Goal: Obtain resource: Download file/media

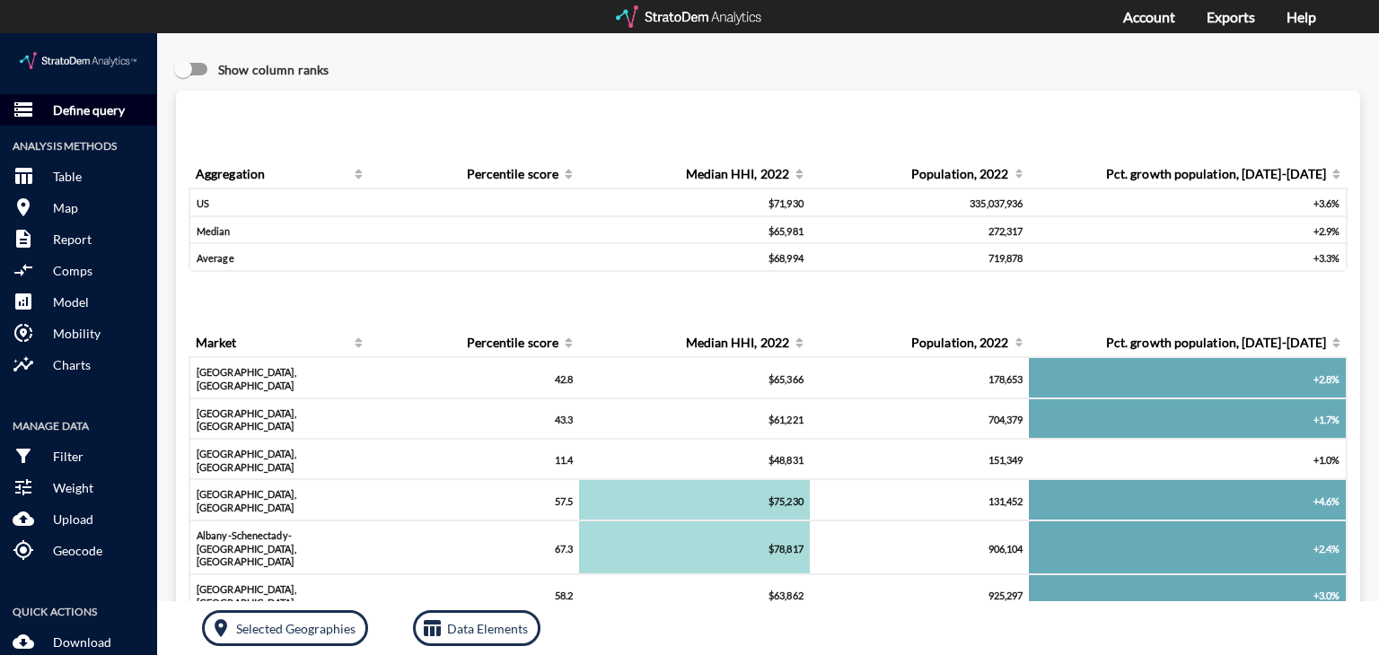
click p "Define query"
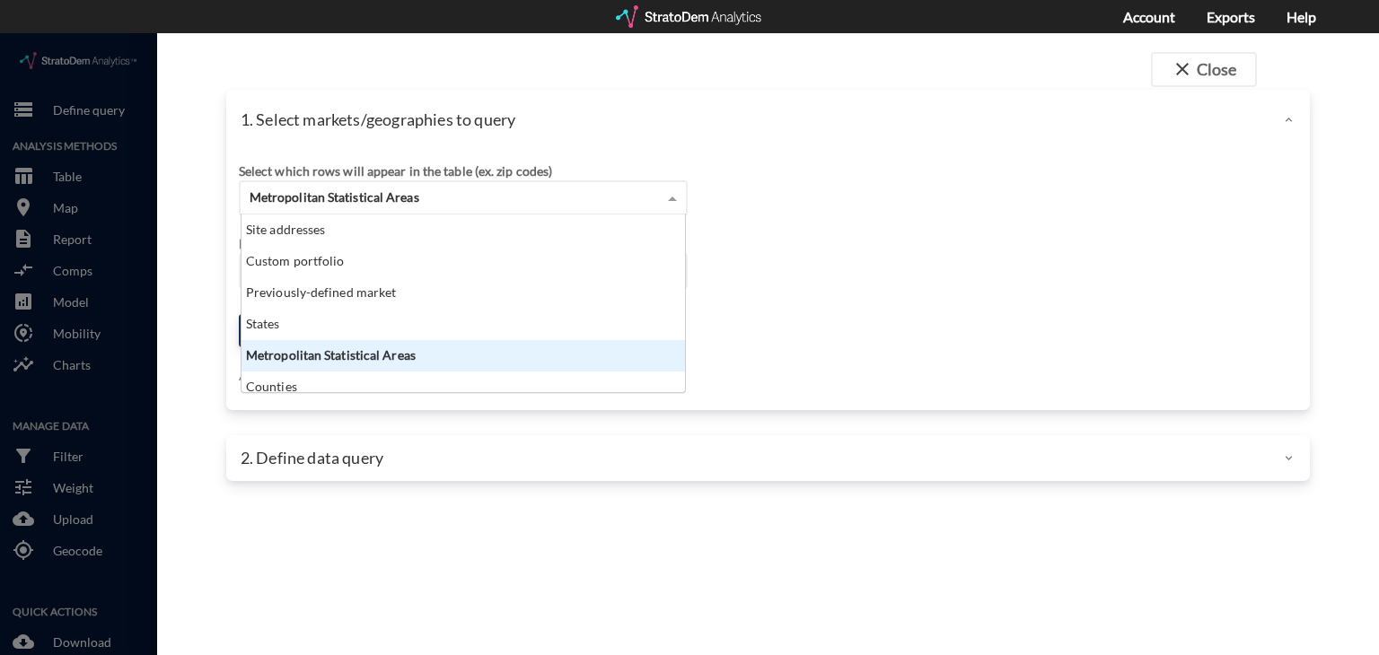
click div "Metropolitan Statistical Areas"
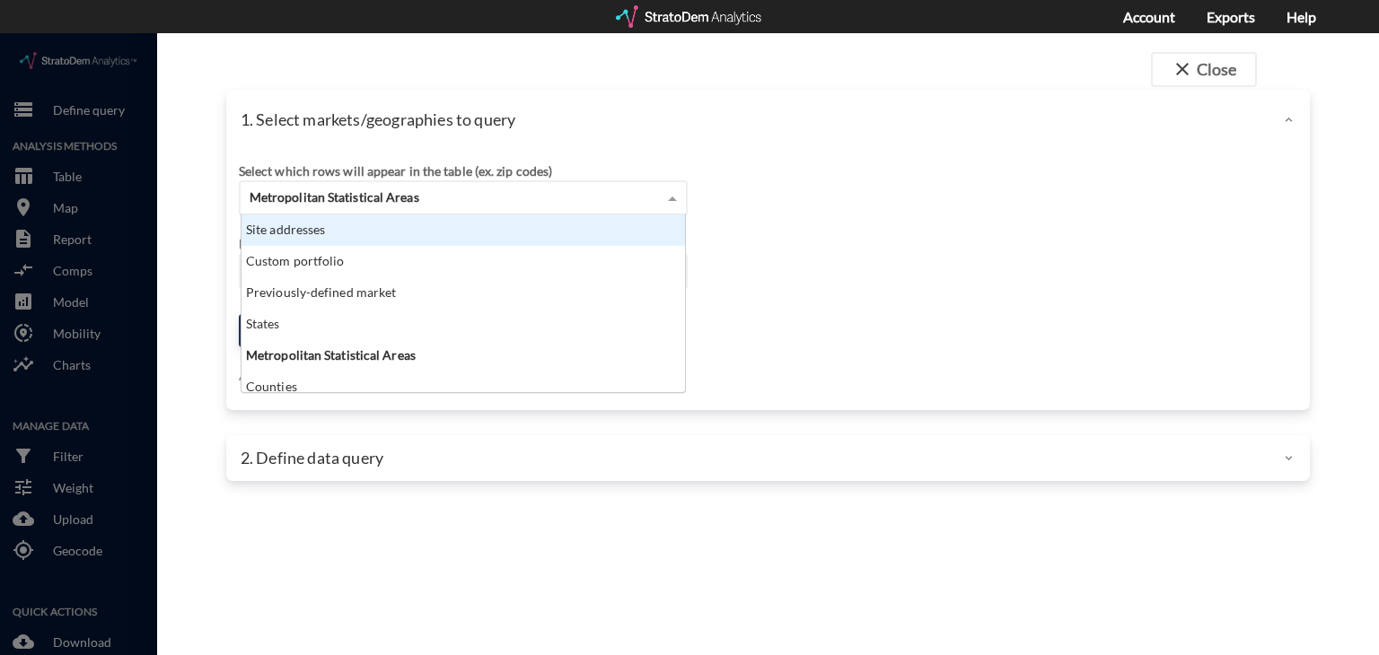
click div "Site addresses"
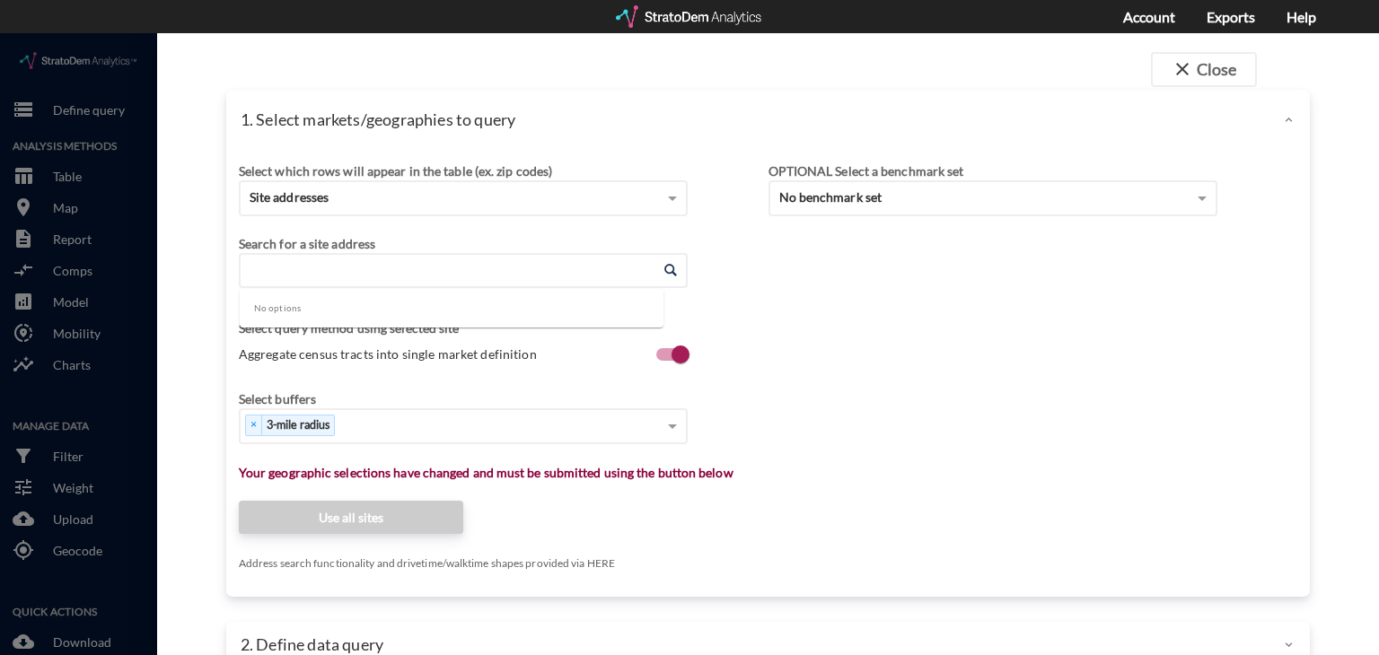
click input "Enter an address"
paste input "Desert Bell Estates, 18648 N 12th St, Phoenix, AZ 85024"
click input "Desert Bell Estates, 18648 N 12th St, Phoenix, AZ 85024"
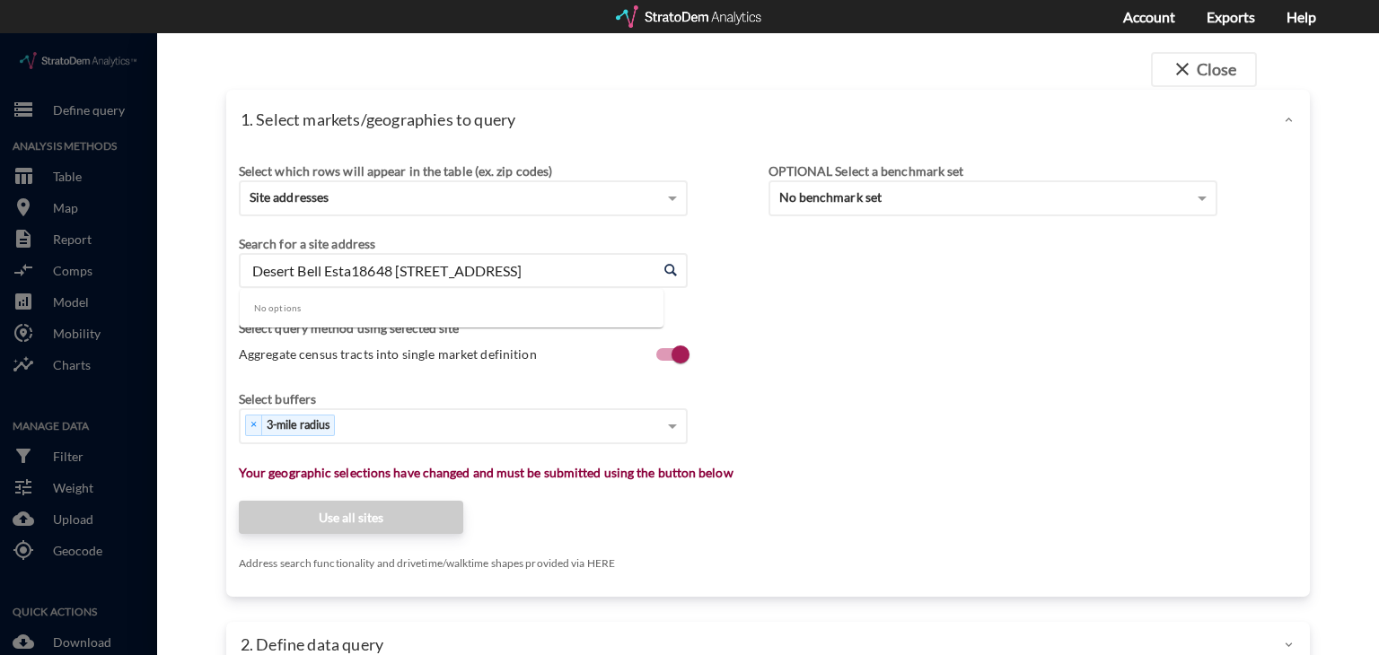
scroll to position [0, 0]
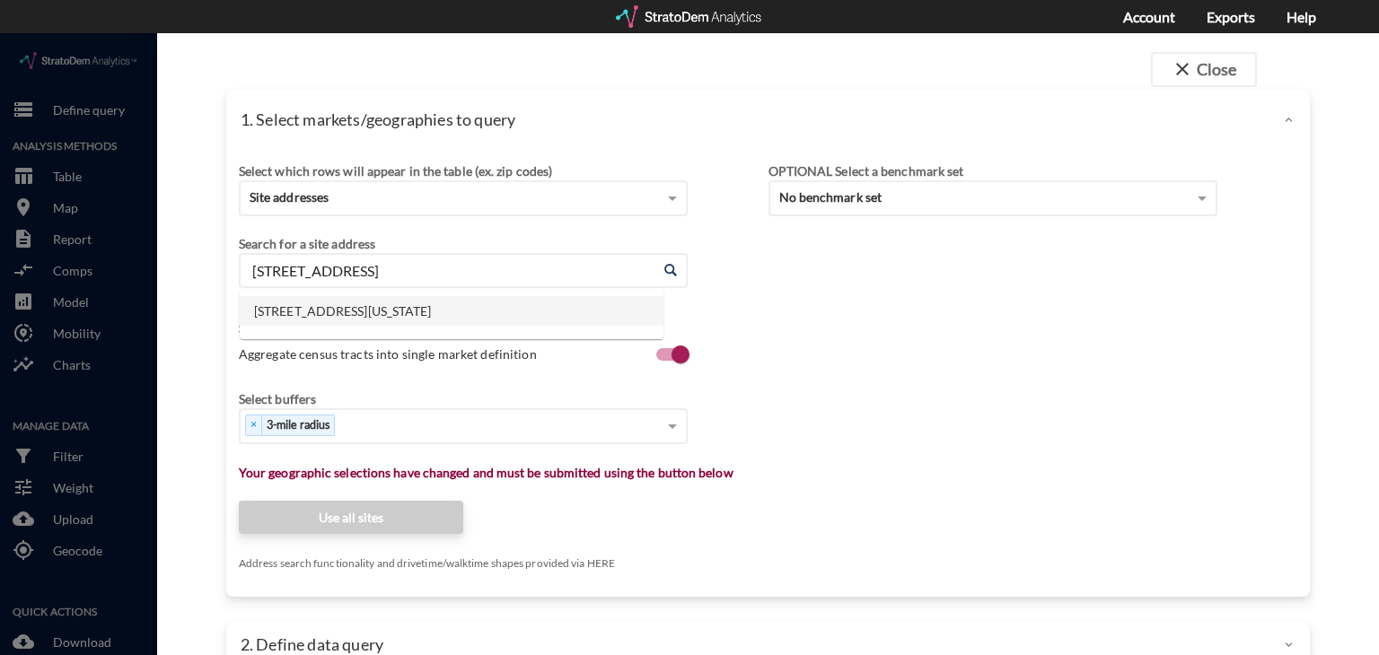
click li "18648 N 12th St, Phoenix, Arizona"
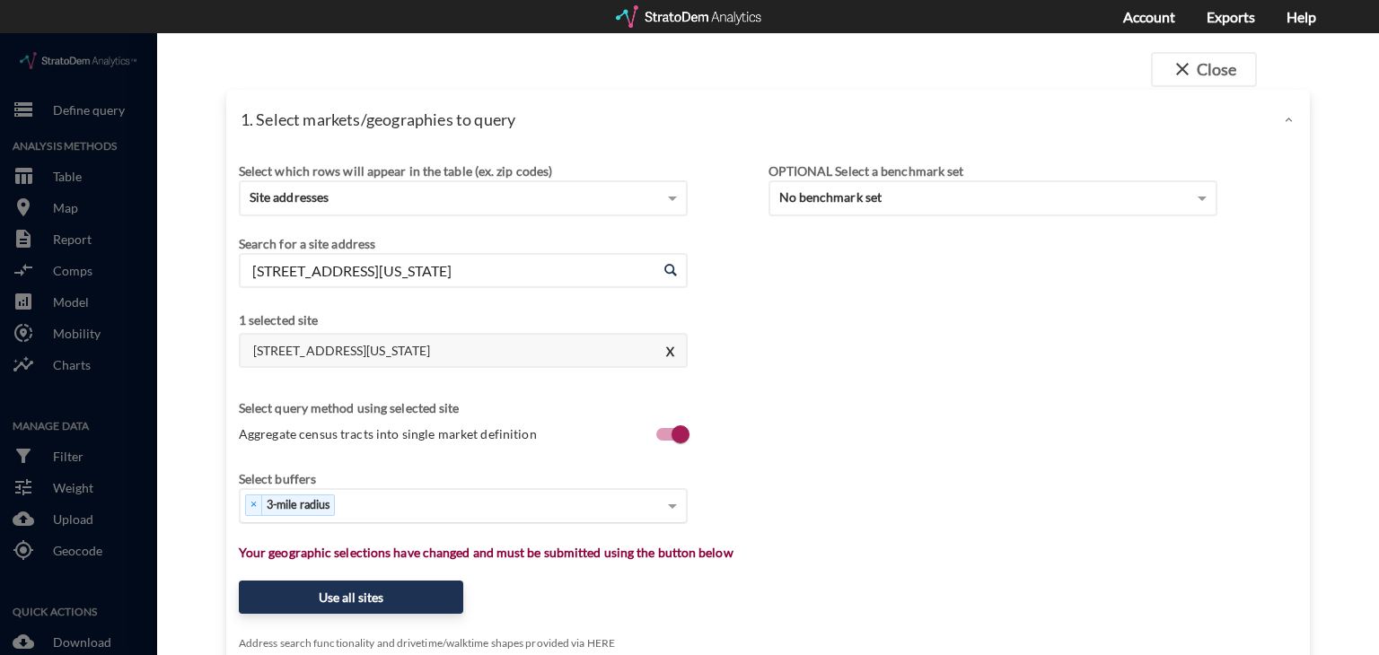
type input "18648 N 12th St, Phoenix, Arizona"
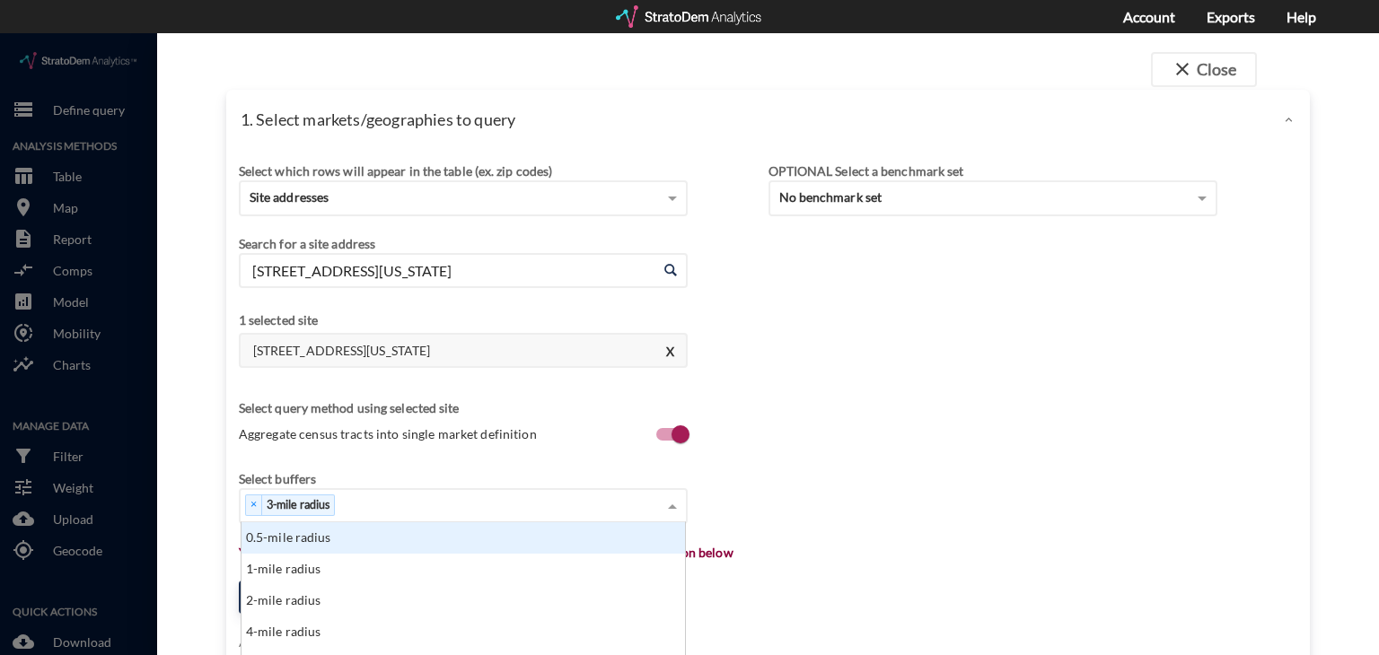
scroll to position [163, 434]
click div "× 3-mile radius"
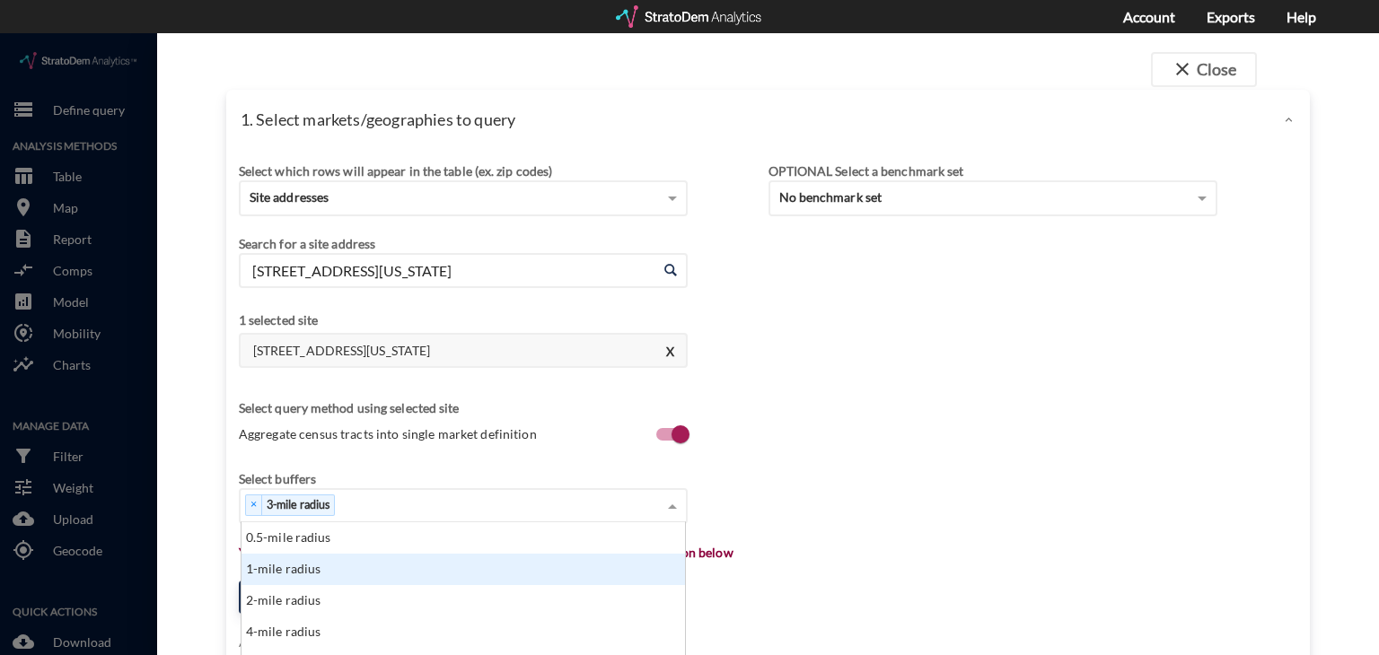
click div "1-mile radius"
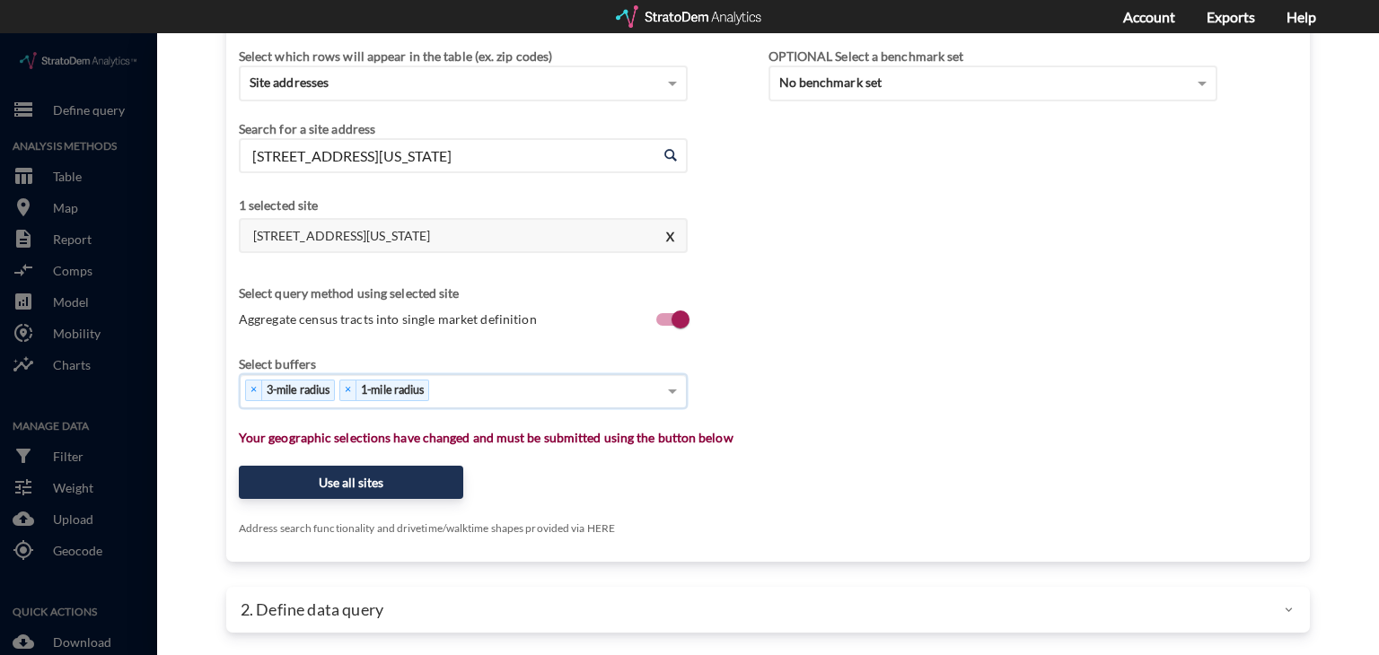
scroll to position [115, 0]
click div "× 3-mile radius × 1-mile radius"
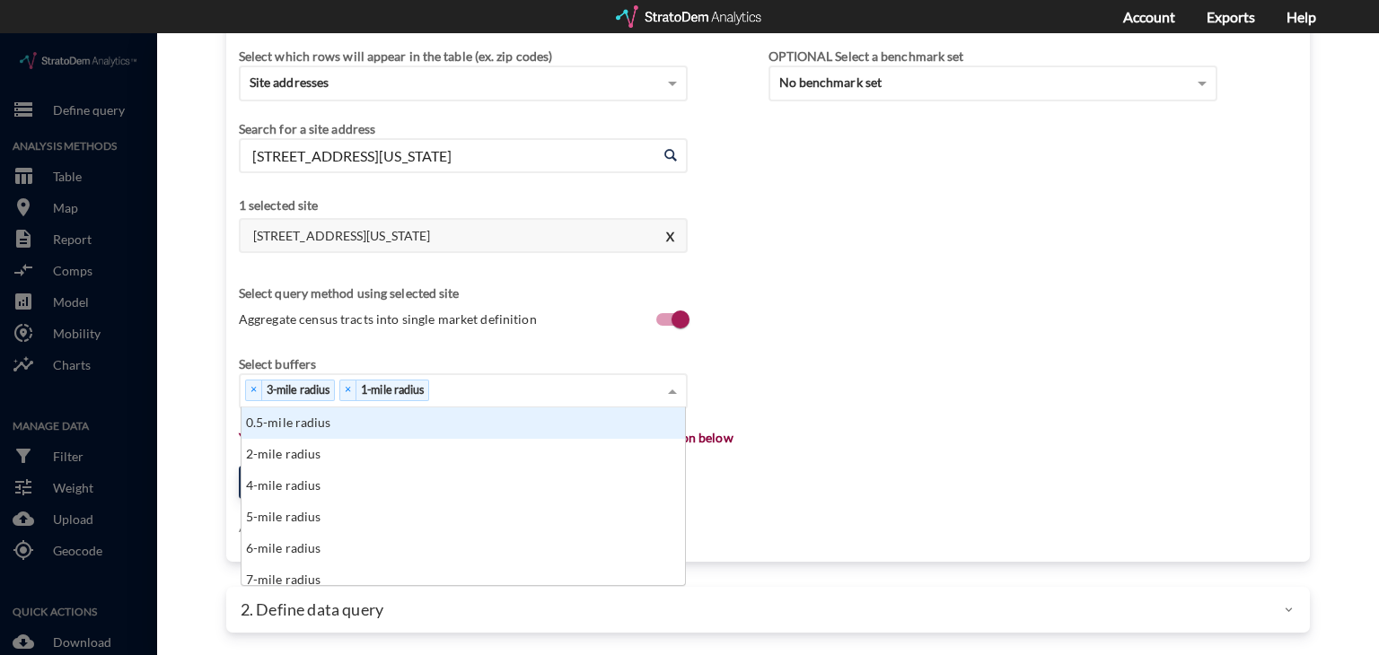
scroll to position [163, 434]
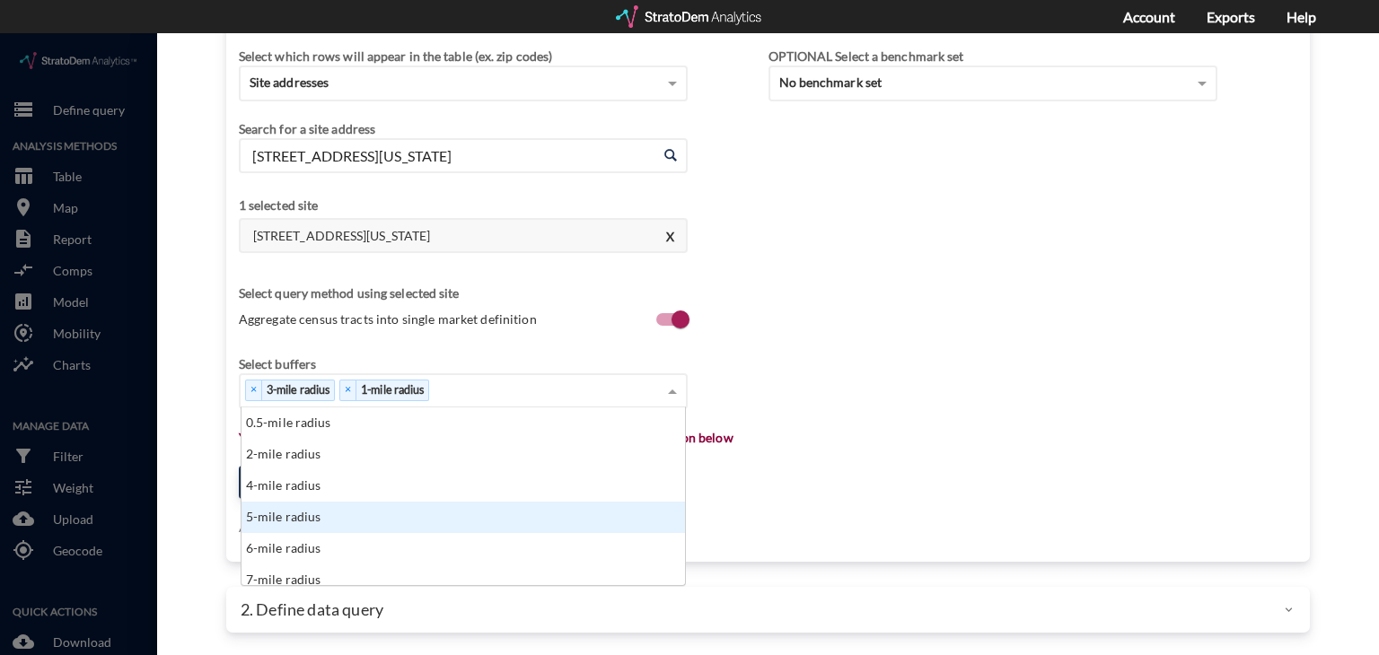
click div "5-mile radius"
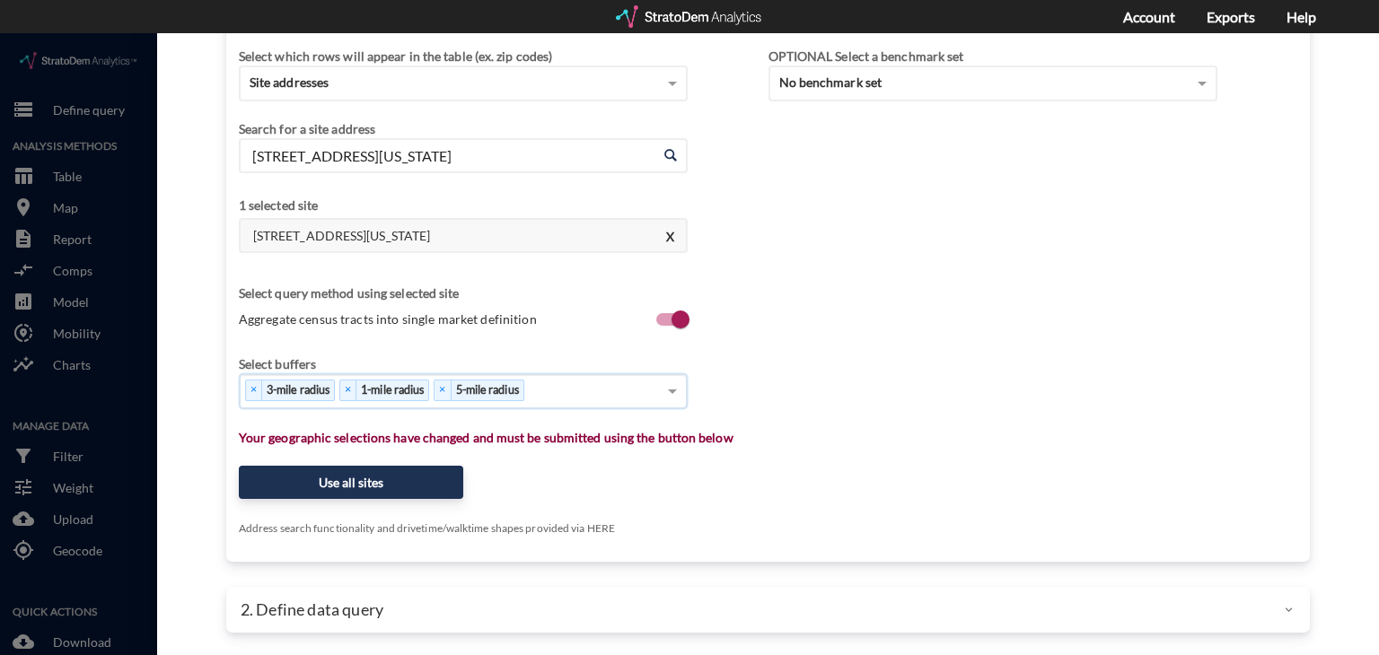
click div "× 3-mile radius × 1-mile radius × 5-mile radius"
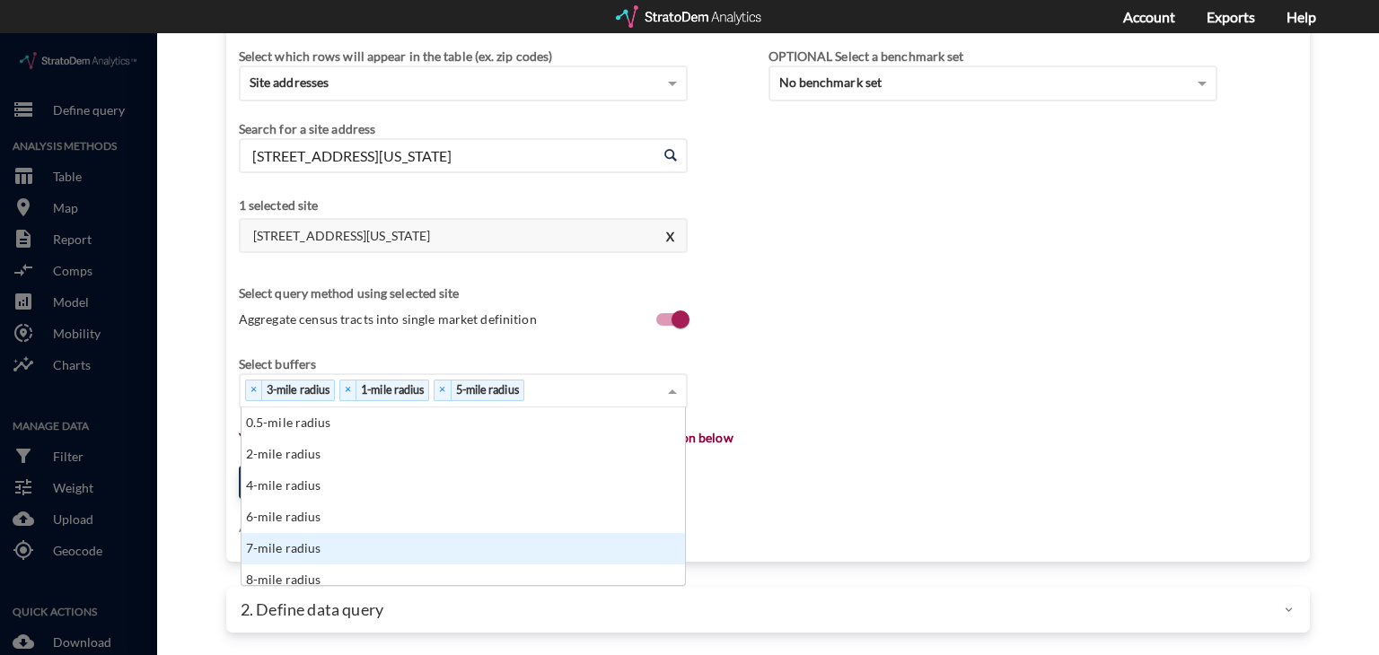
click div "7-mile radius"
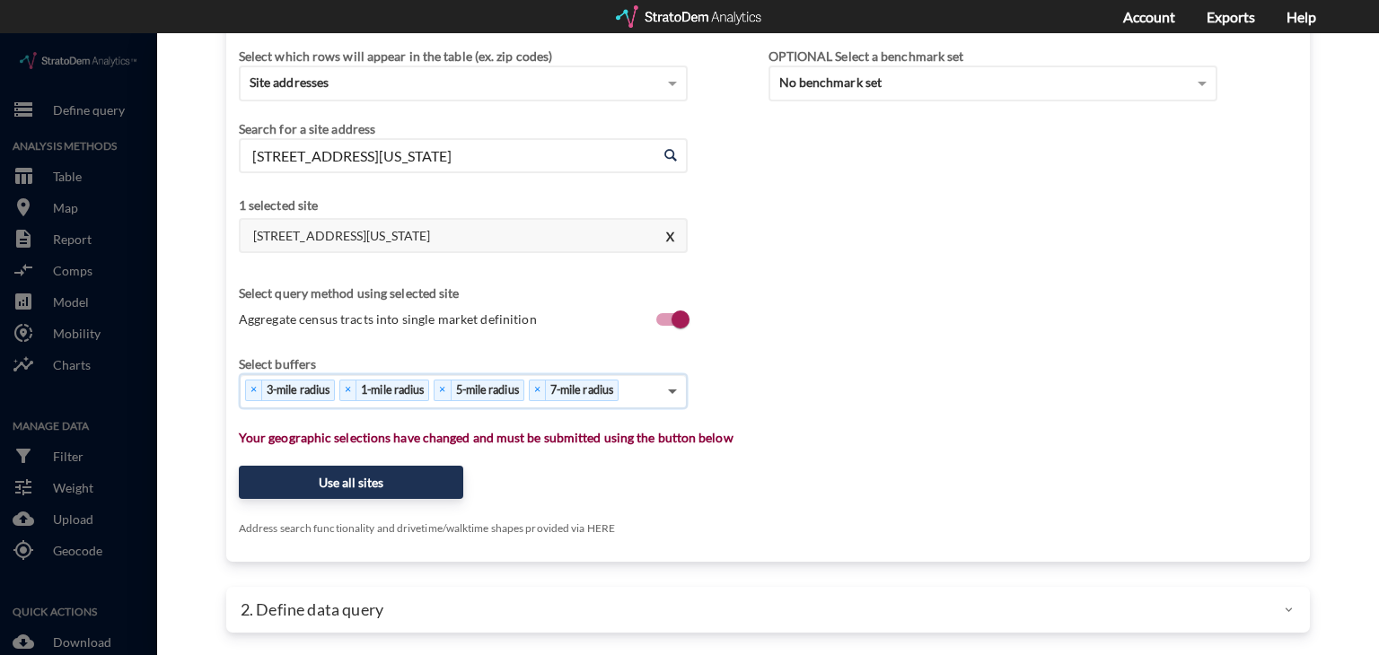
click span
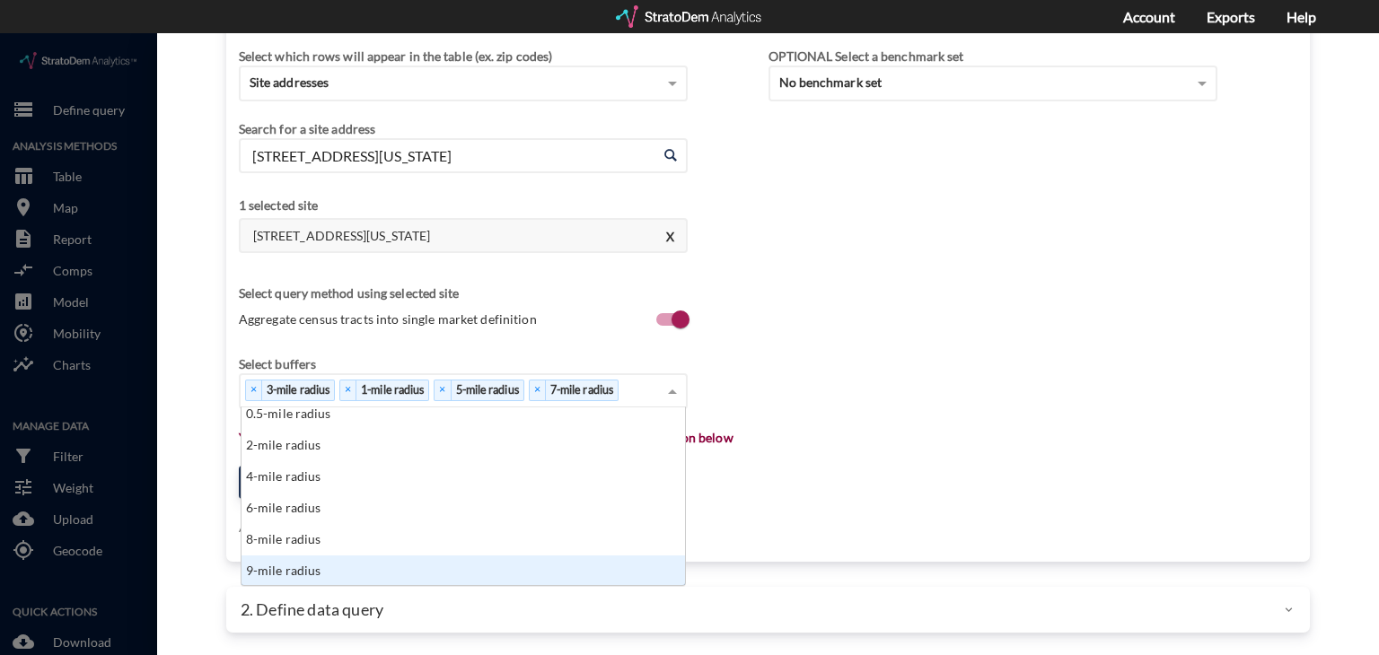
scroll to position [48, 0]
click div "10-mile radius"
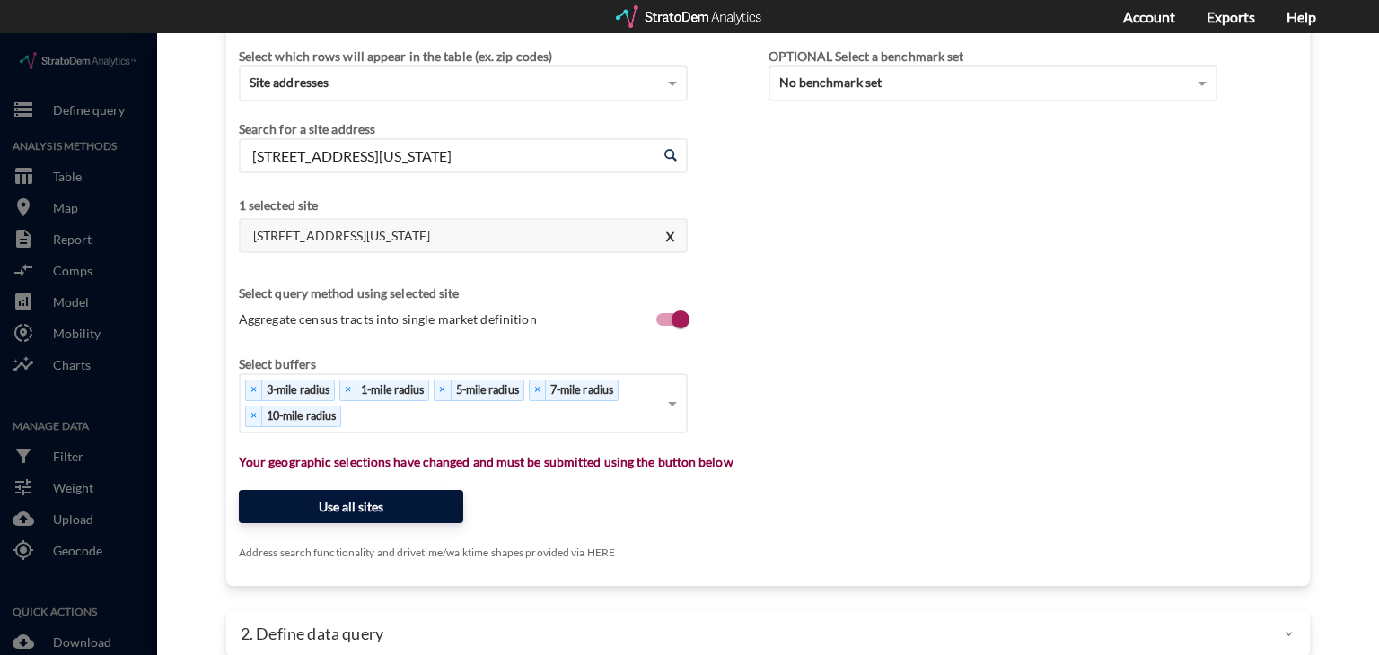
click button "Use all sites"
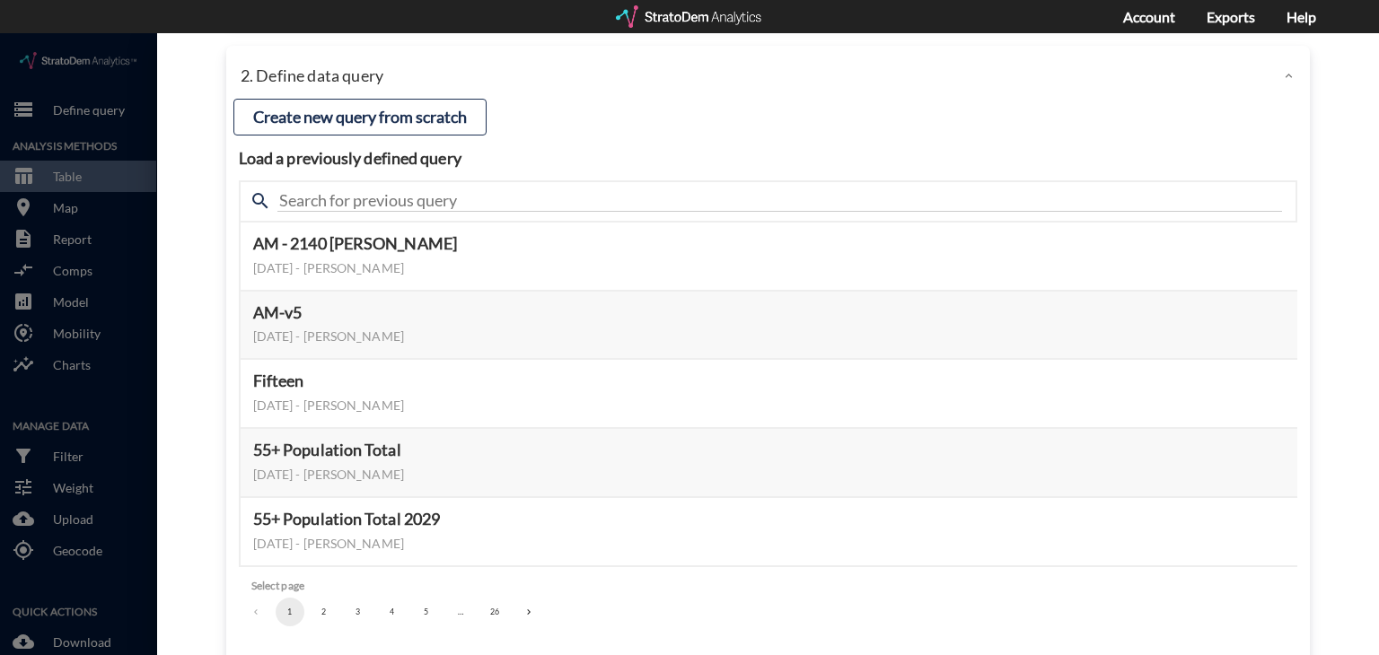
scroll to position [159, 0]
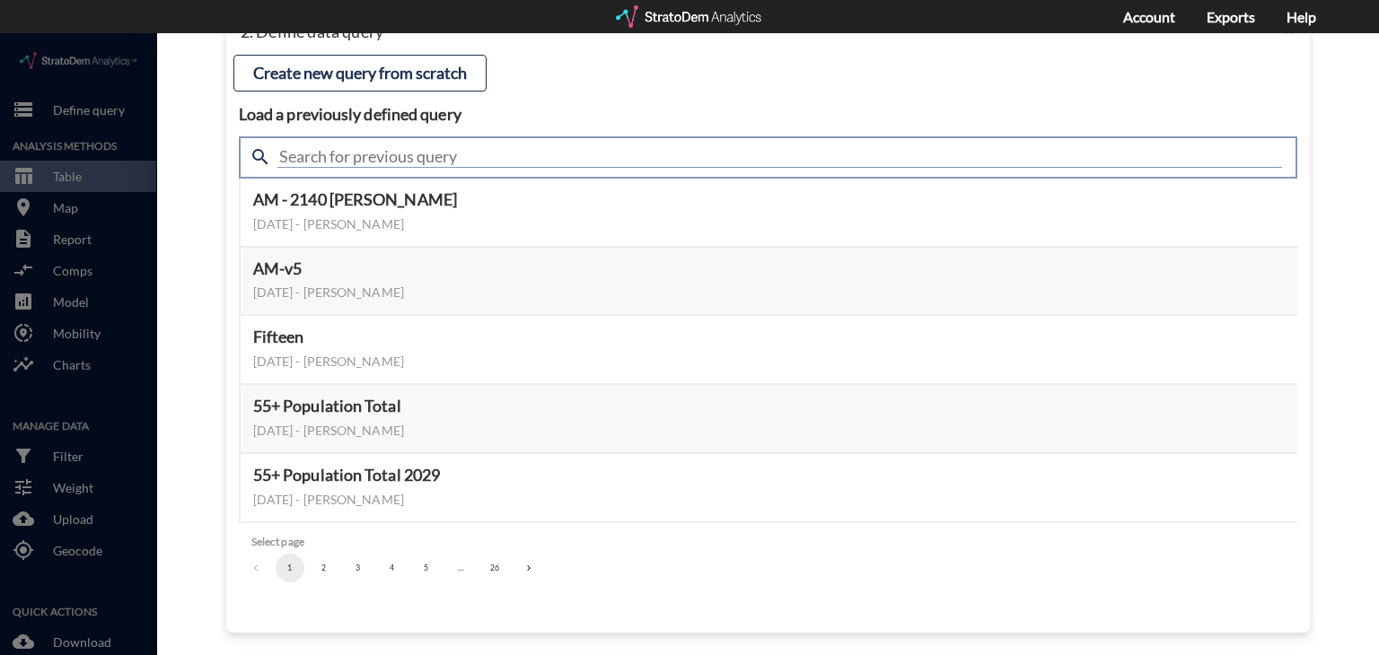
click input "text"
type input "housing demand"
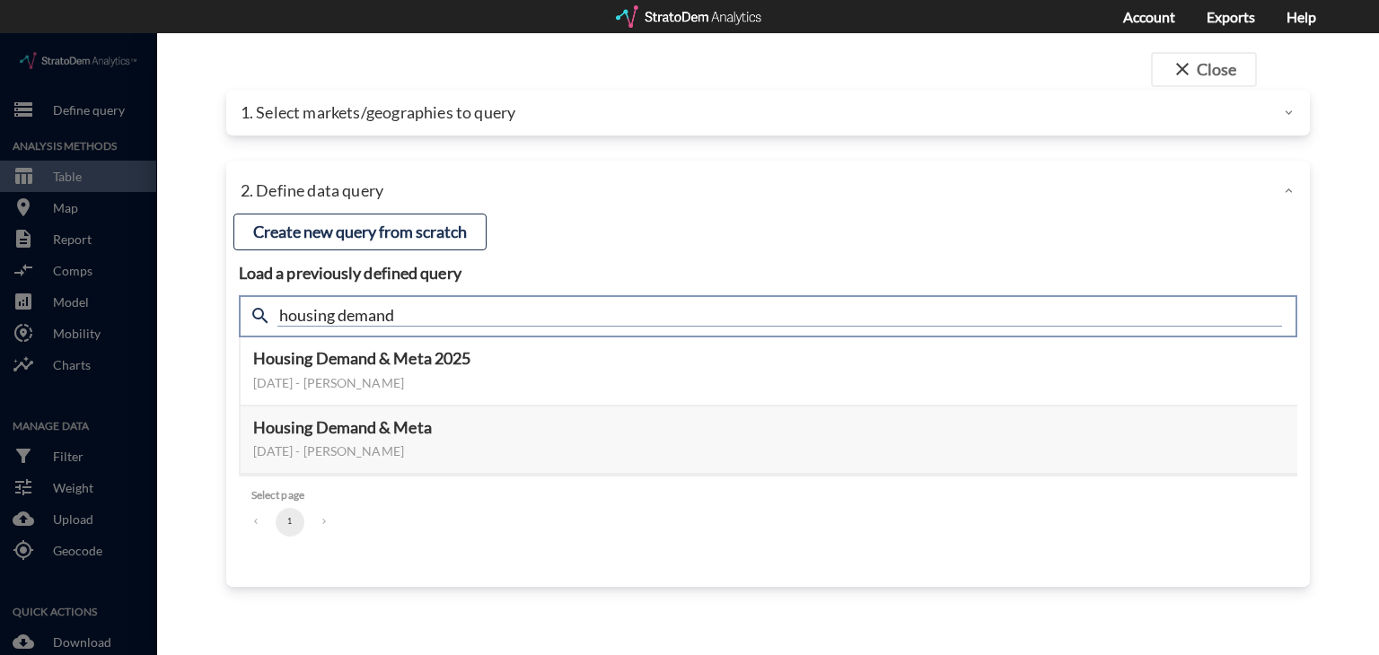
scroll to position [0, 0]
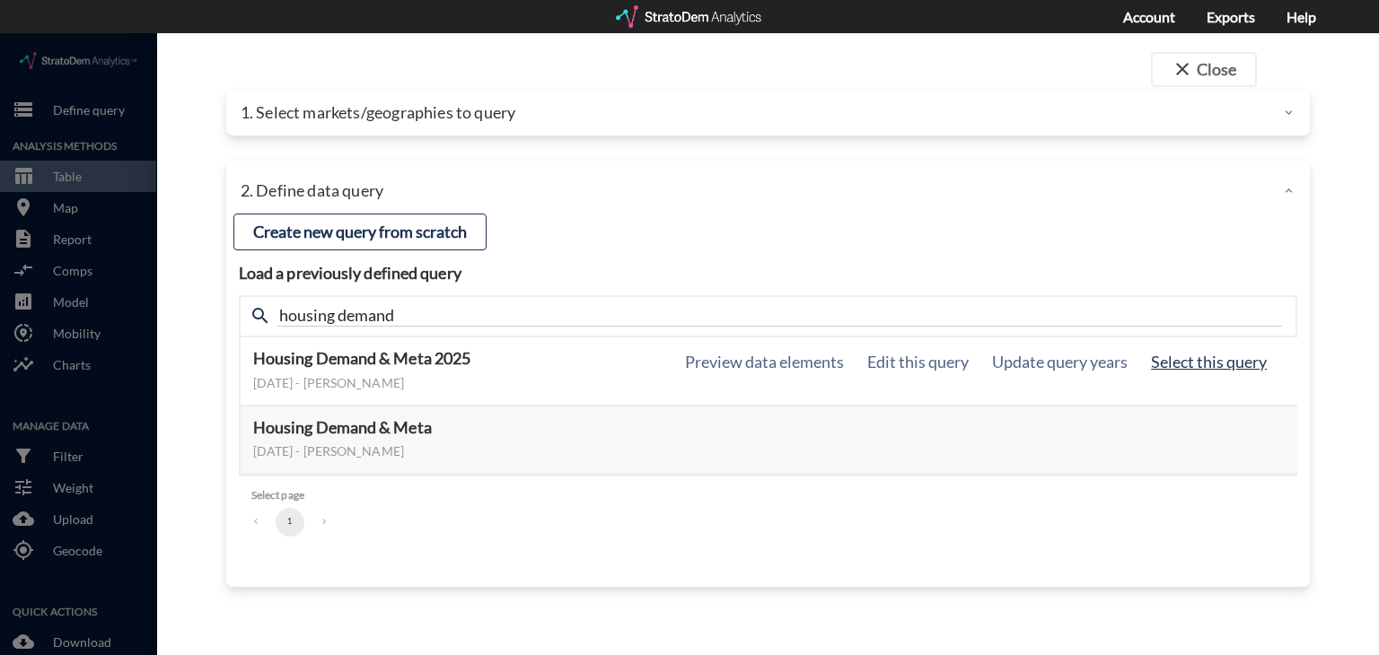
click button "Select this query"
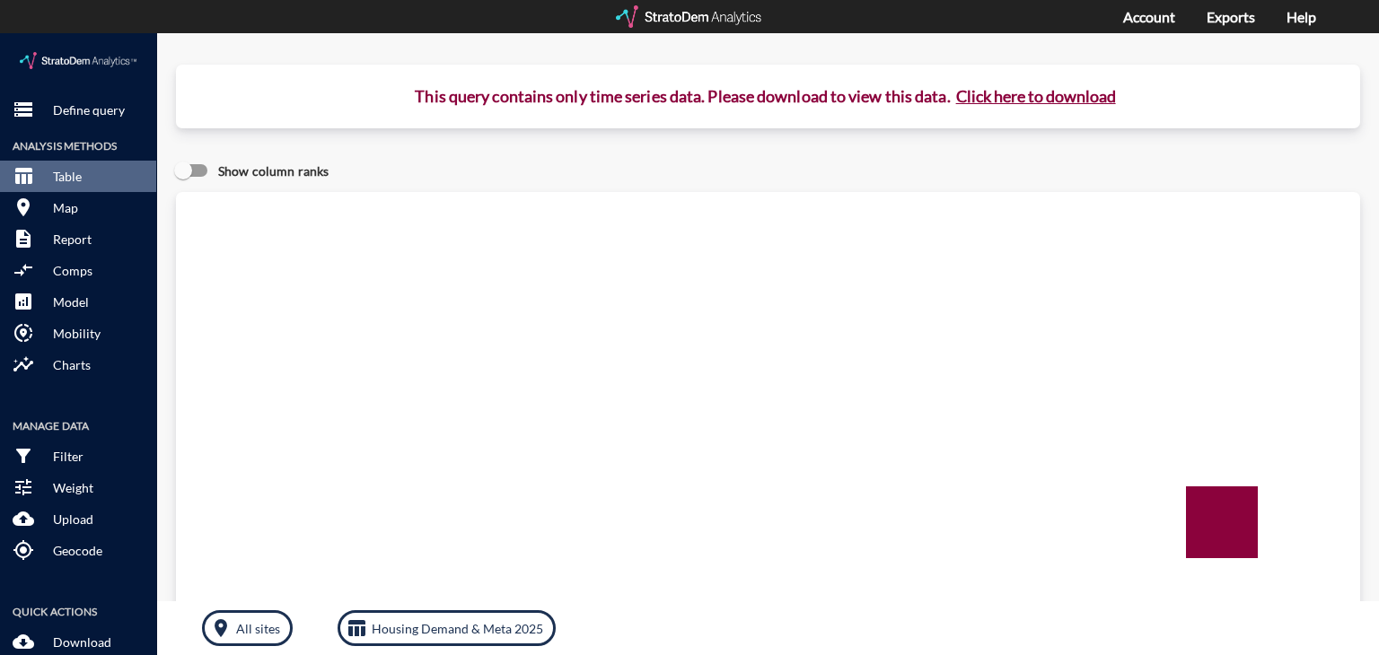
click button "Click here to download"
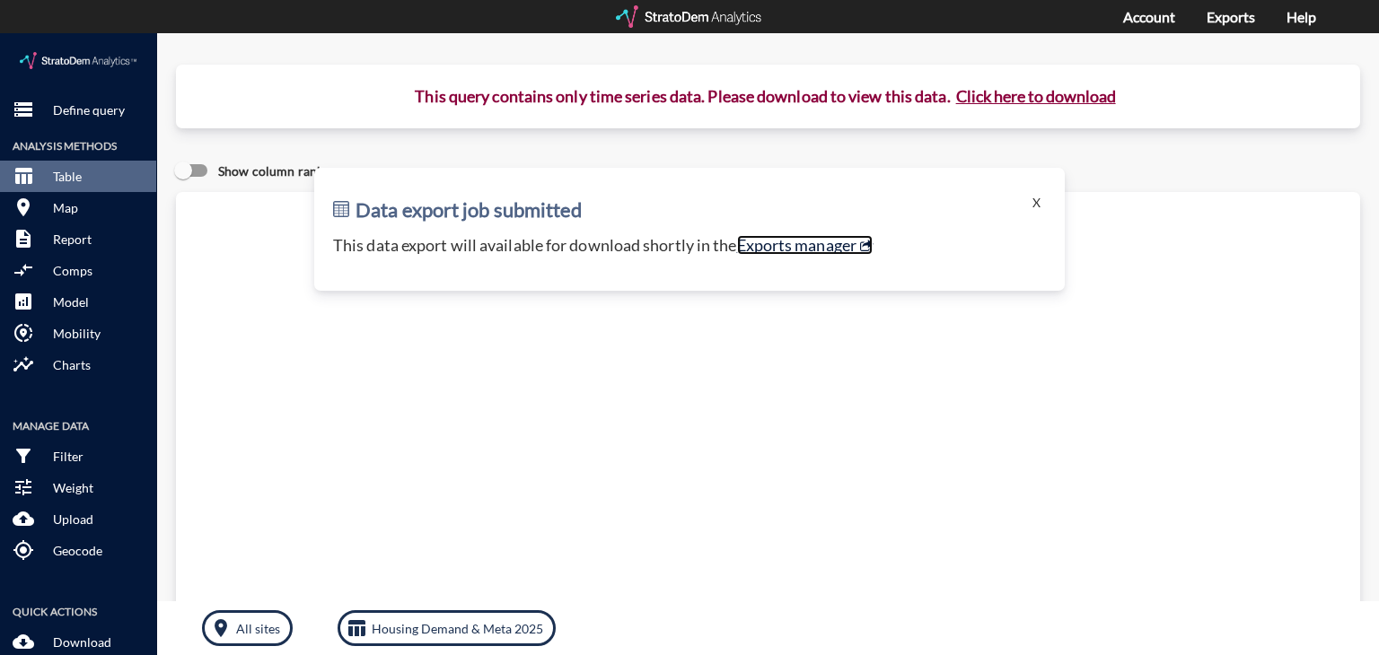
click link "Exports manager"
click button "storage Define query"
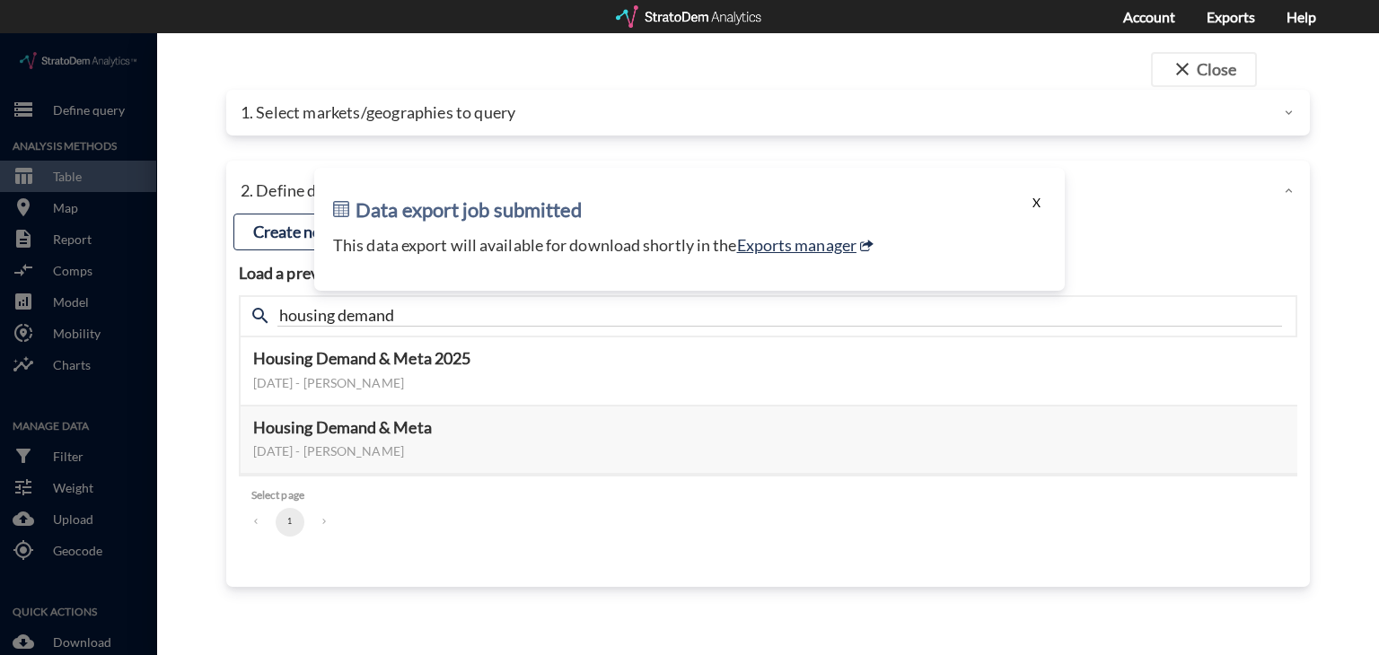
click button "X"
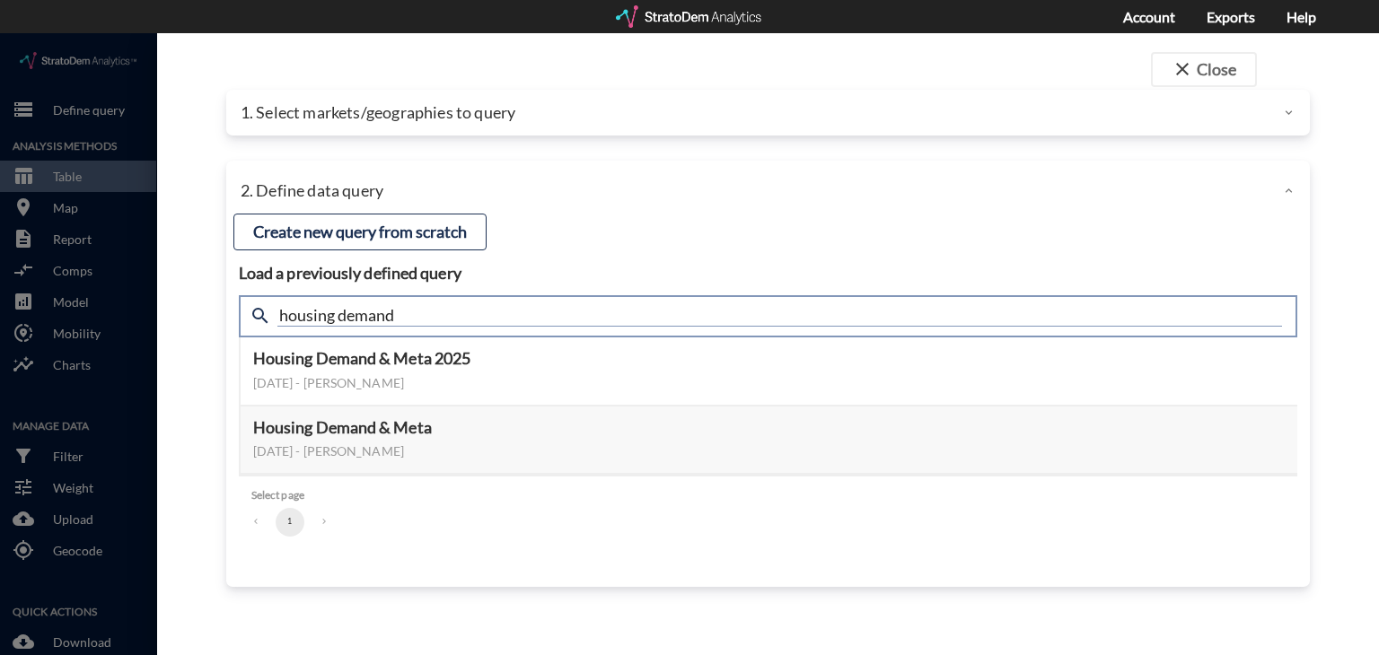
click input "housing demand"
type input "c"
type input "active adult"
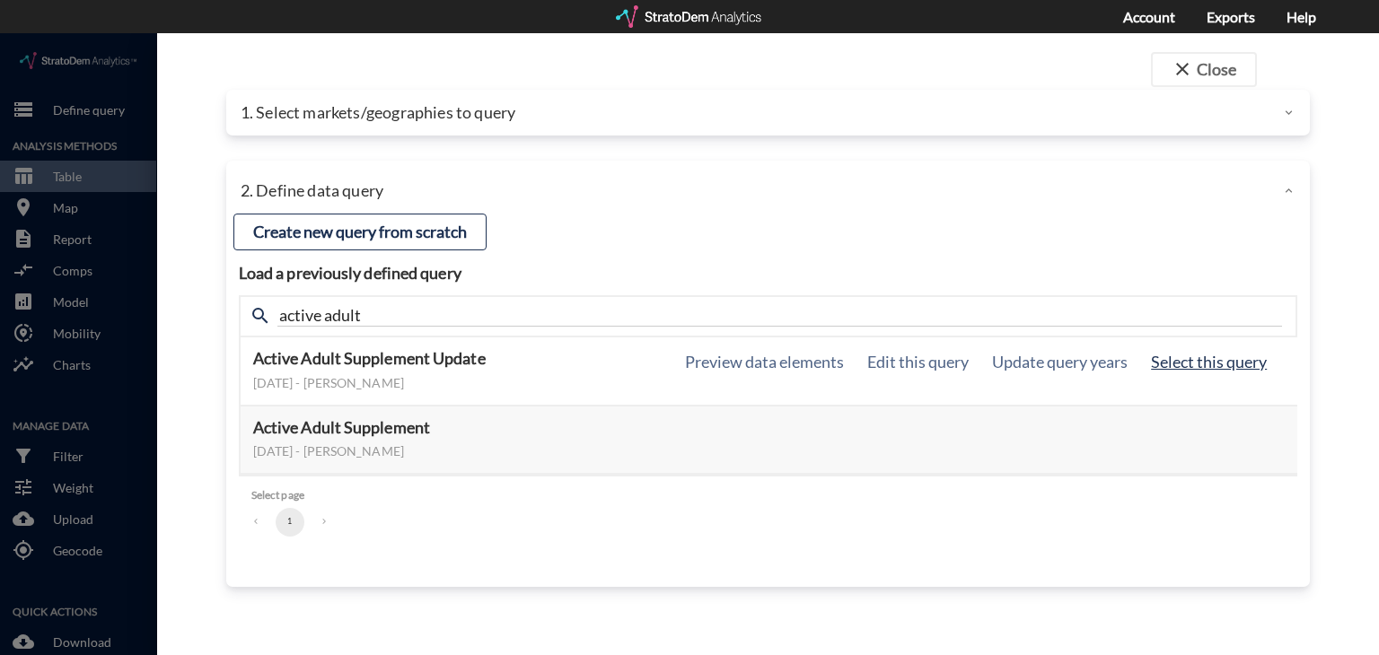
click button "Select this query"
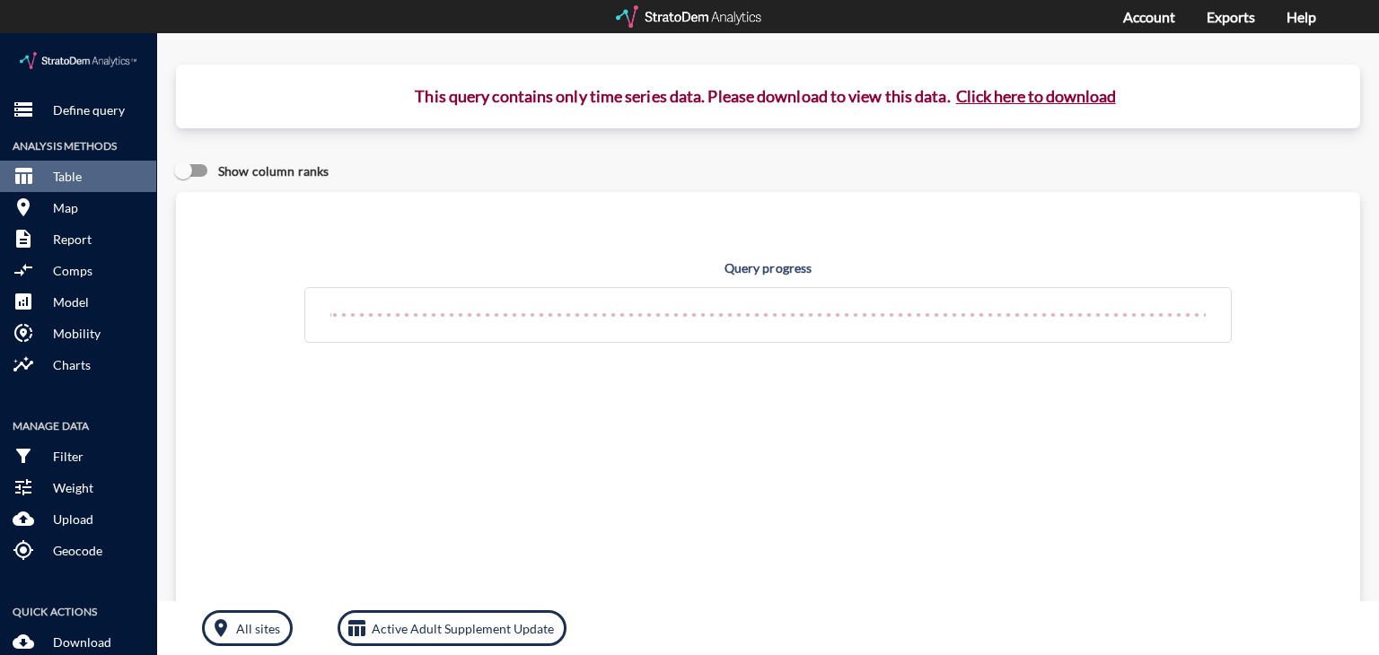
click button "Click here to download"
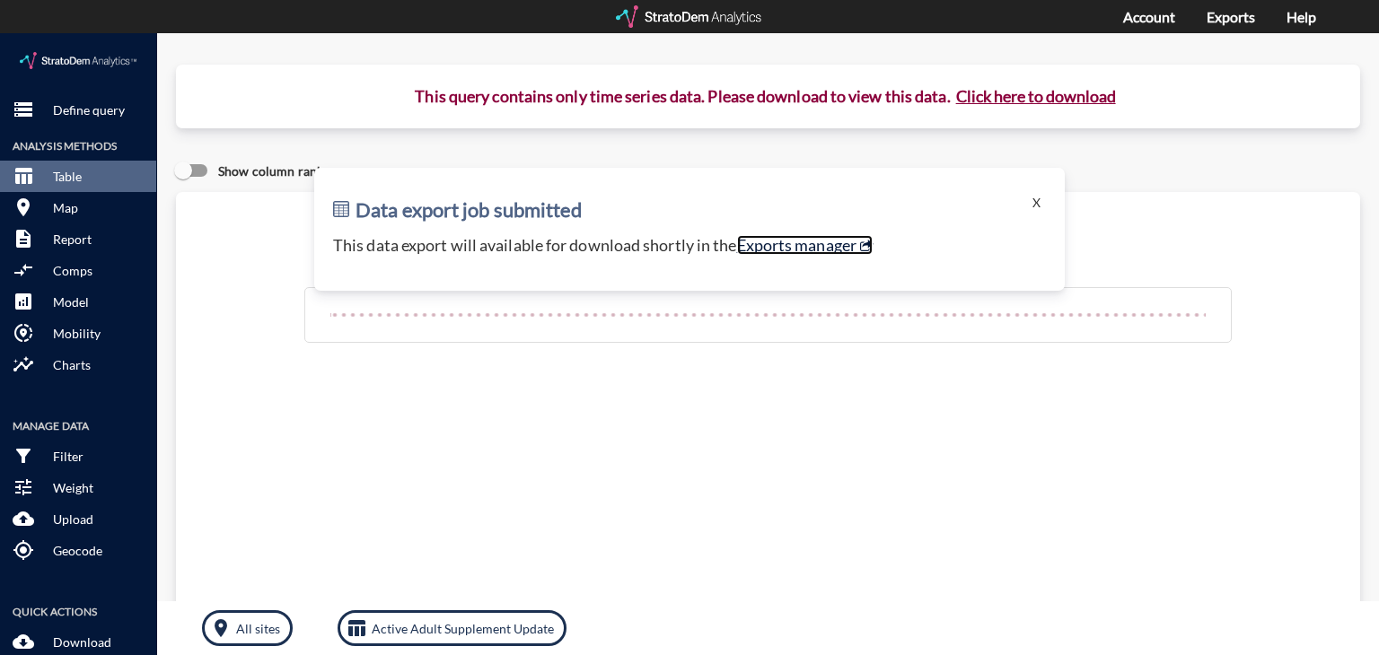
click link "Exports manager"
click p "Define query"
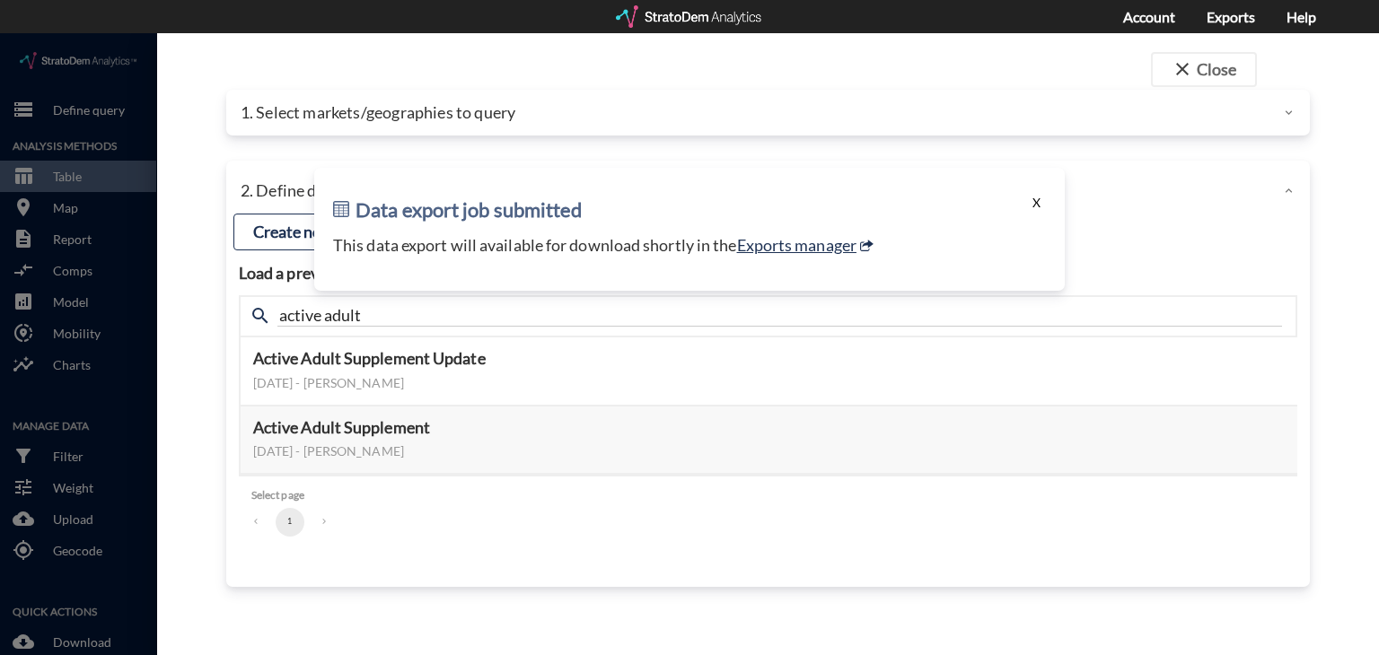
click button "X"
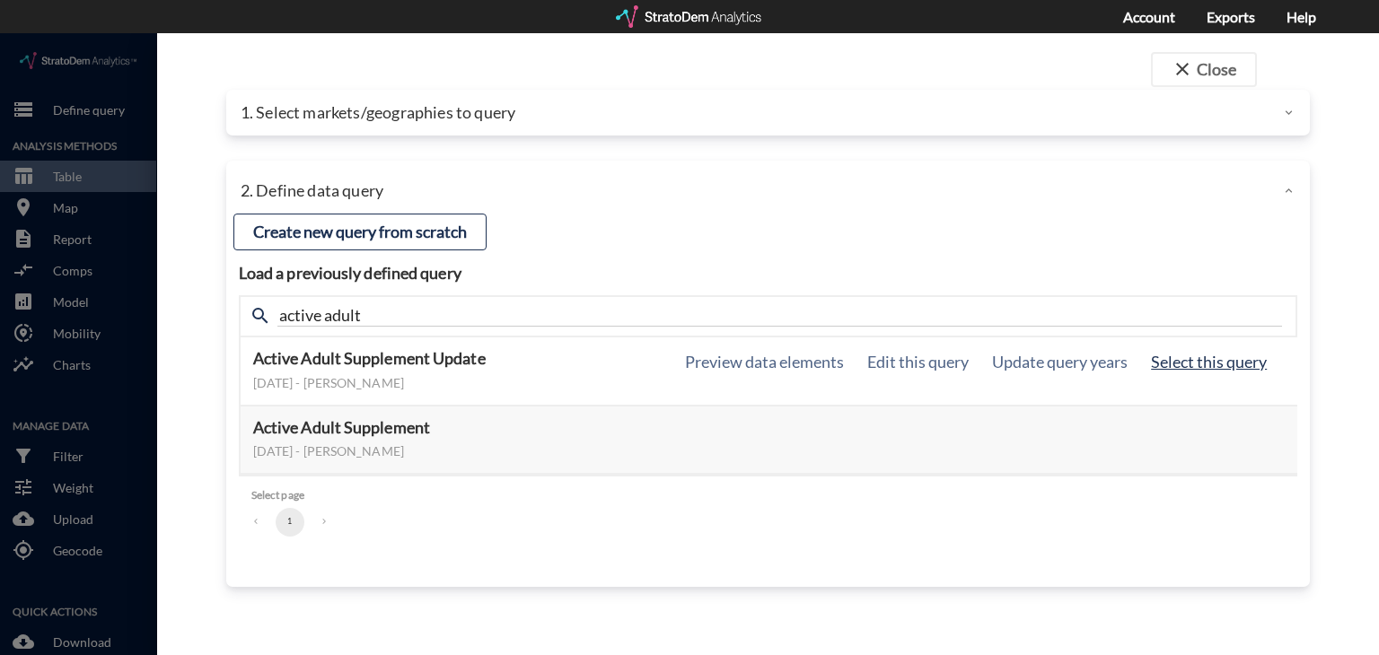
click button "Select this query"
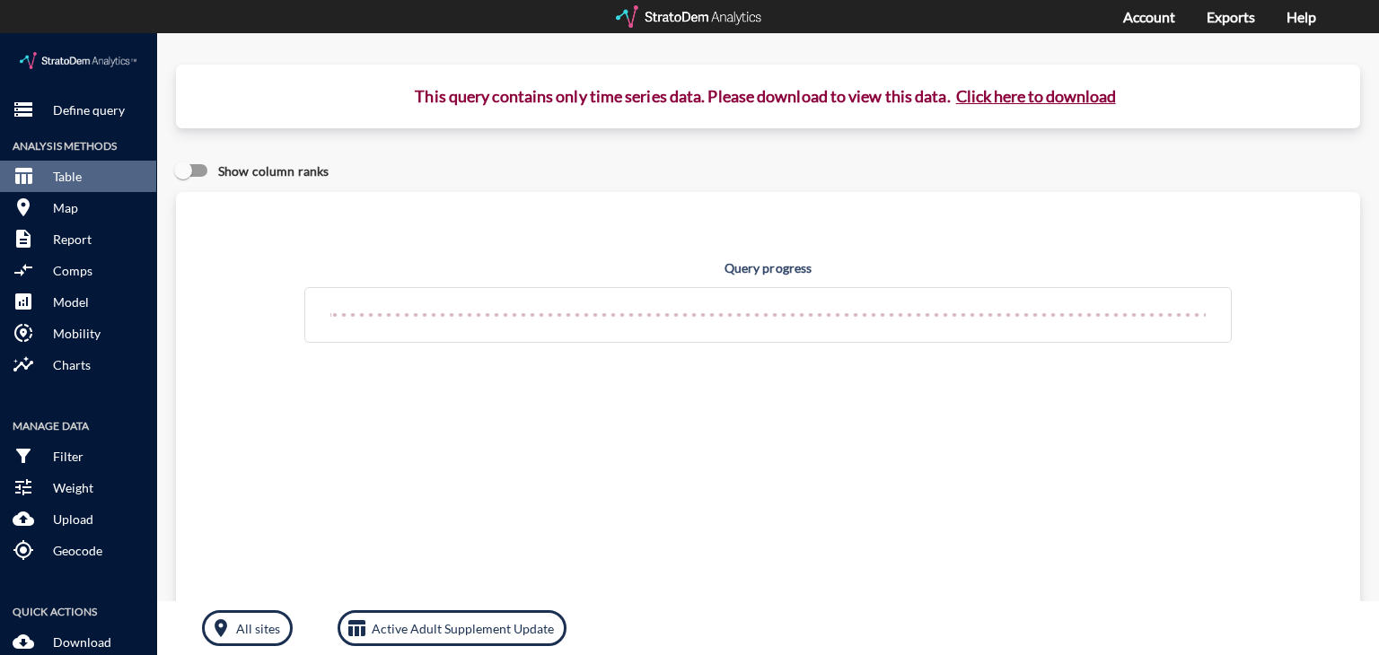
click button "Click here to download"
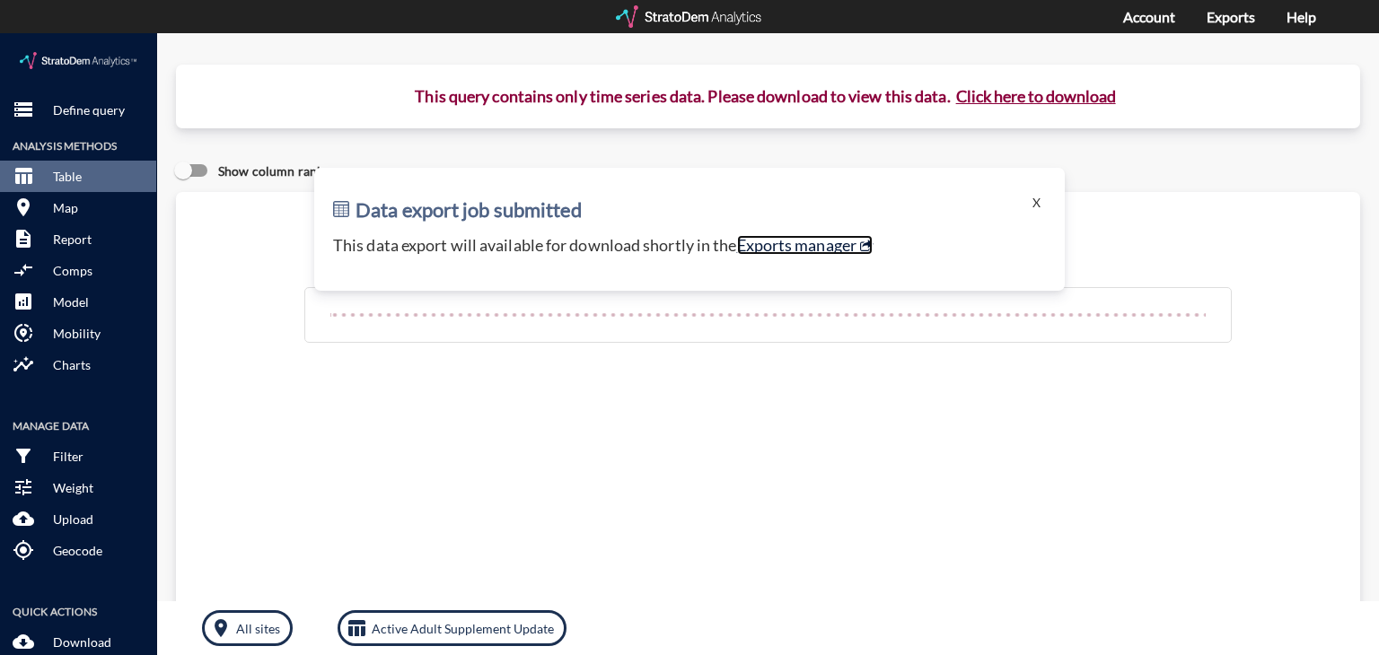
click link "Exports manager"
click p "Define query"
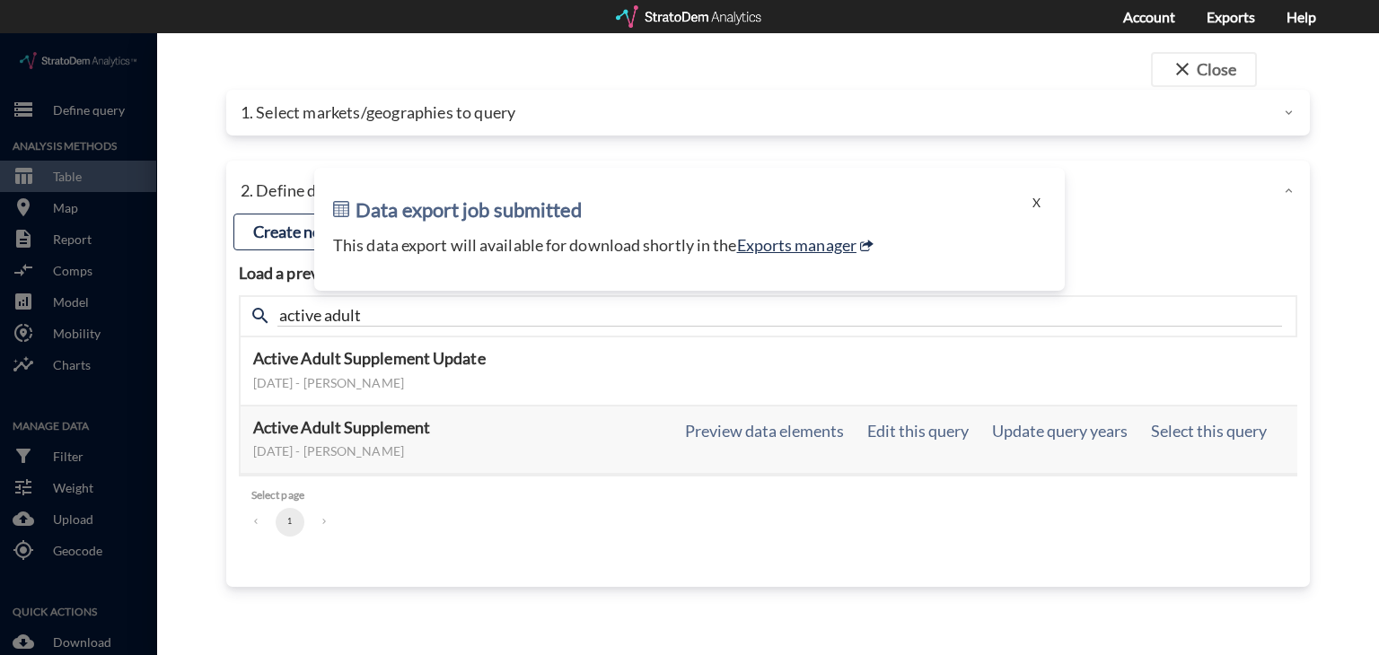
click h5 "Active Adult Supplement"
click button "X"
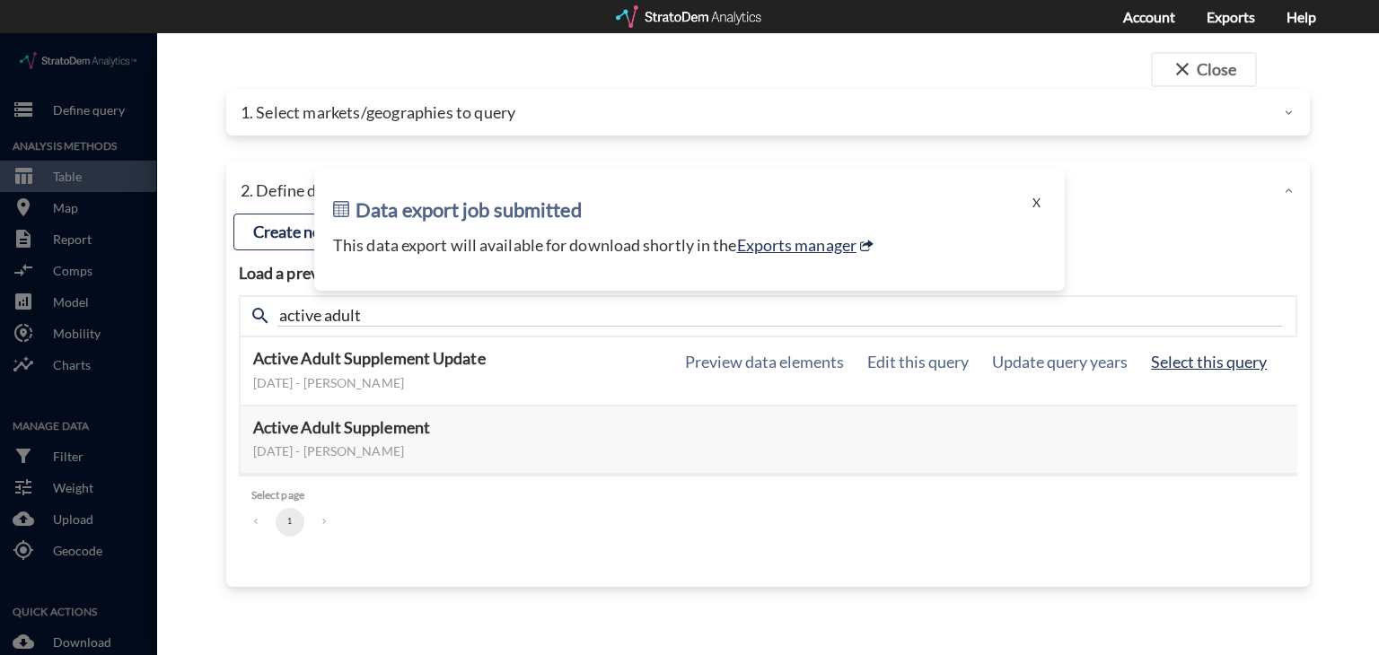
click button "Select this query"
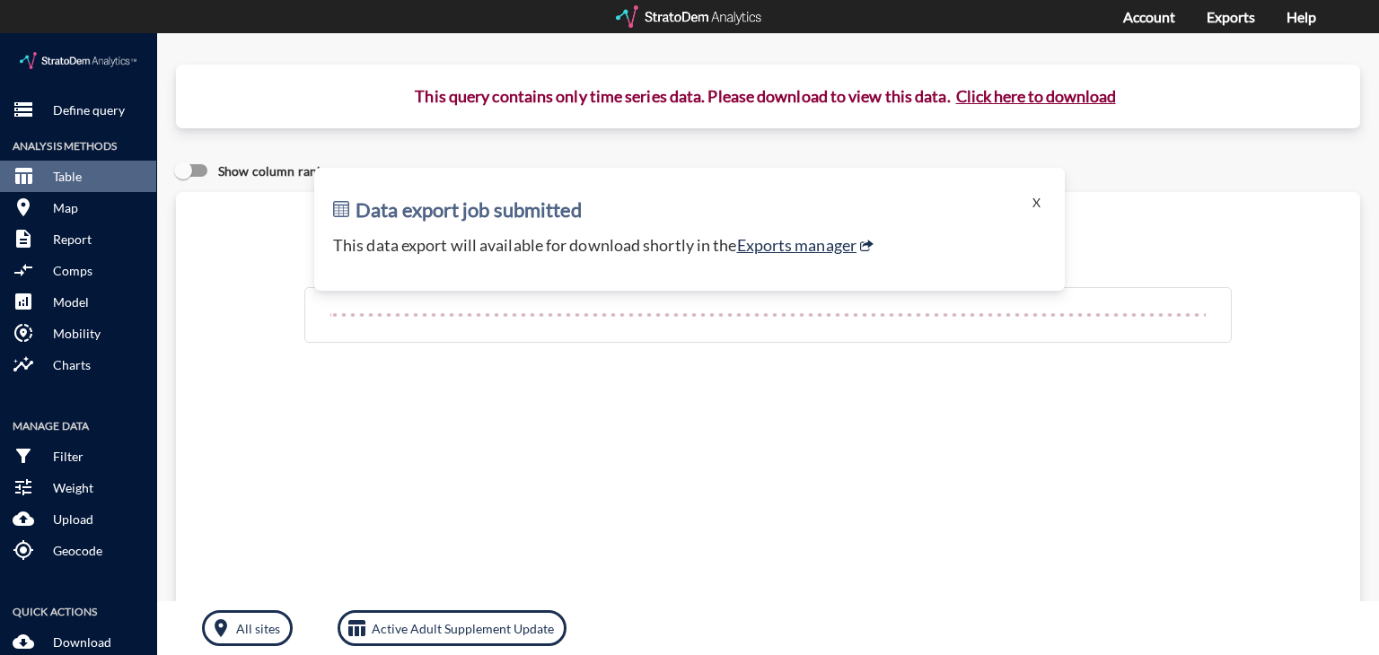
click p "This query contains only time series data. Please download to view this data. C…"
click button "X"
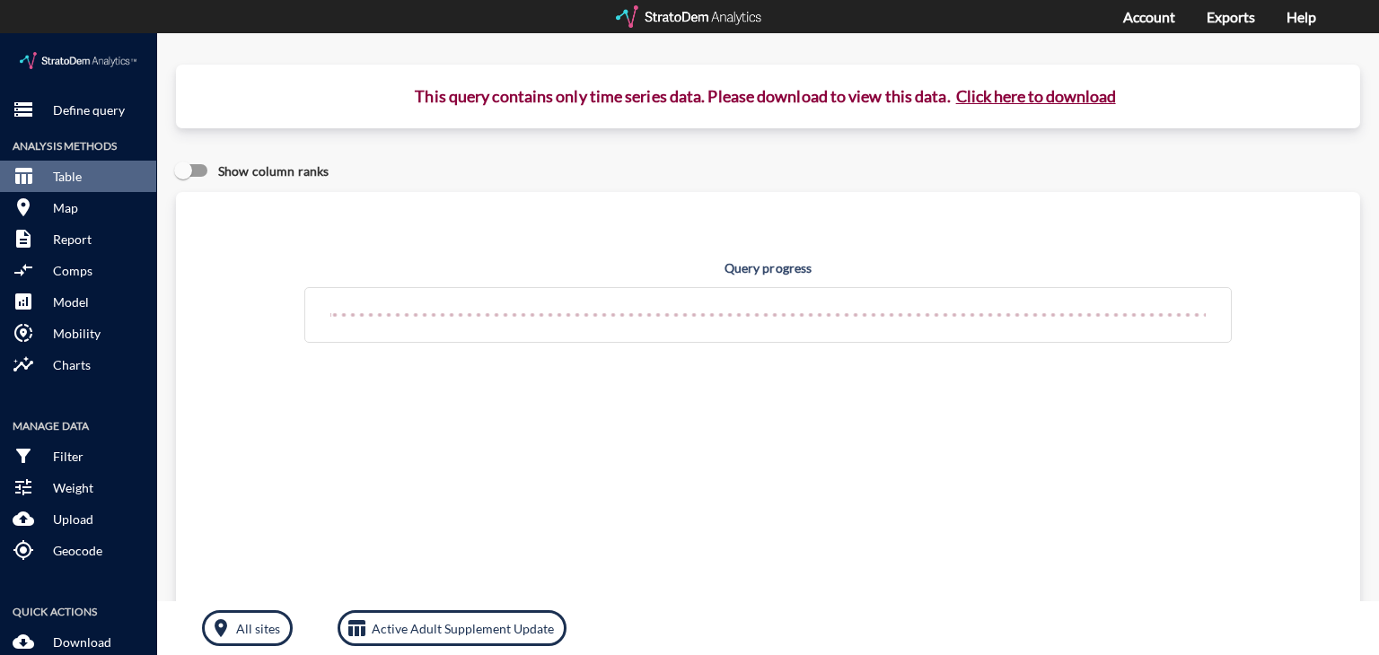
click button "Click here to download"
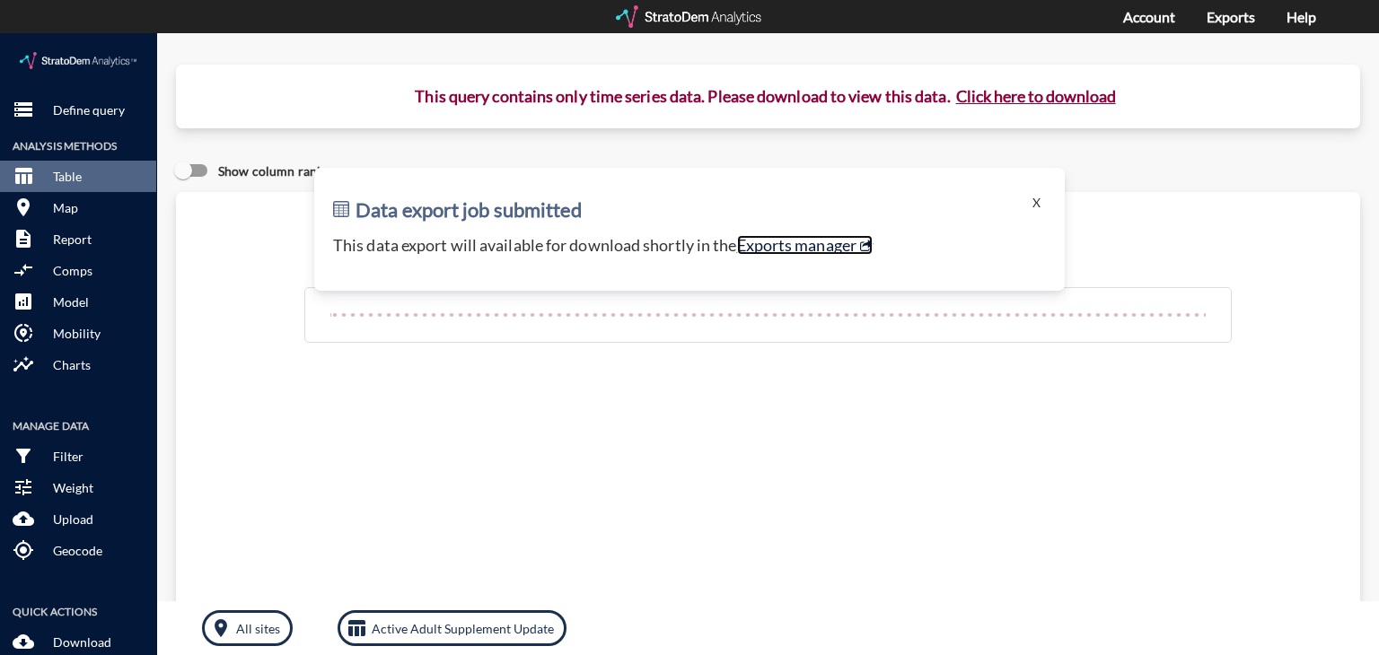
click link "Exports manager"
click p "Define query"
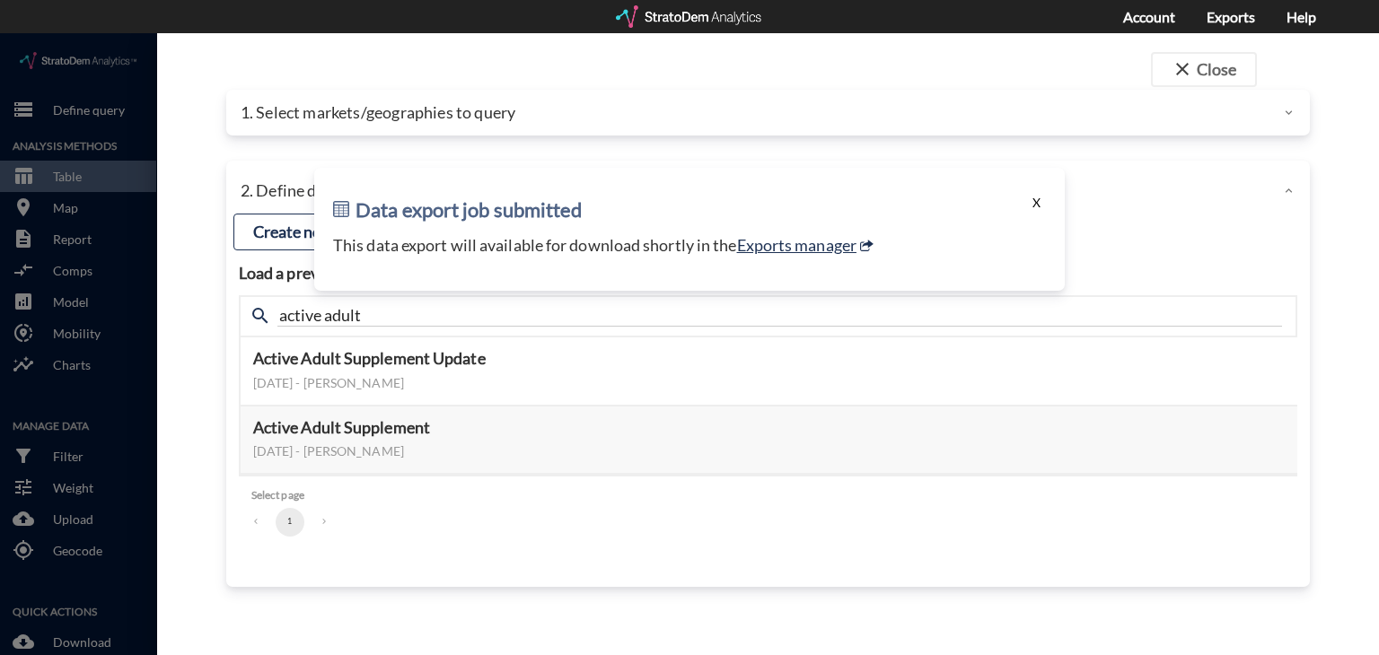
click button "X"
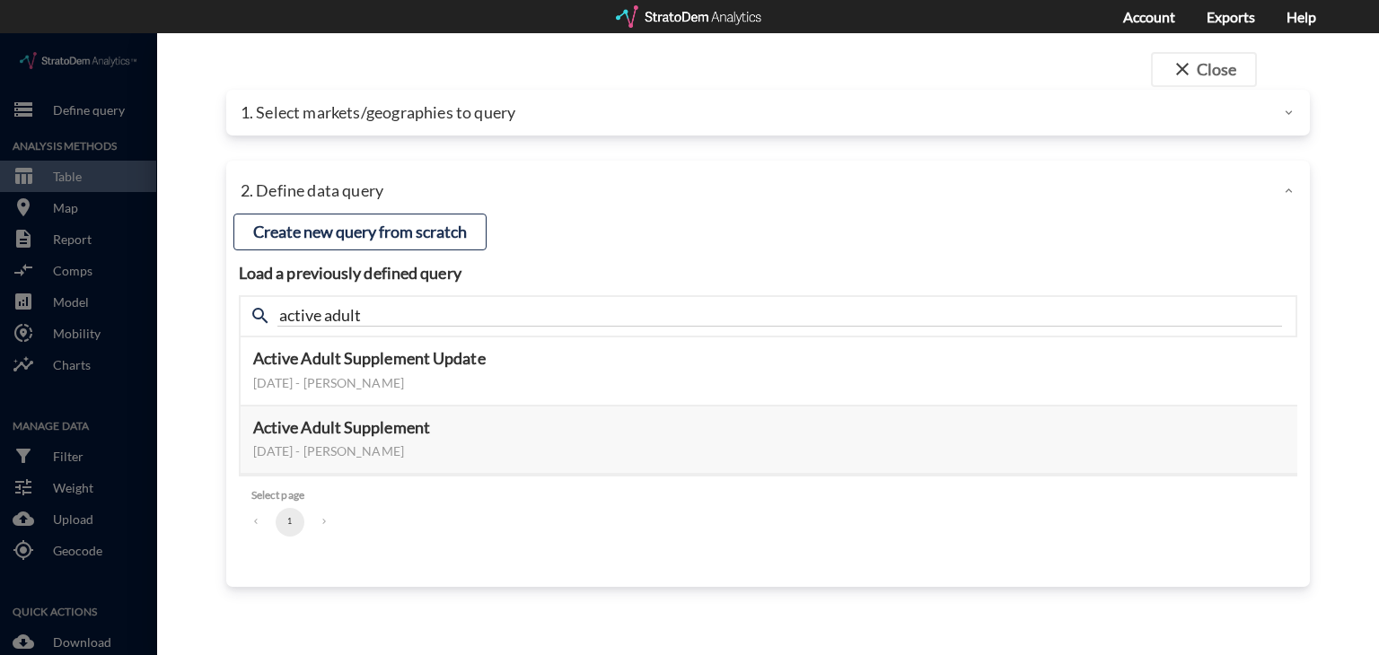
click div "1. Select markets/geographies to query"
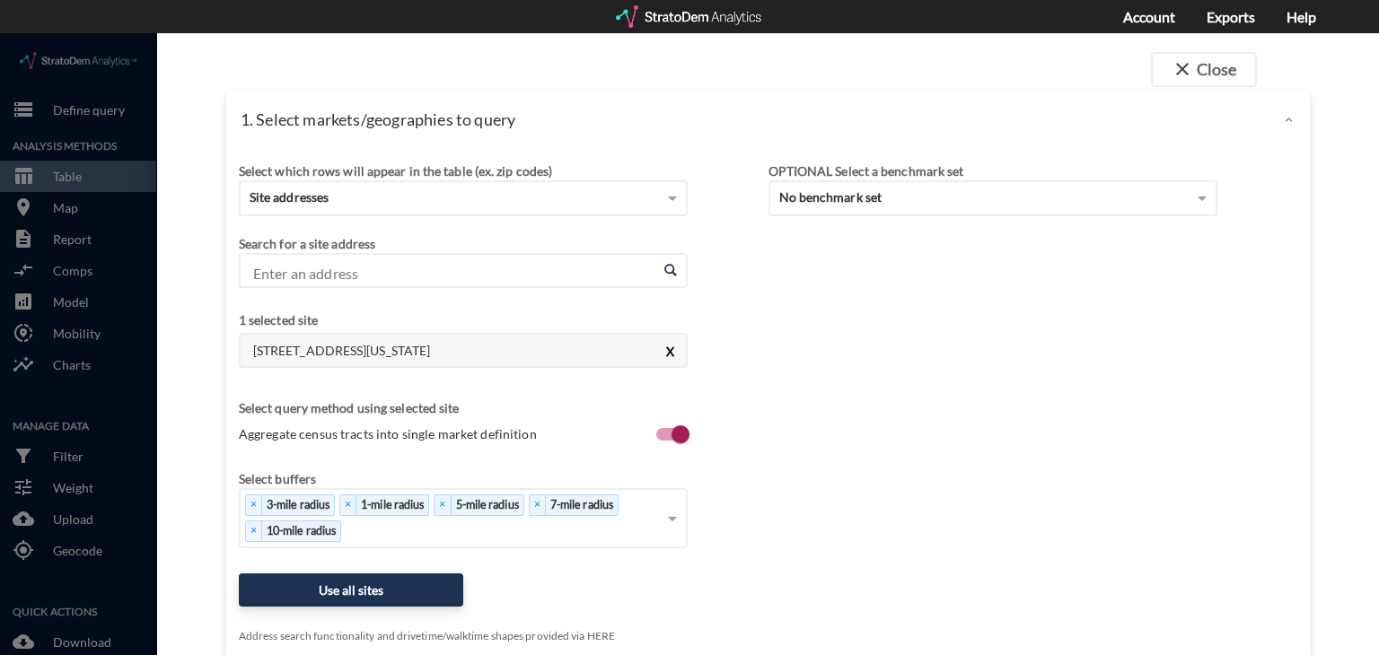
click button "X"
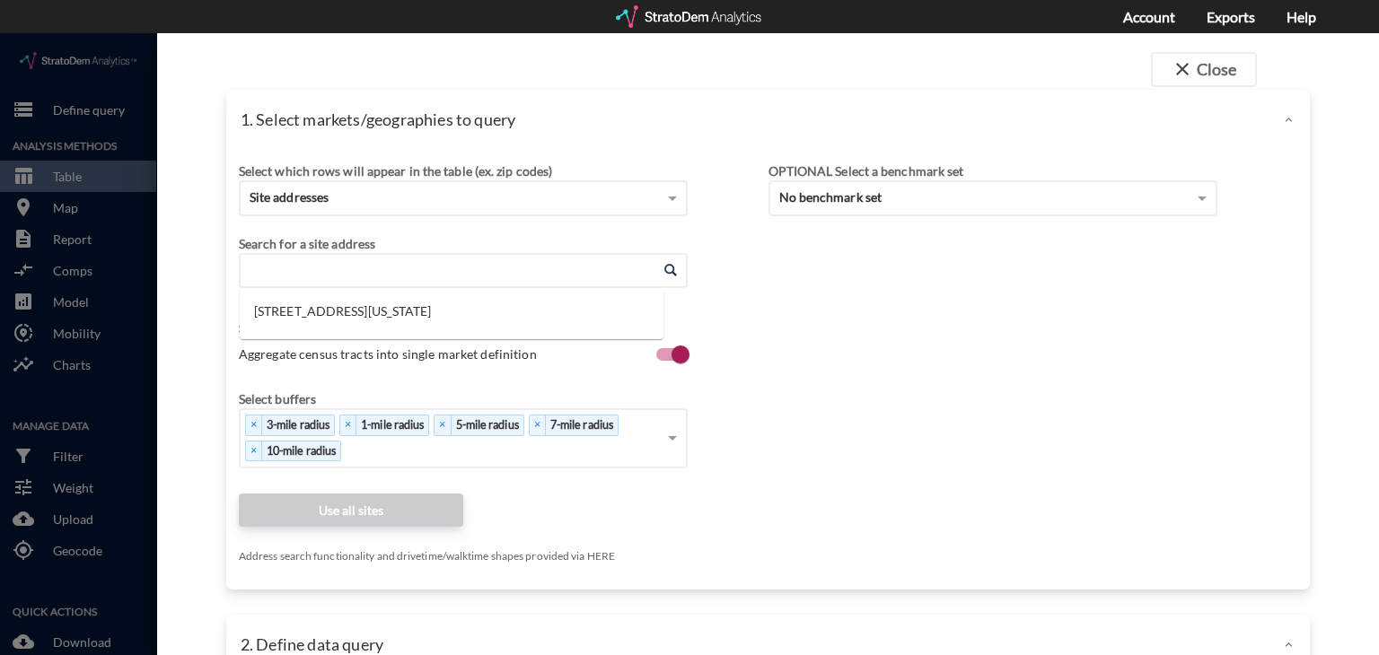
click input "Enter an address"
paste input "21605 N Lake Pleasant Pkwy, Peoria, AZ 85382"
click li "21605 N Lake Pleasant Pkwy, Peoria, Arizona"
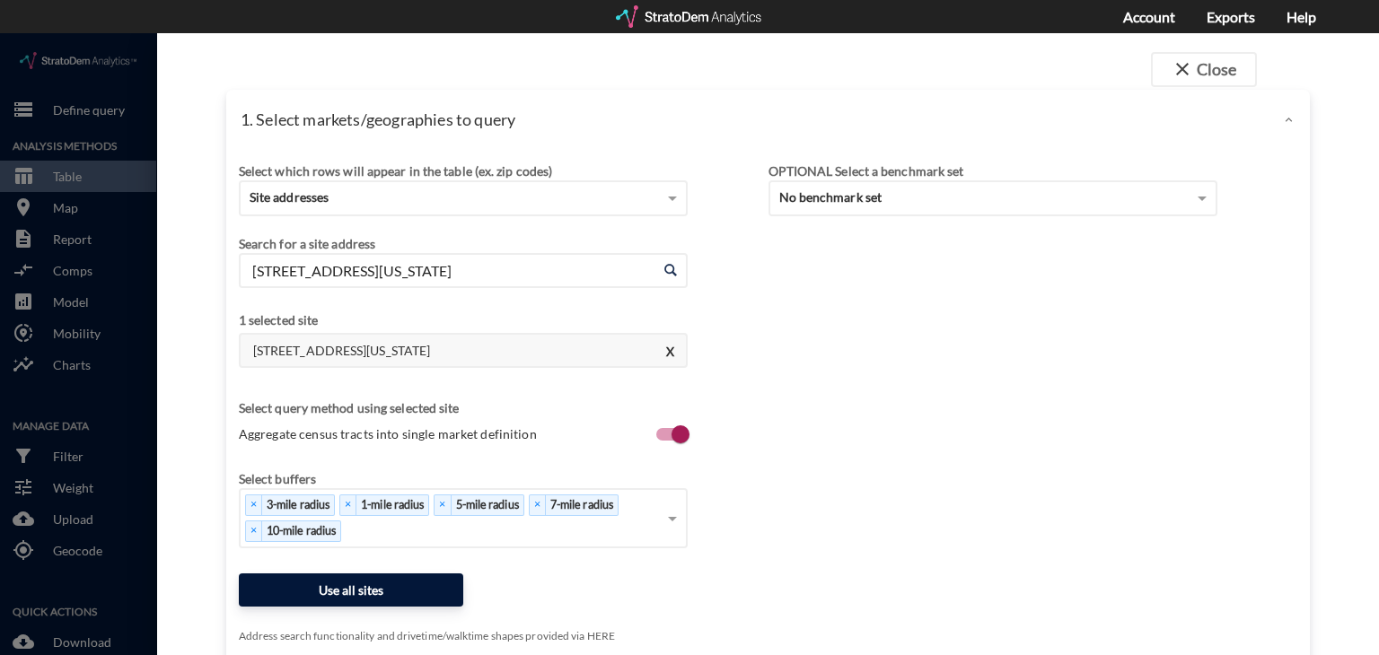
type input "21605 N Lake Pleasant Pkwy, Peoria, Arizona"
click button "Use all sites"
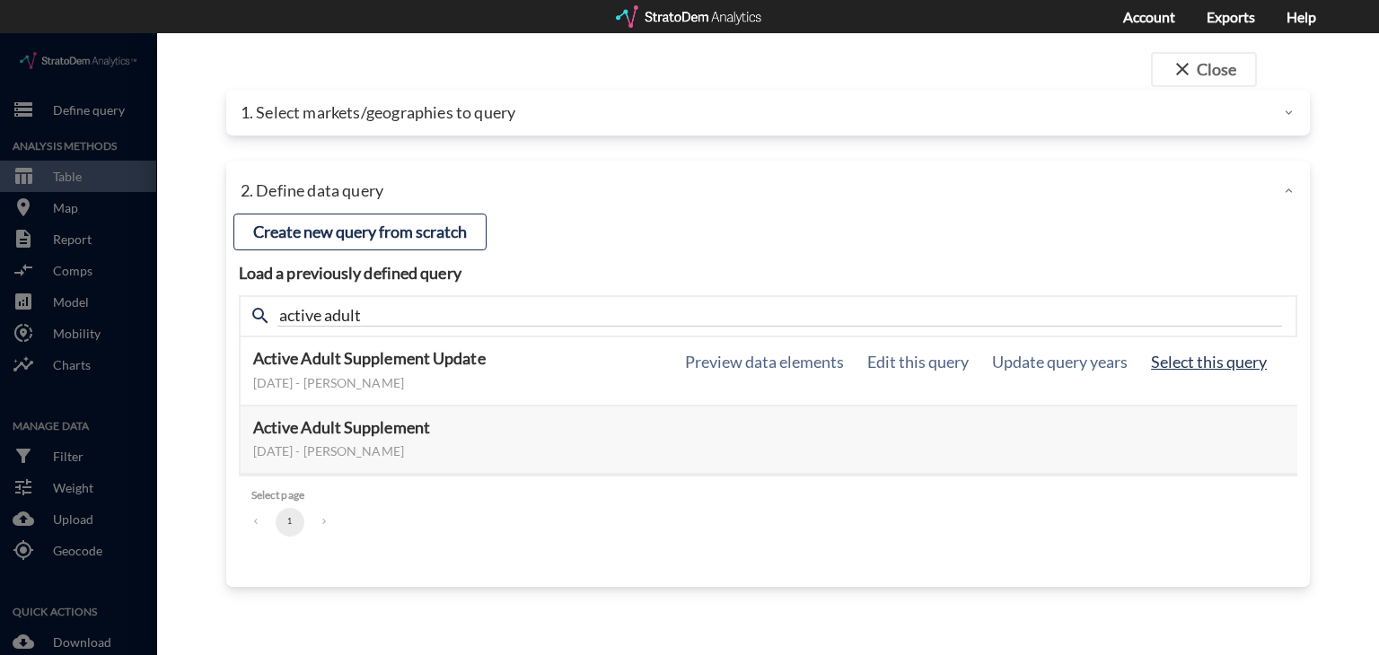
click button "Select this query"
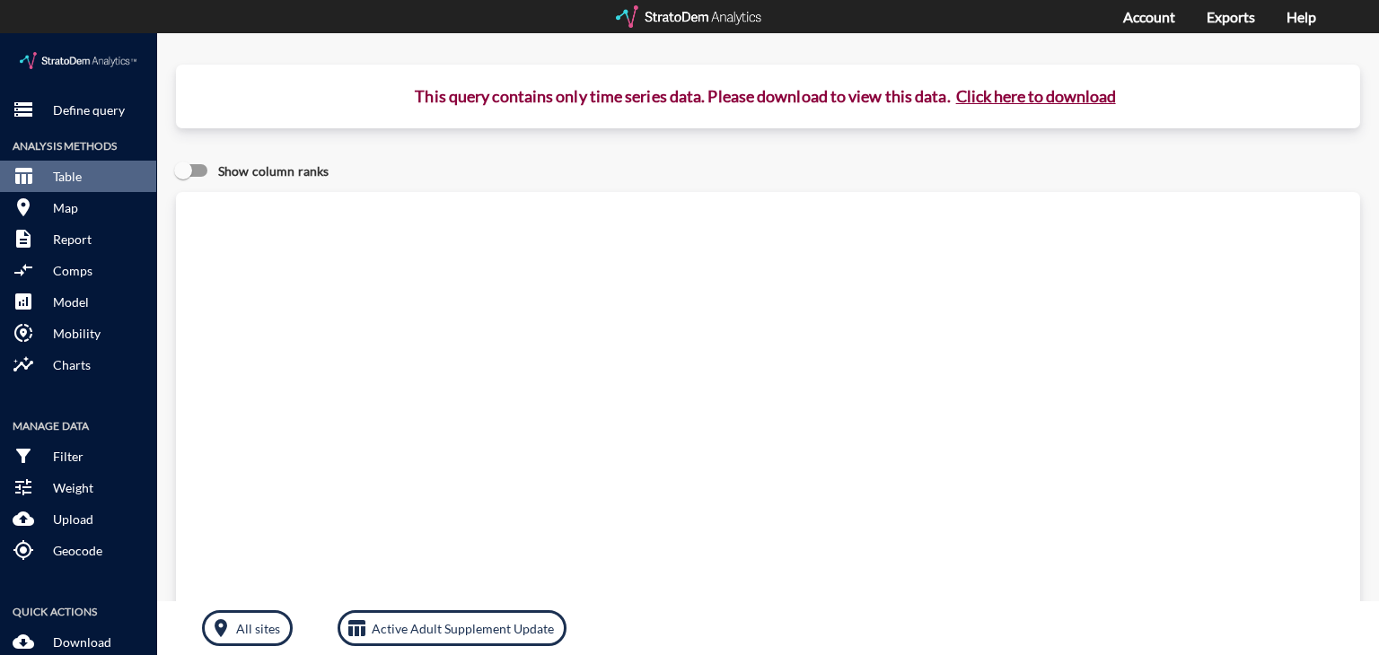
click button "Click here to download"
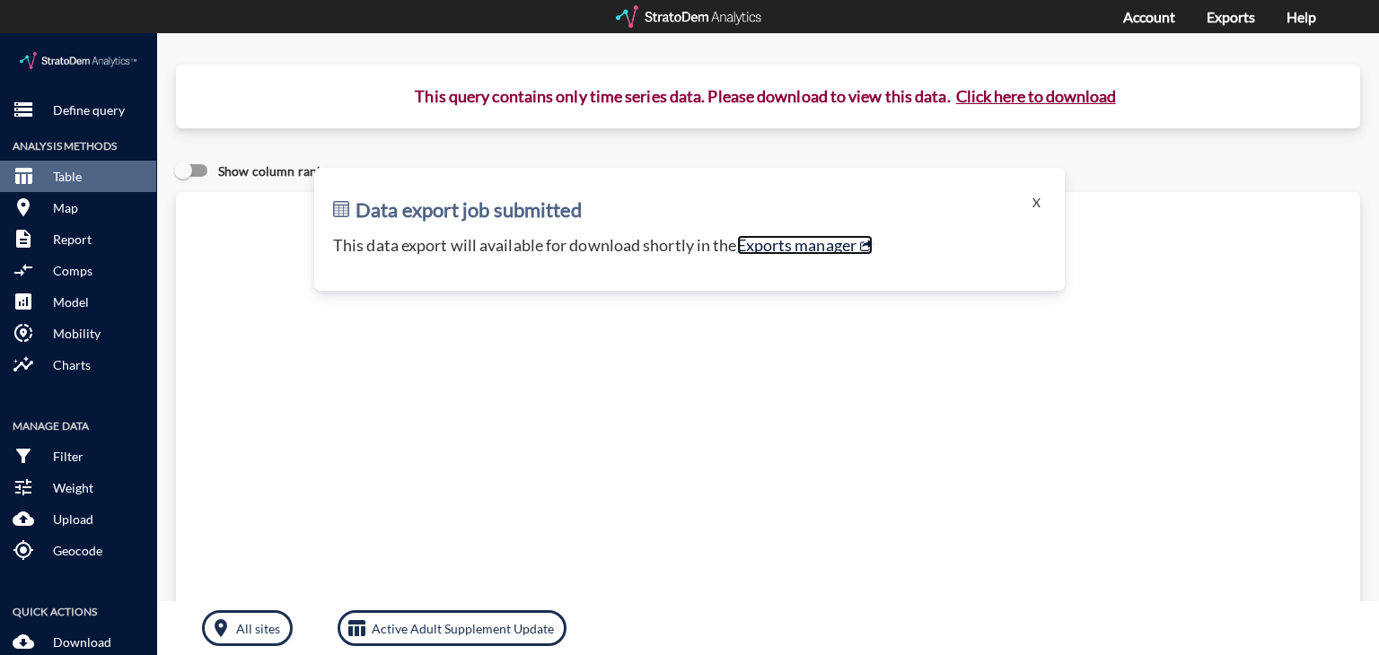
click link "Exports manager"
click p "Define query"
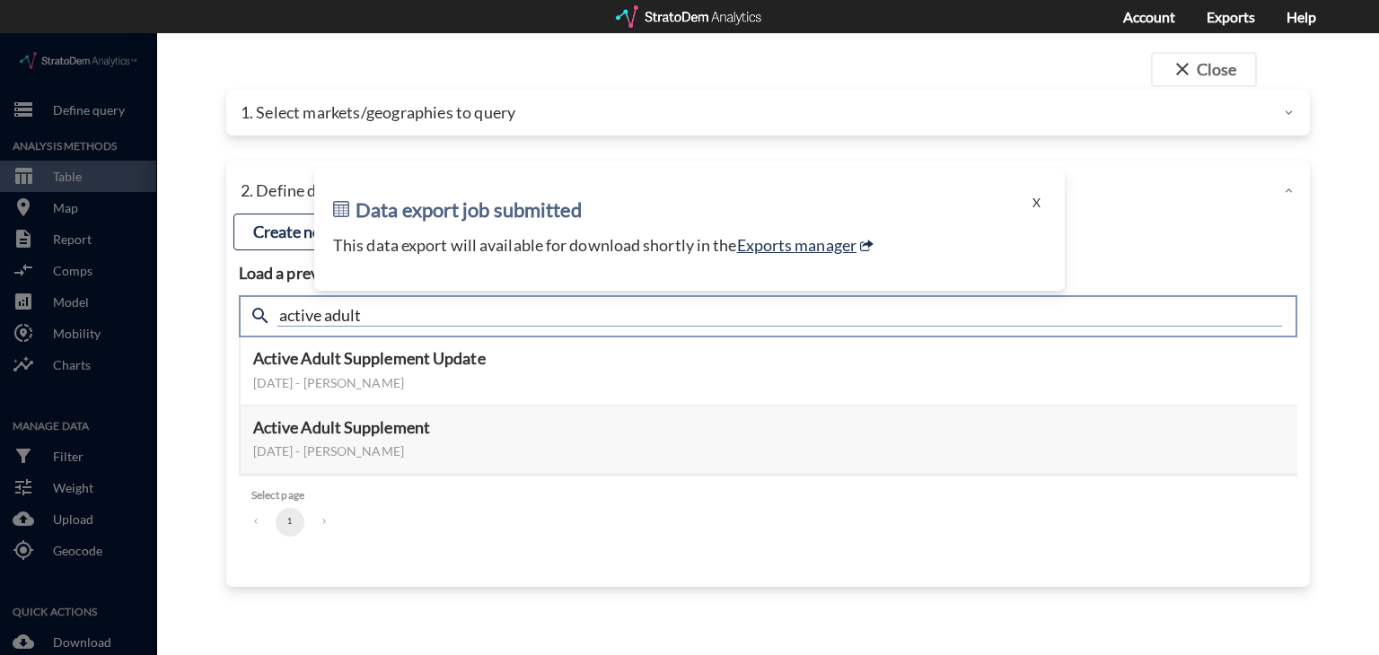
click input "active adult"
type input "housing demand"
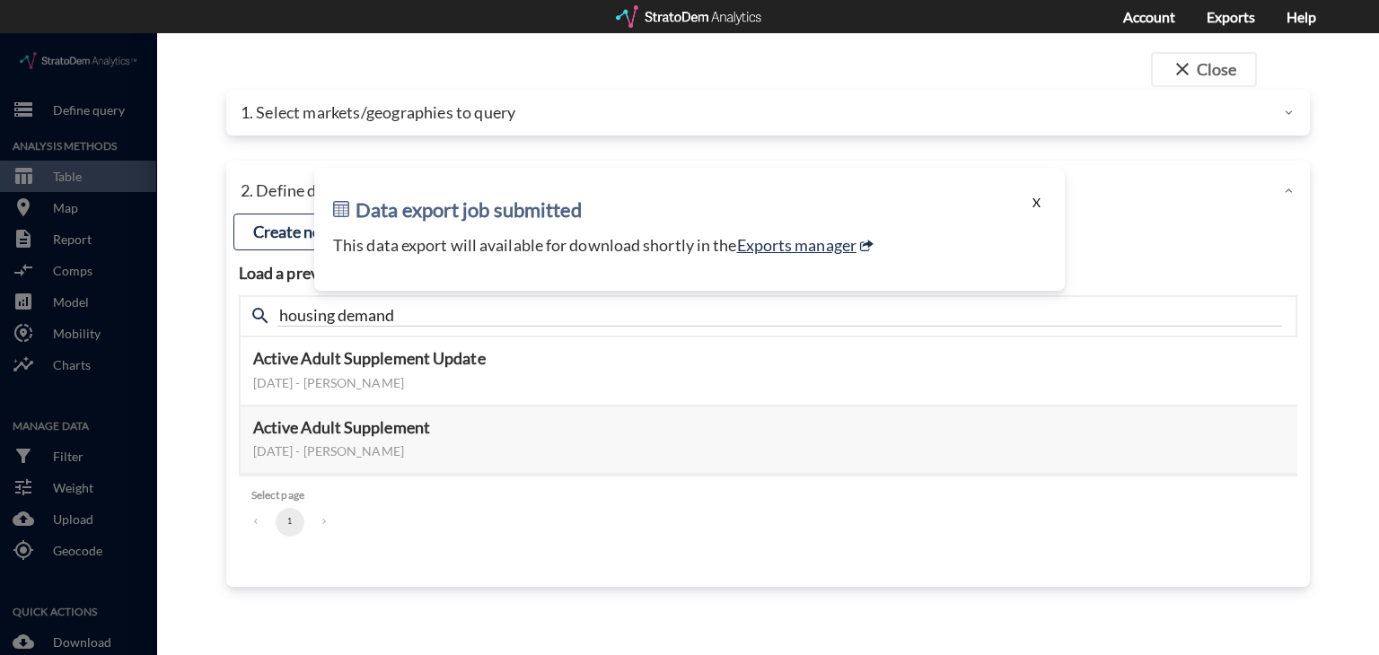
click button "X"
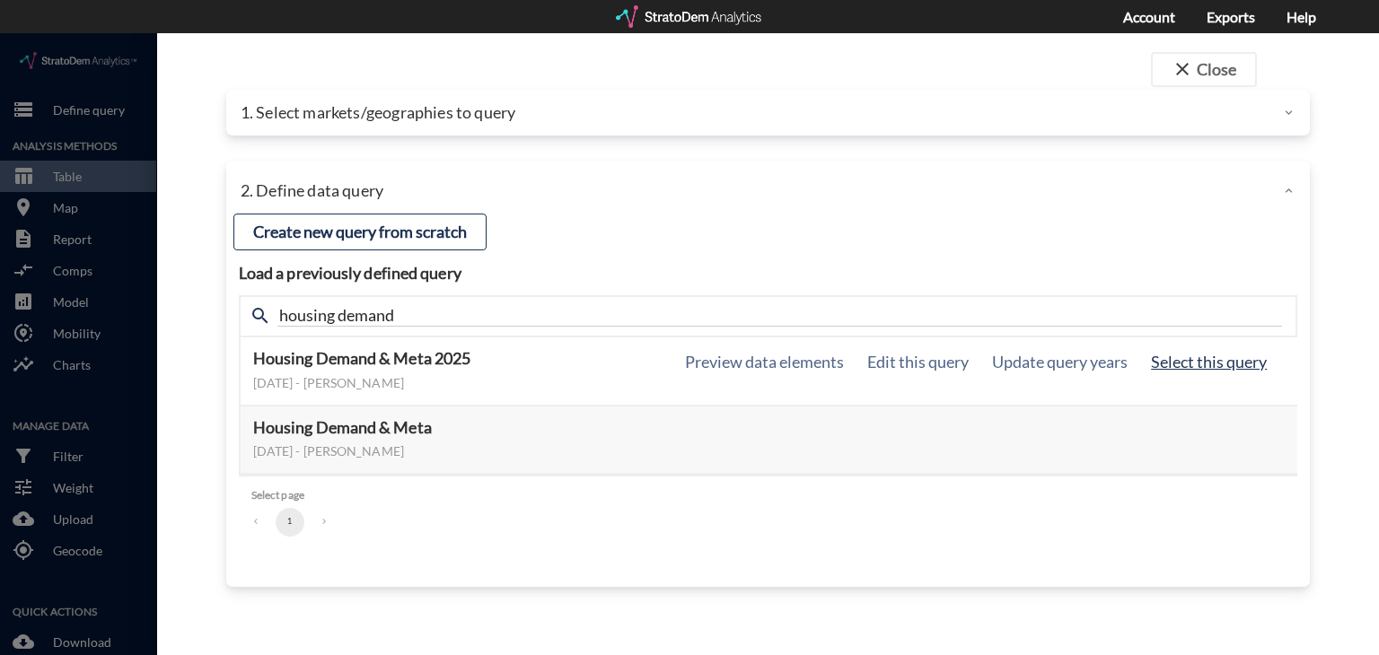
click button "Select this query"
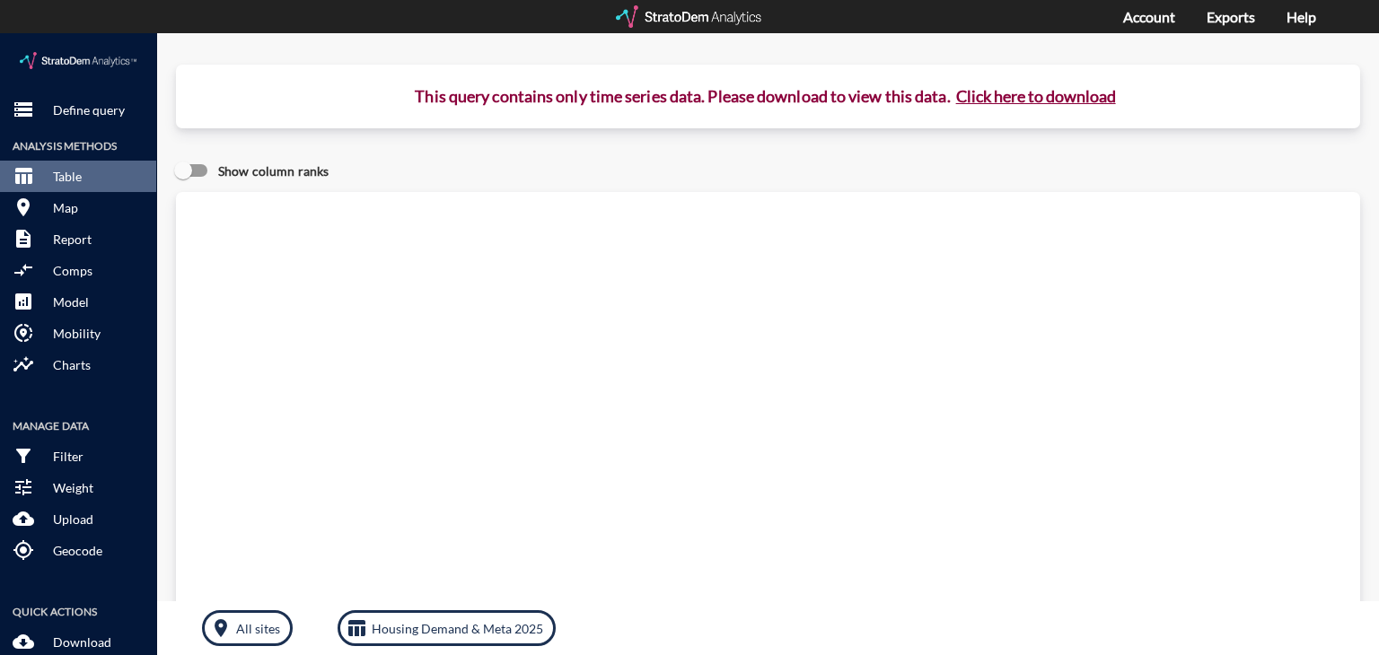
click button "Click here to download"
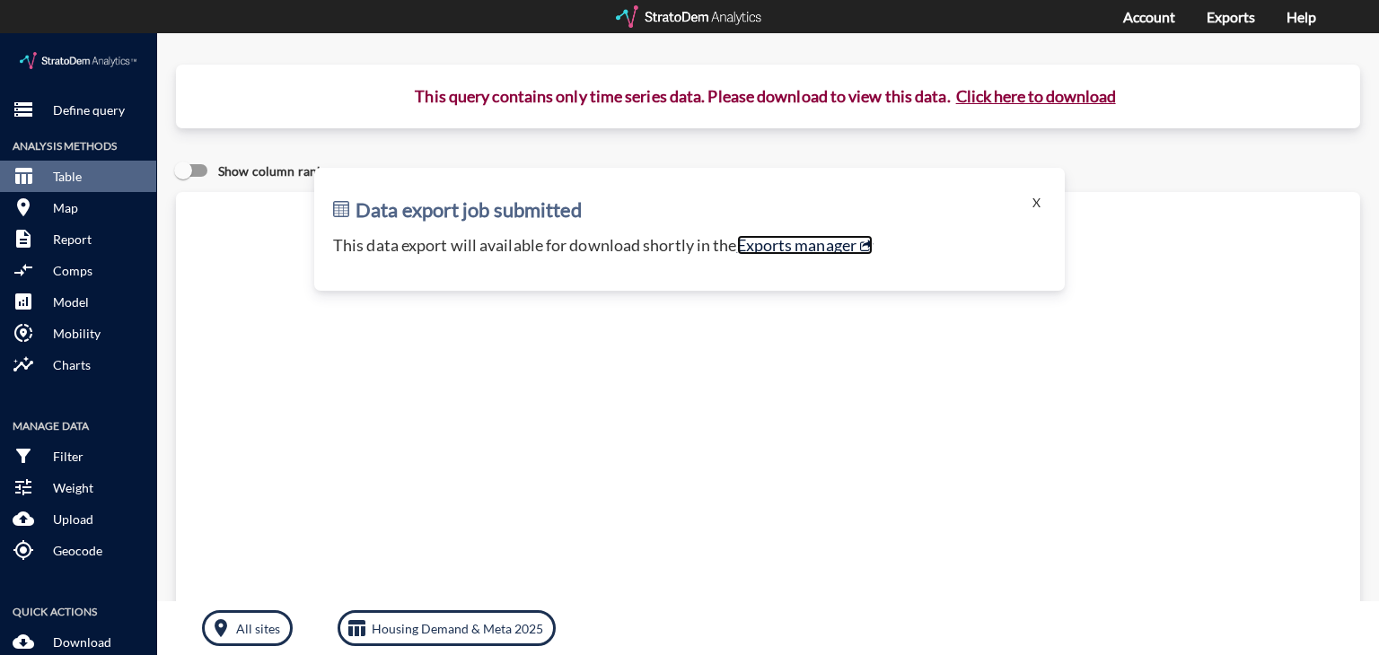
click link "Exports manager"
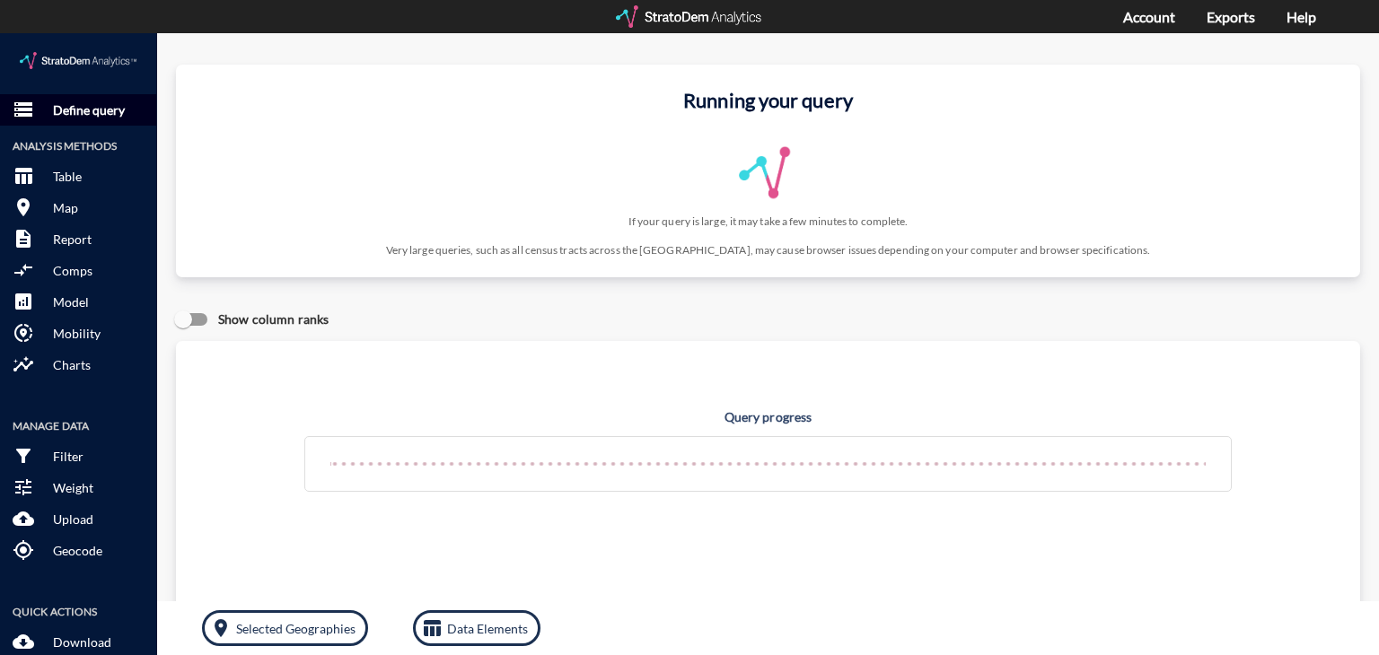
click p "Define query"
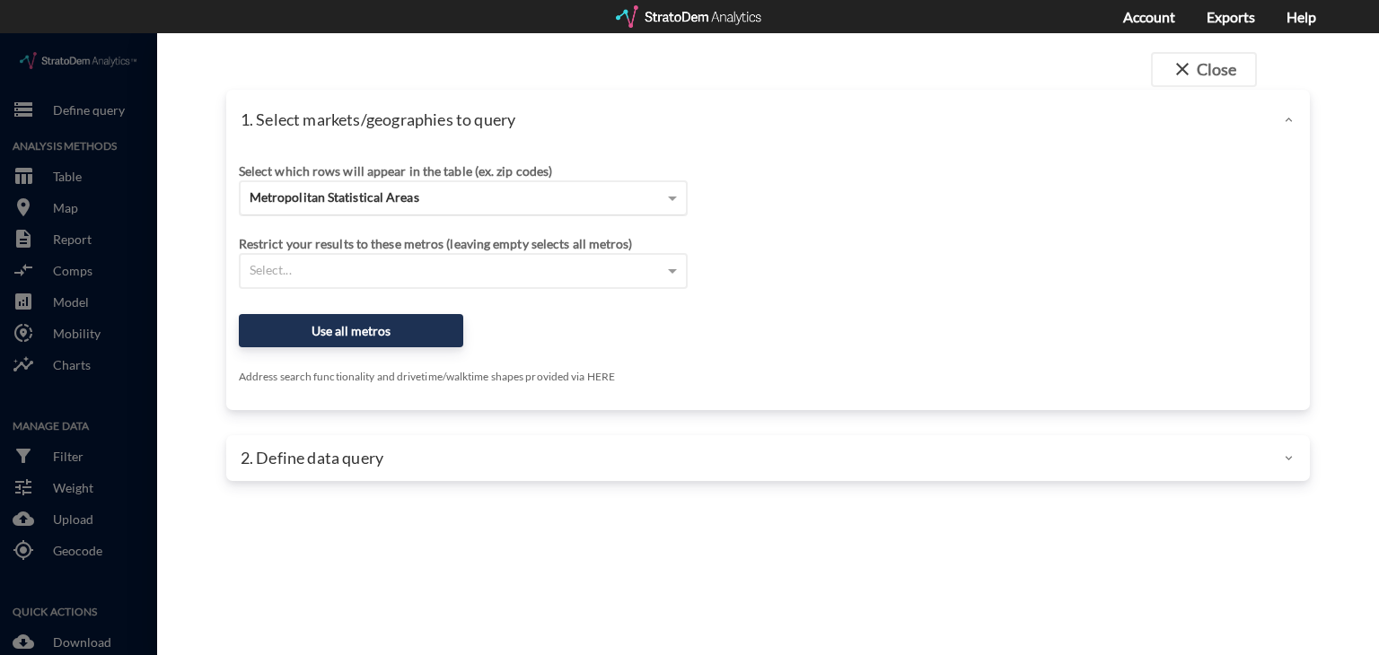
click span "Metropolitan Statistical Areas"
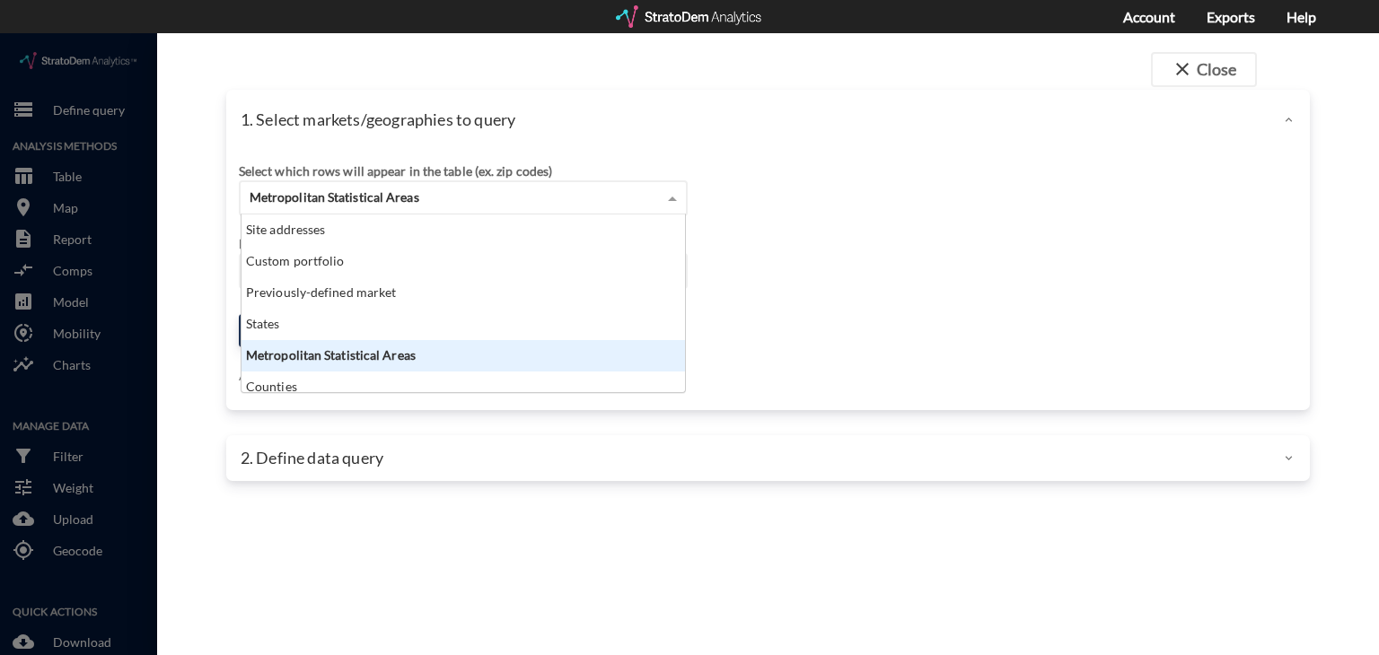
scroll to position [163, 434]
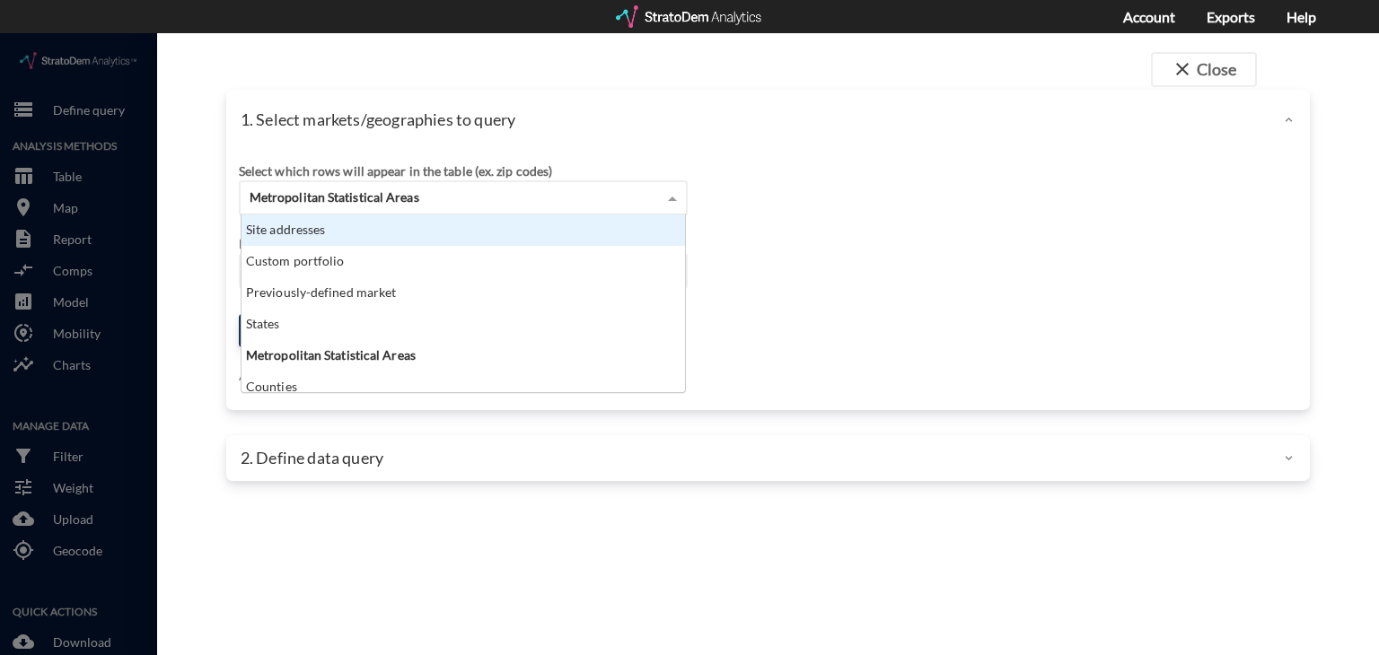
click div "Site addresses"
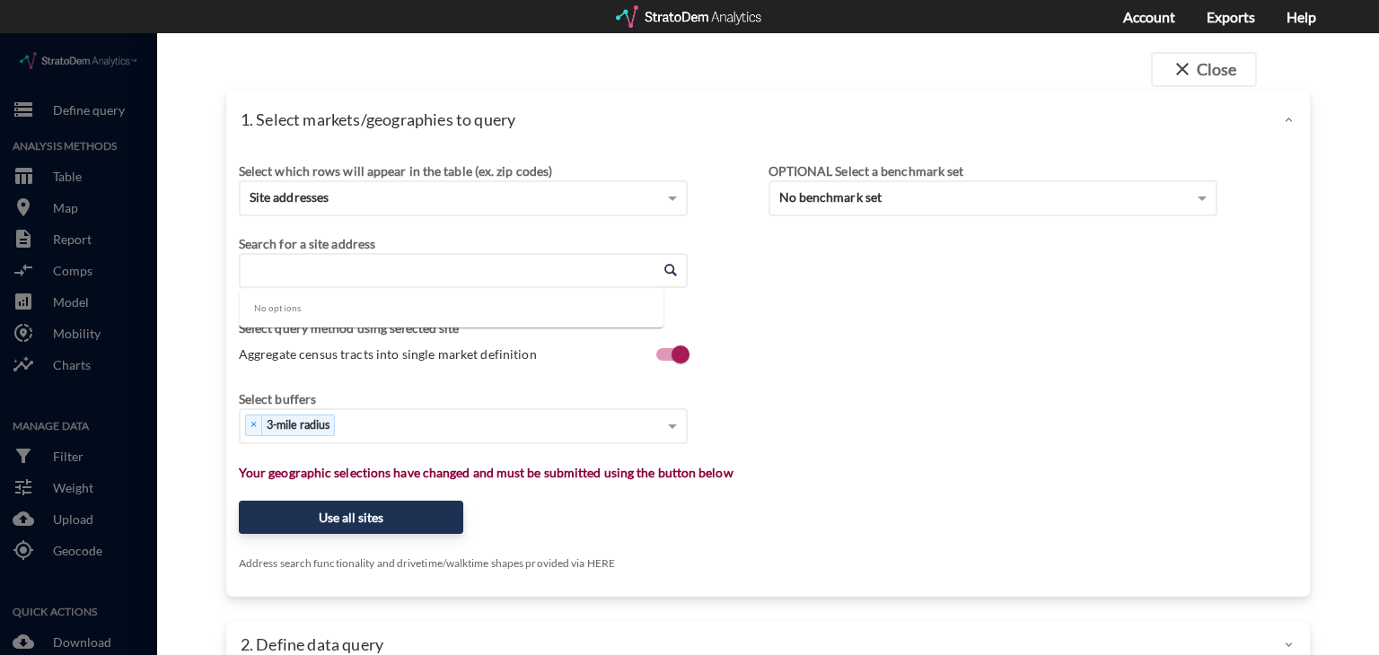
click input "Enter an address"
paste input "Desert Bell Estates, 18648 N 12th St, Phoenix, AZ 85024"
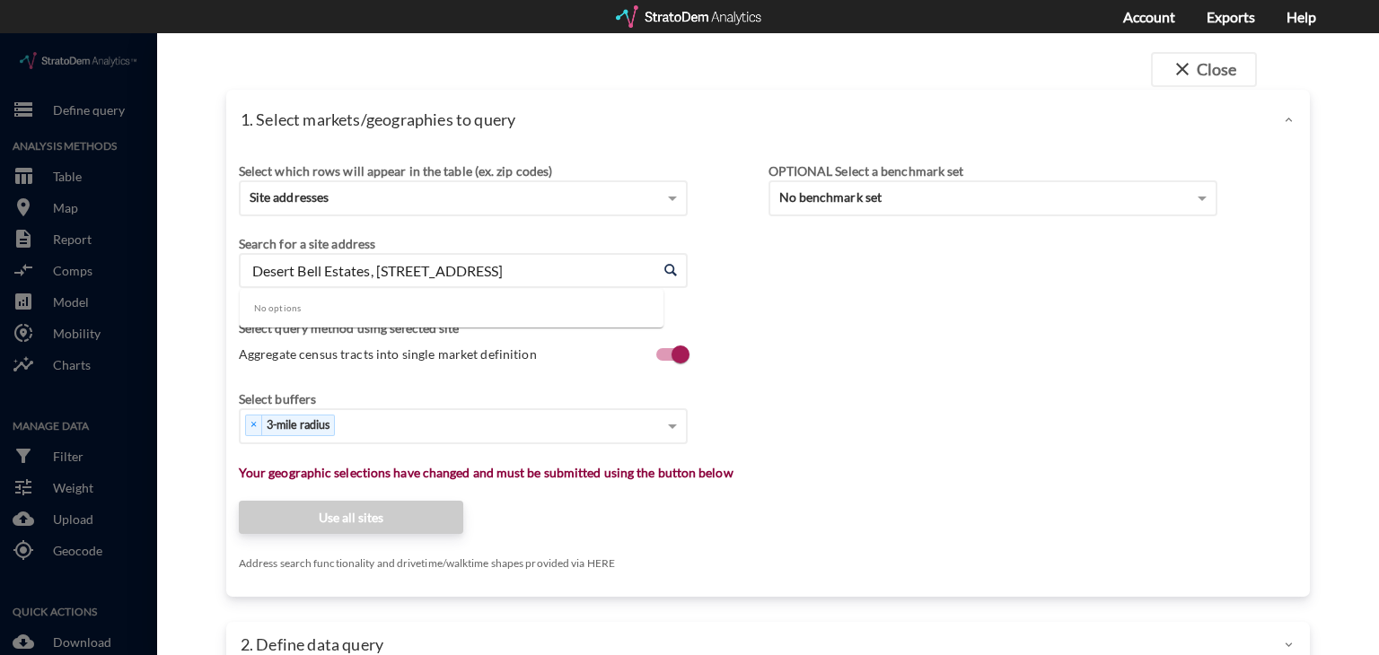
scroll to position [0, 9]
click input "Desert Bell Estates, 18648 N 12th St, Phoenix, AZ 85024"
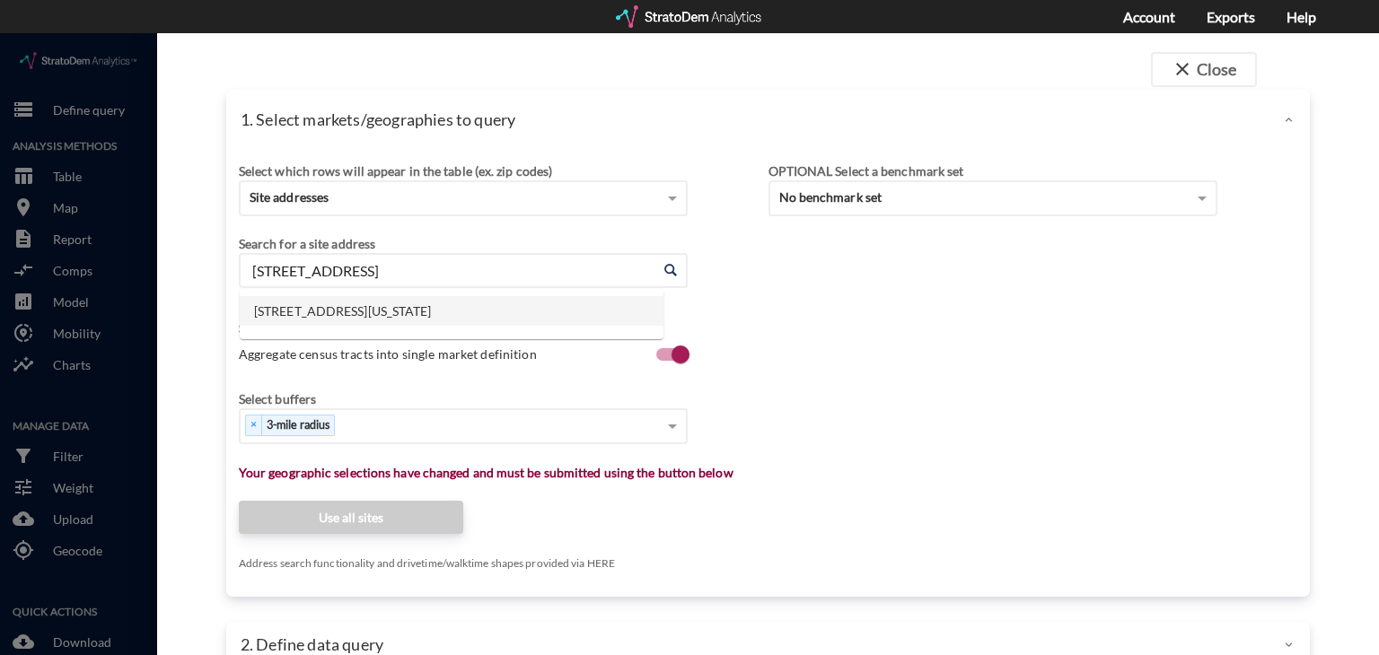
click li "18648 N 12th St, Phoenix, Arizona"
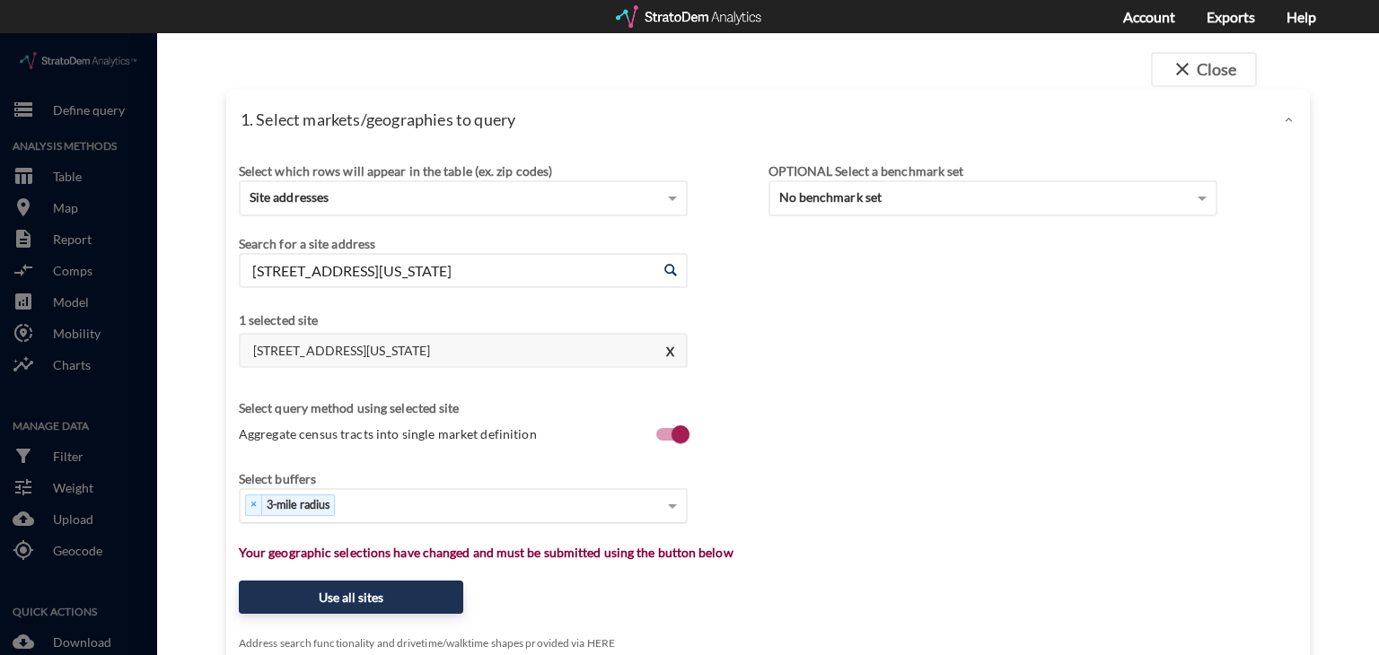
type input "18648 N 12th St, Phoenix, Arizona"
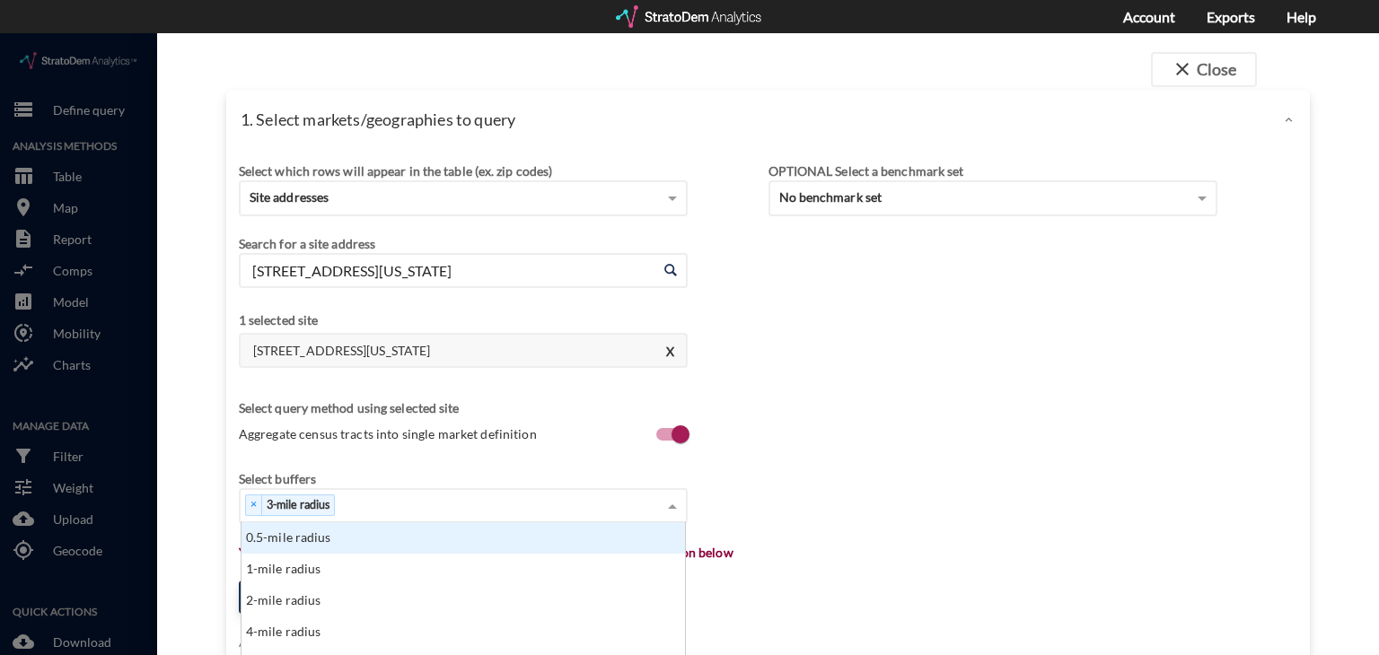
scroll to position [43, 0]
click div "× 3-mile radius"
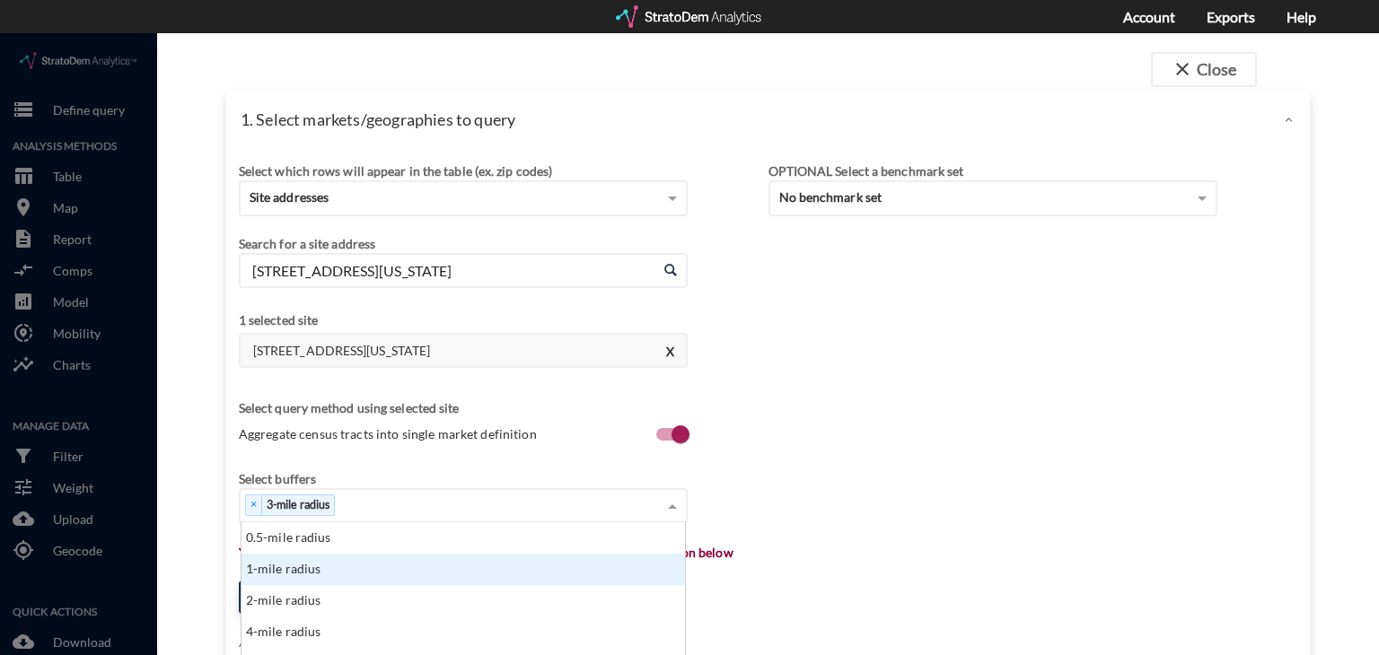
click div "1-mile radius"
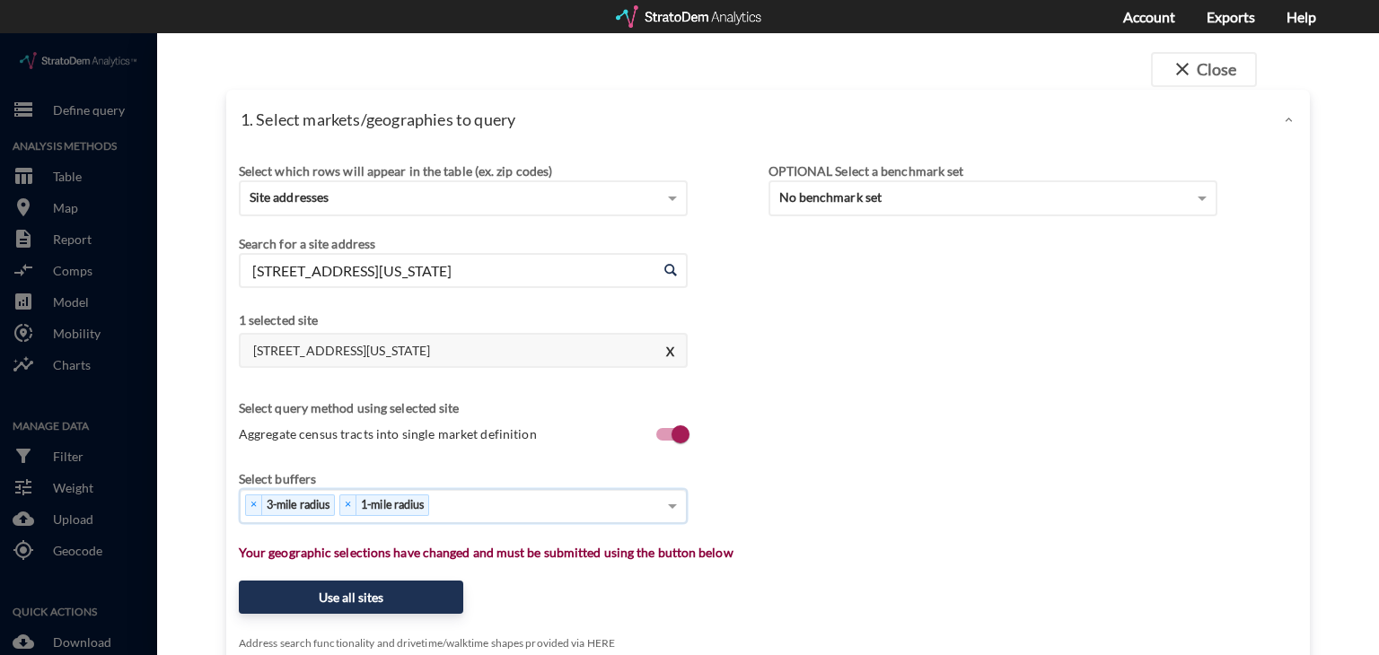
scroll to position [259, 0]
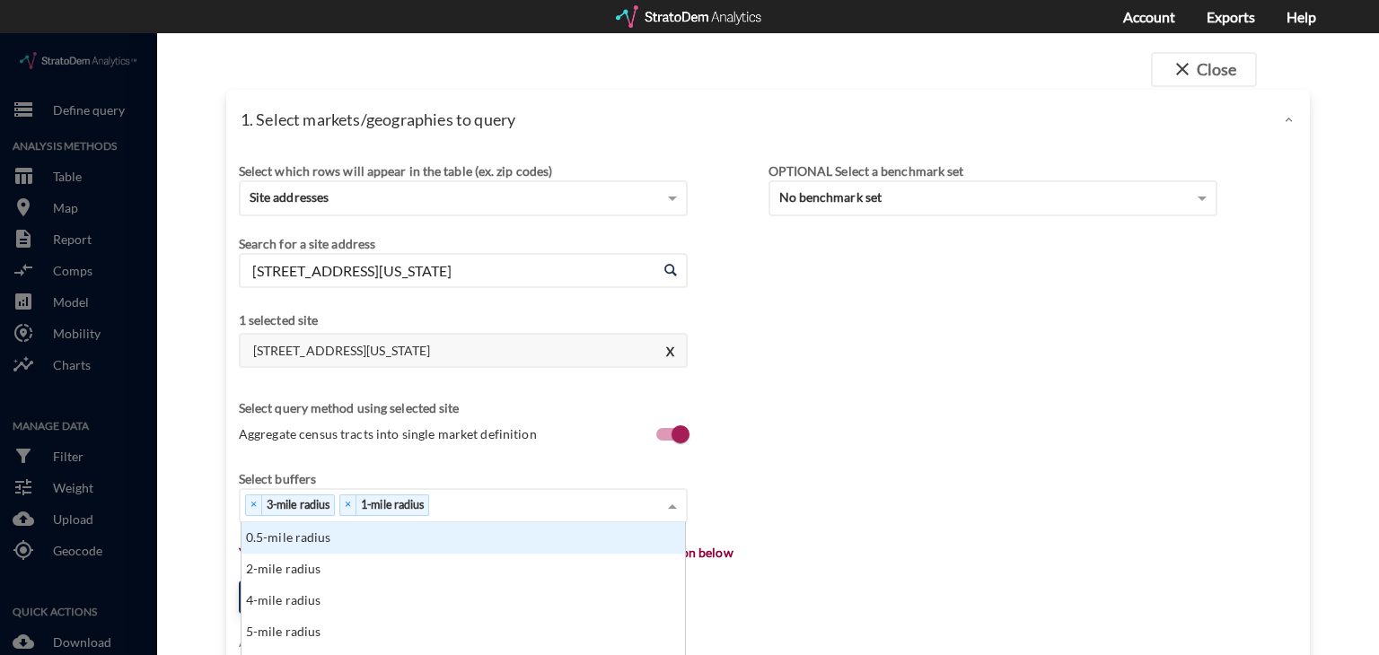
click div "× 3-mile radius × 1-mile radius"
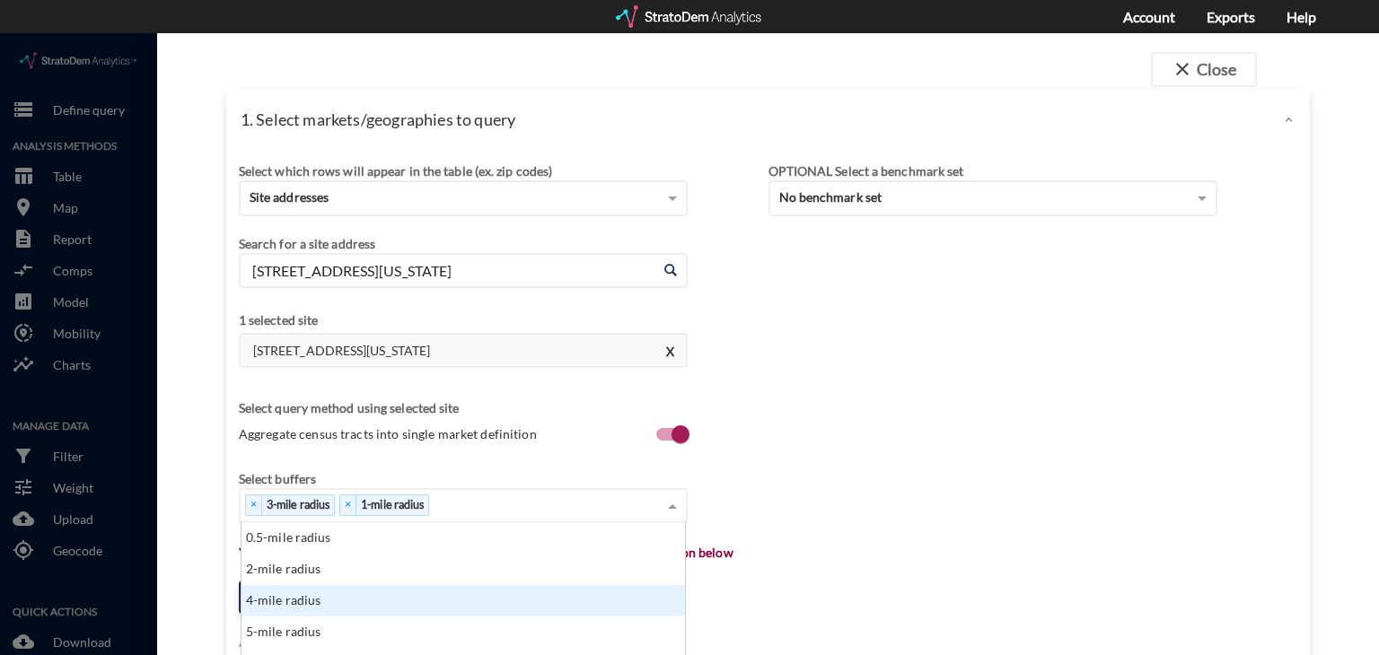
scroll to position [431, 0]
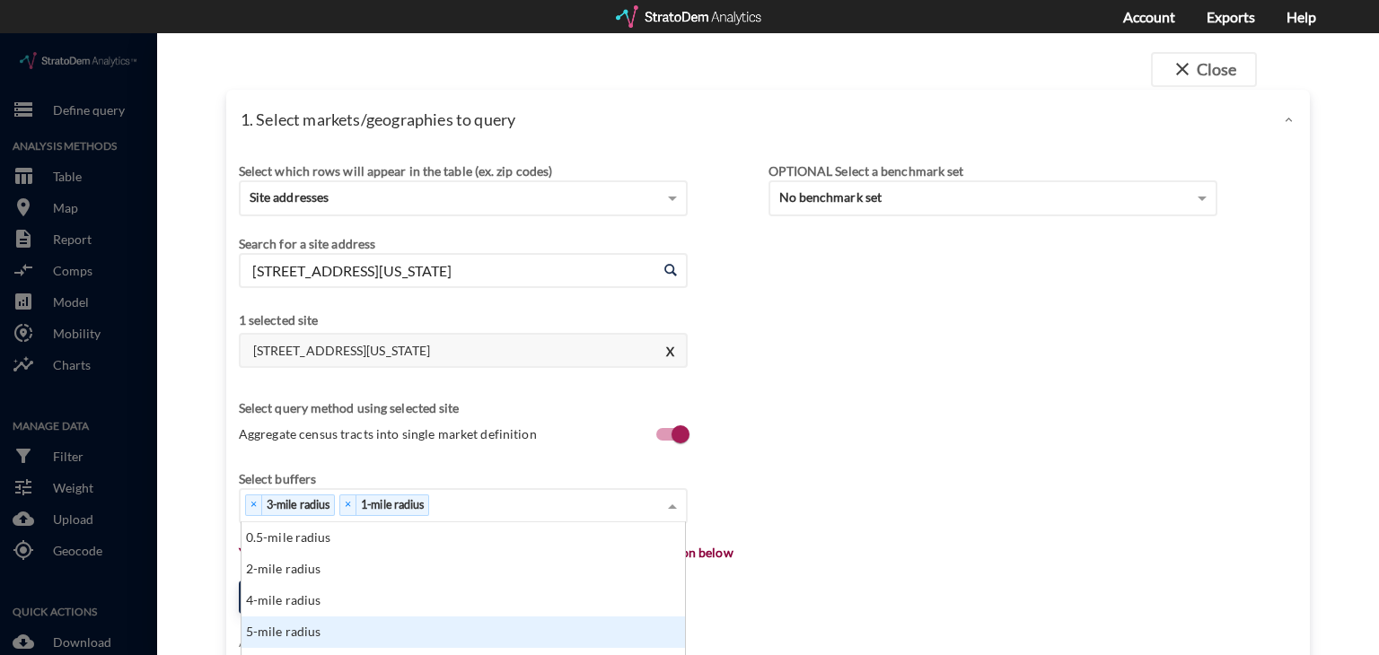
click div "5-mile radius"
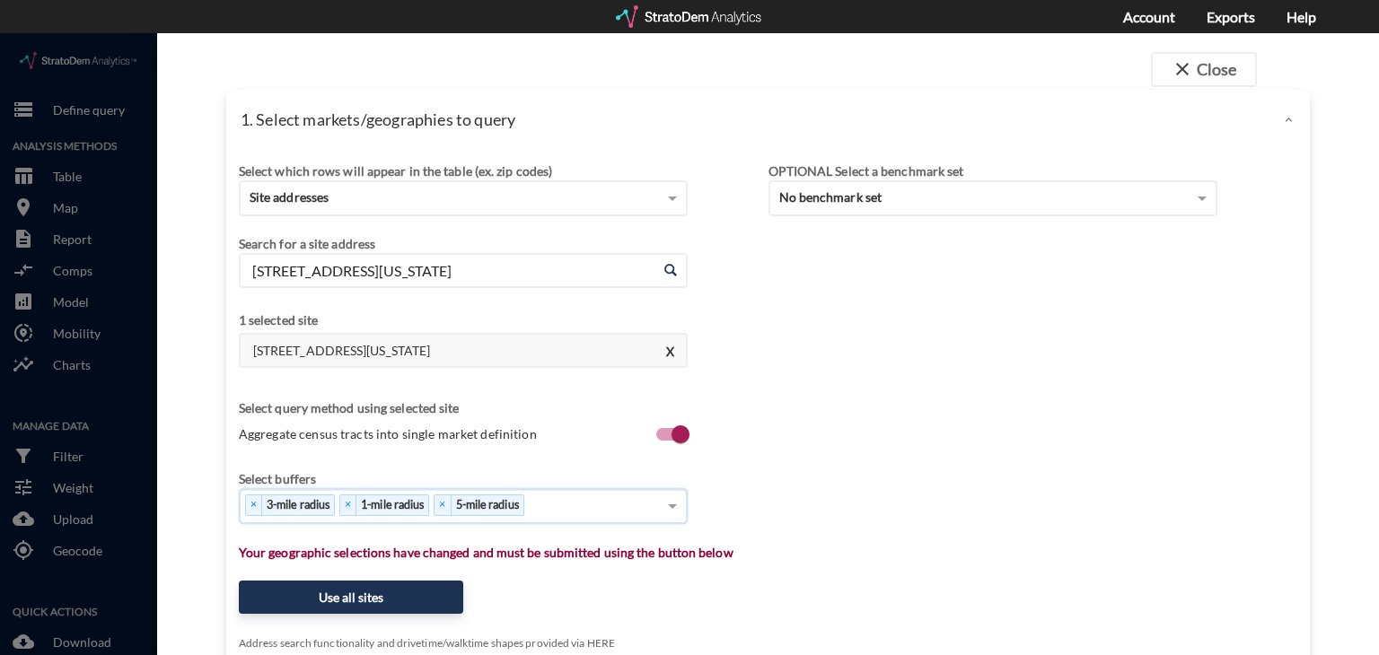
scroll to position [474, 0]
click div "× 3-mile radius × 1-mile radius × 5-mile radius"
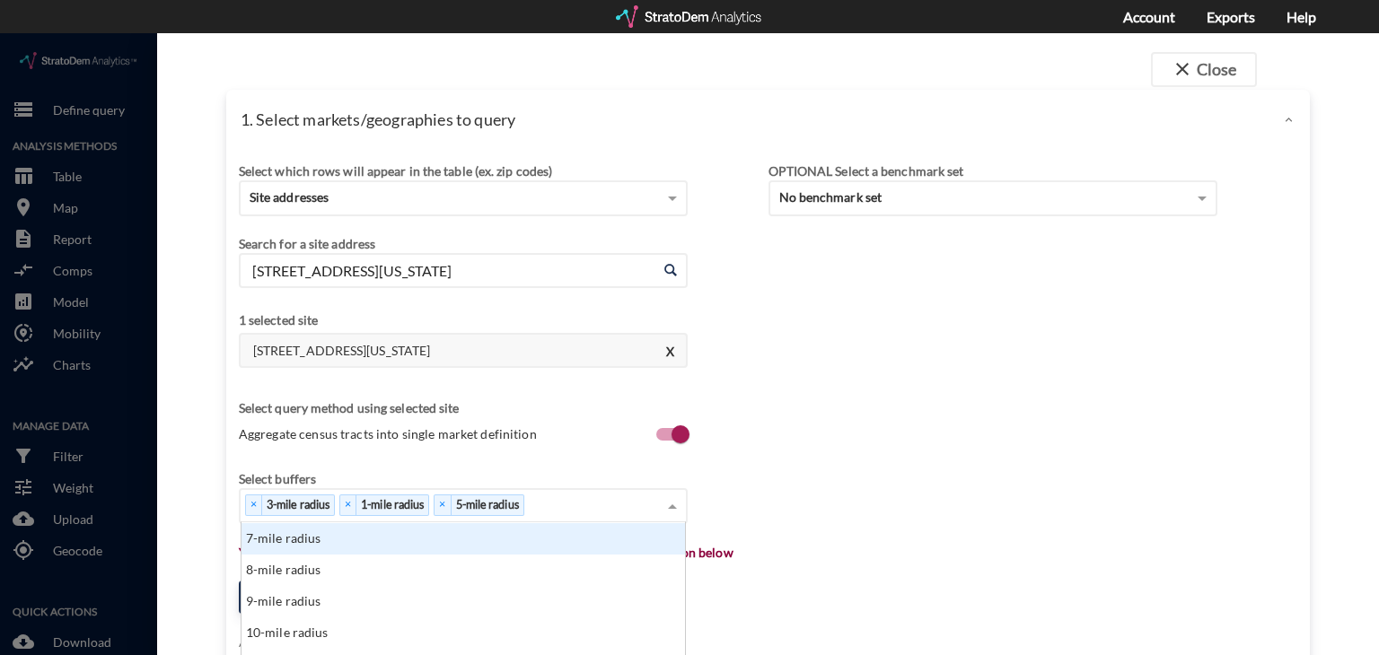
scroll to position [732, 0]
click div "7-mile radius"
click span
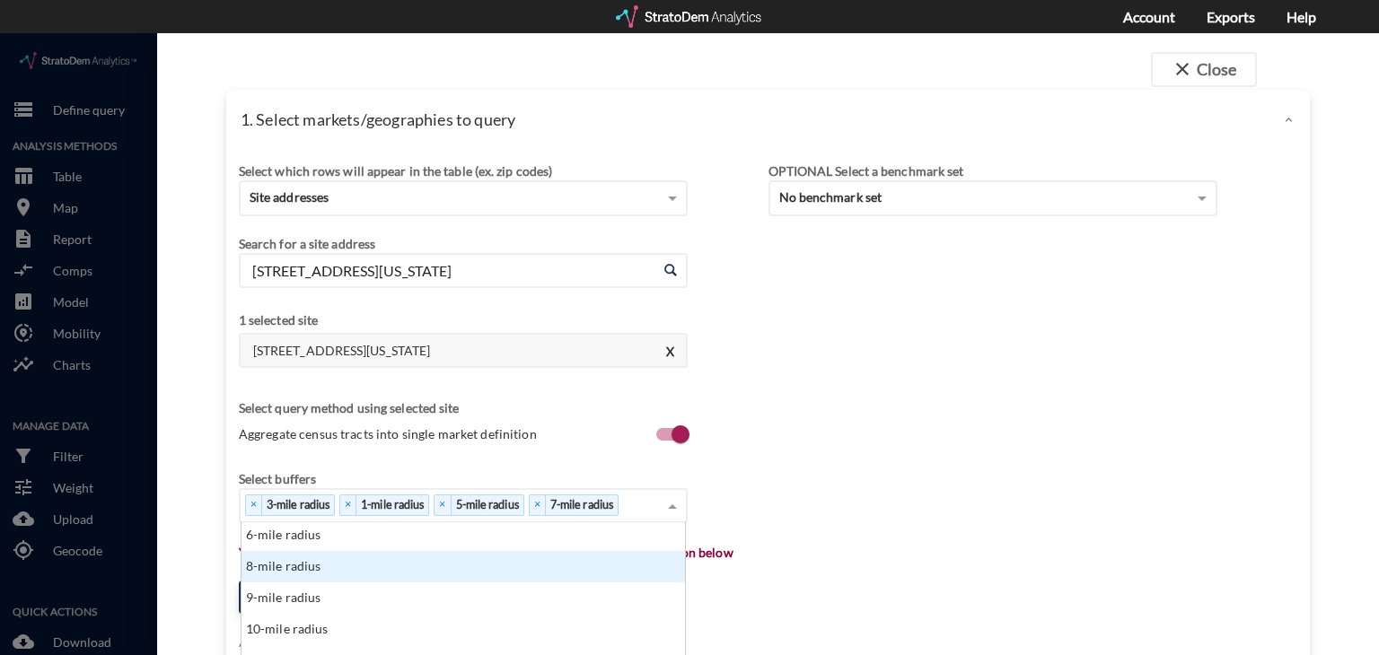
scroll to position [96, 0]
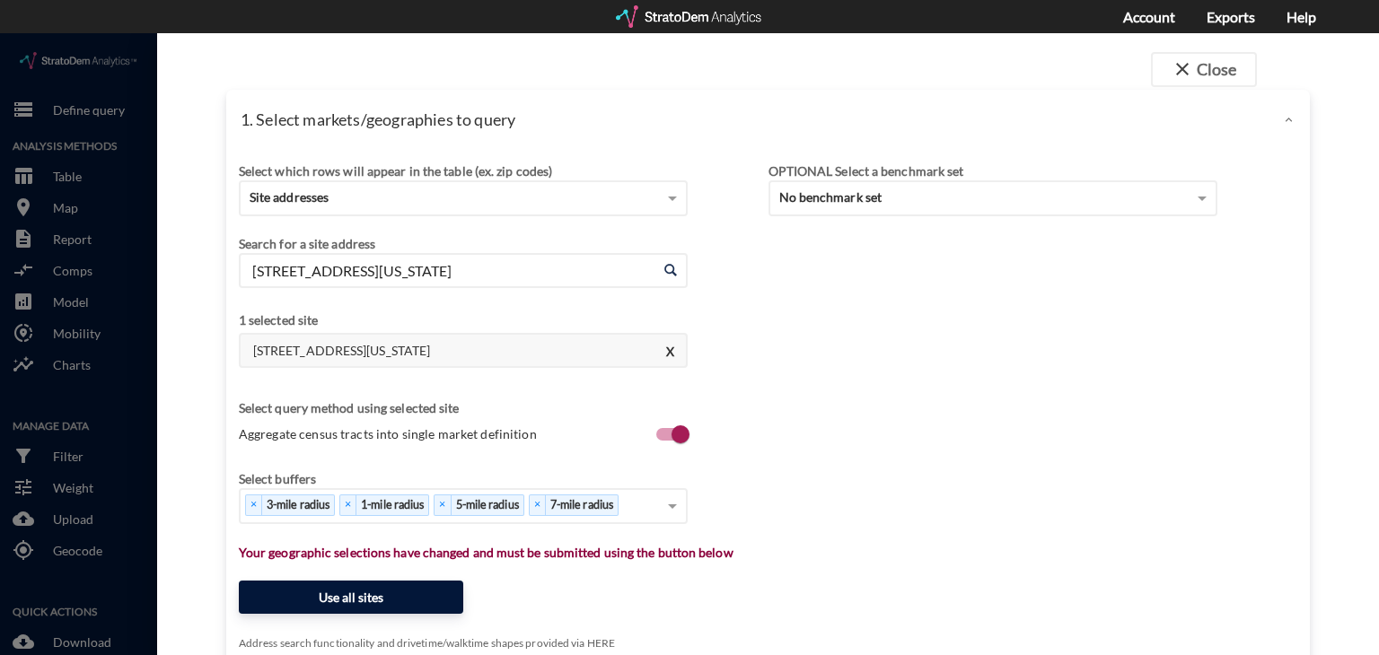
drag, startPoint x: 406, startPoint y: 606, endPoint x: 361, endPoint y: 561, distance: 63.5
click button "Use all sites"
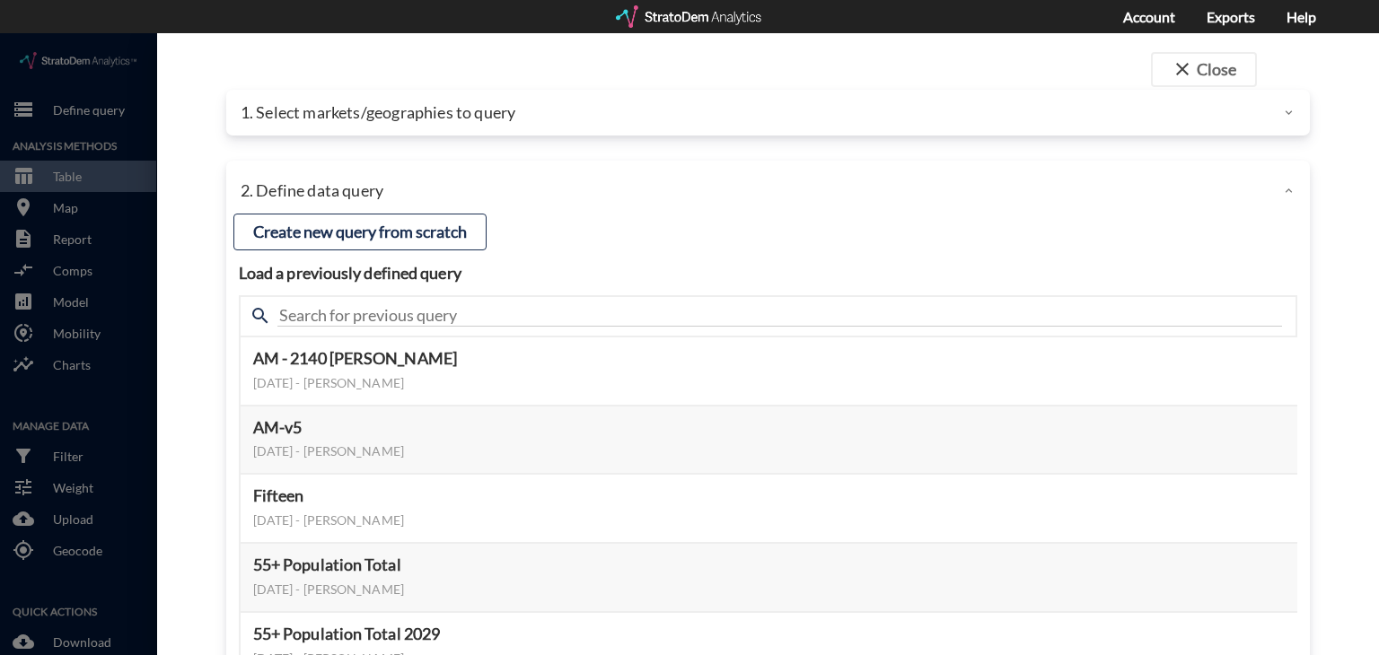
click p "1. Select markets/geographies to query"
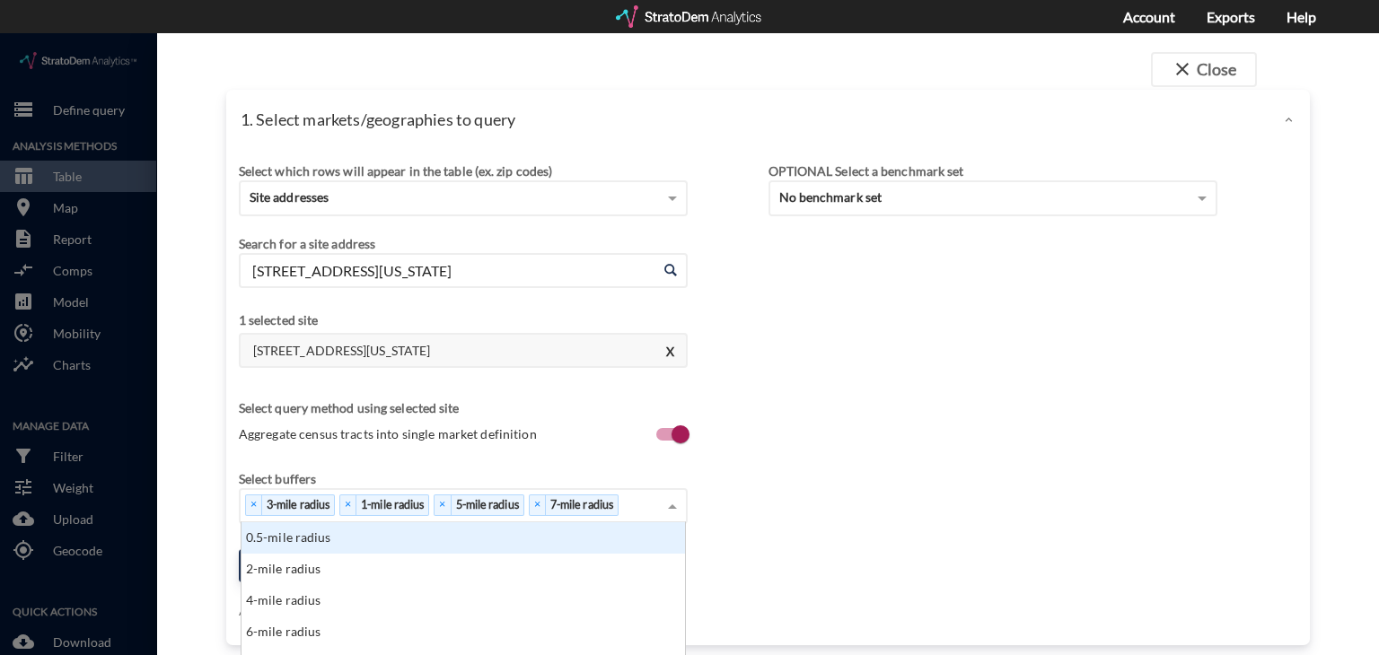
click span
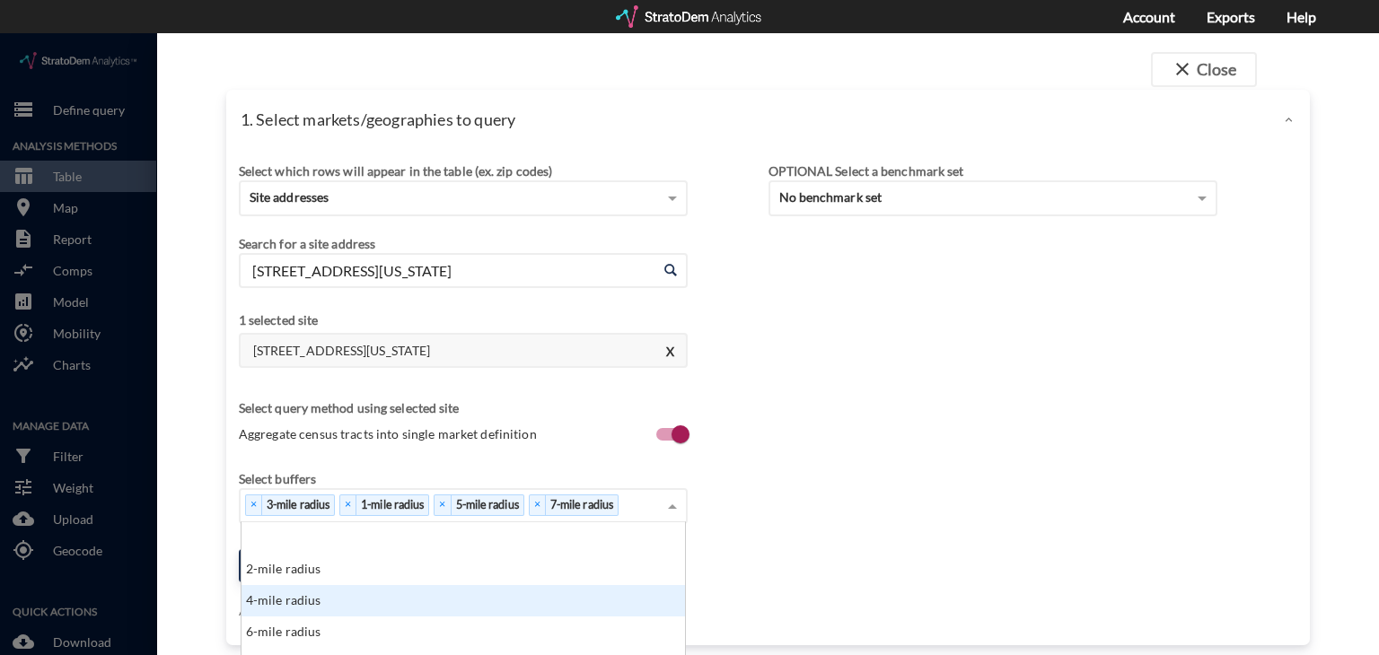
scroll to position [101, 0]
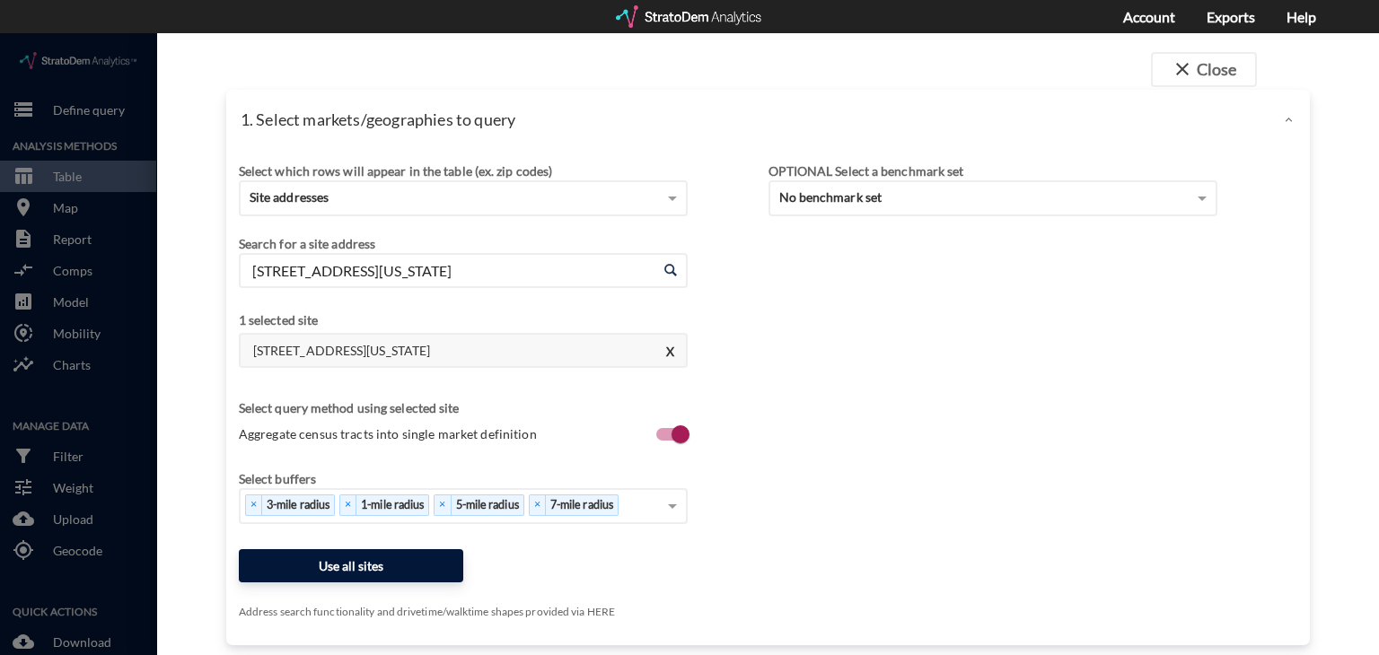
drag, startPoint x: 330, startPoint y: 583, endPoint x: 282, endPoint y: 519, distance: 80.1
click button "Use all sites"
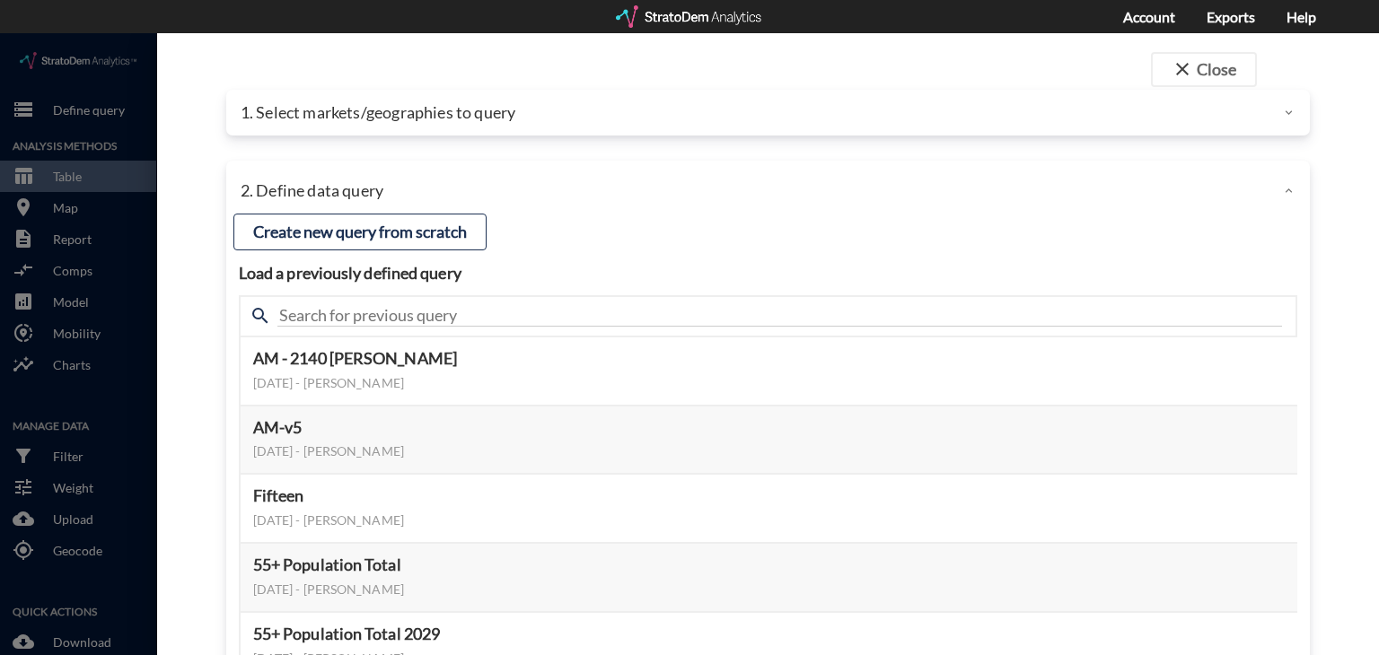
click p "1. Select markets/geographies to query"
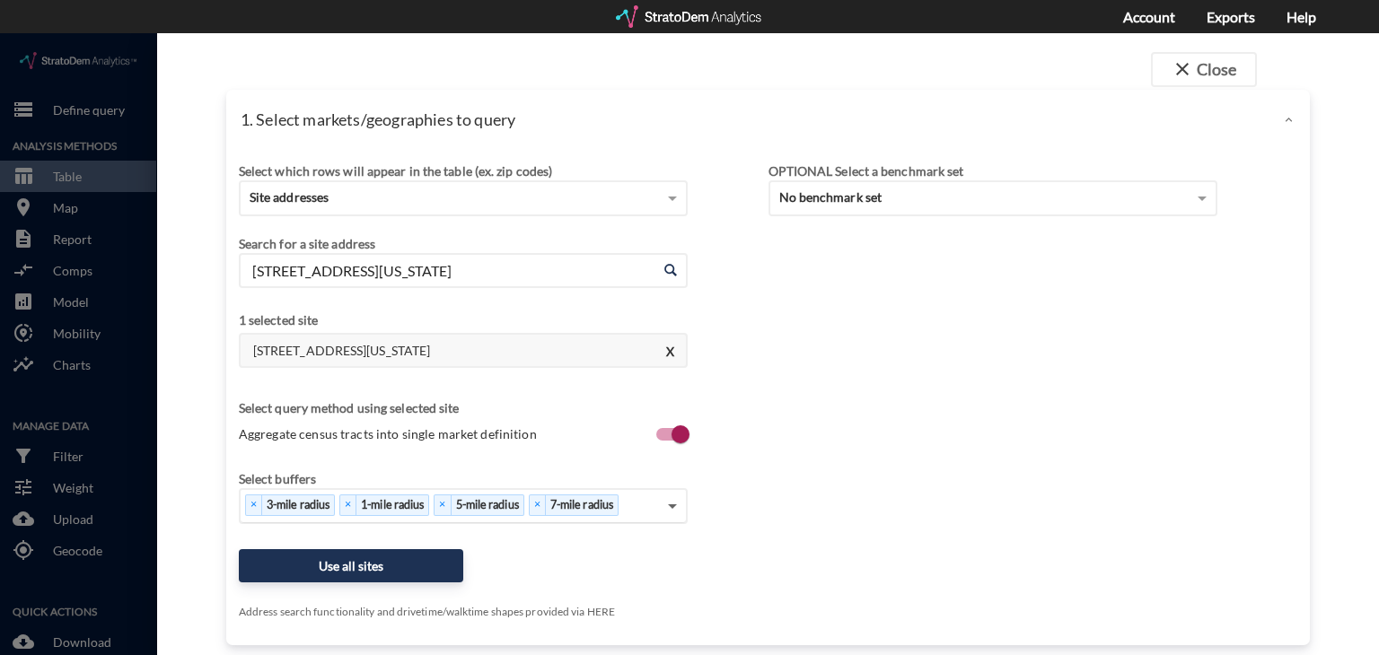
click span
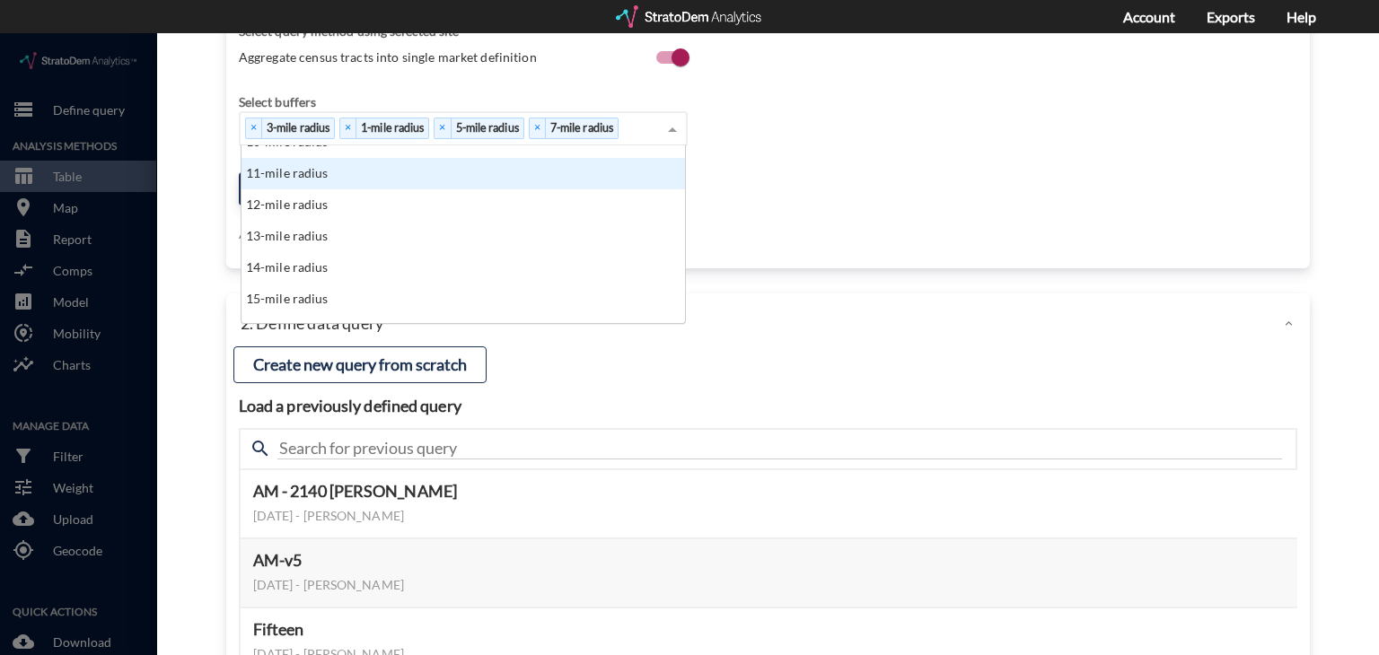
scroll to position [0, 0]
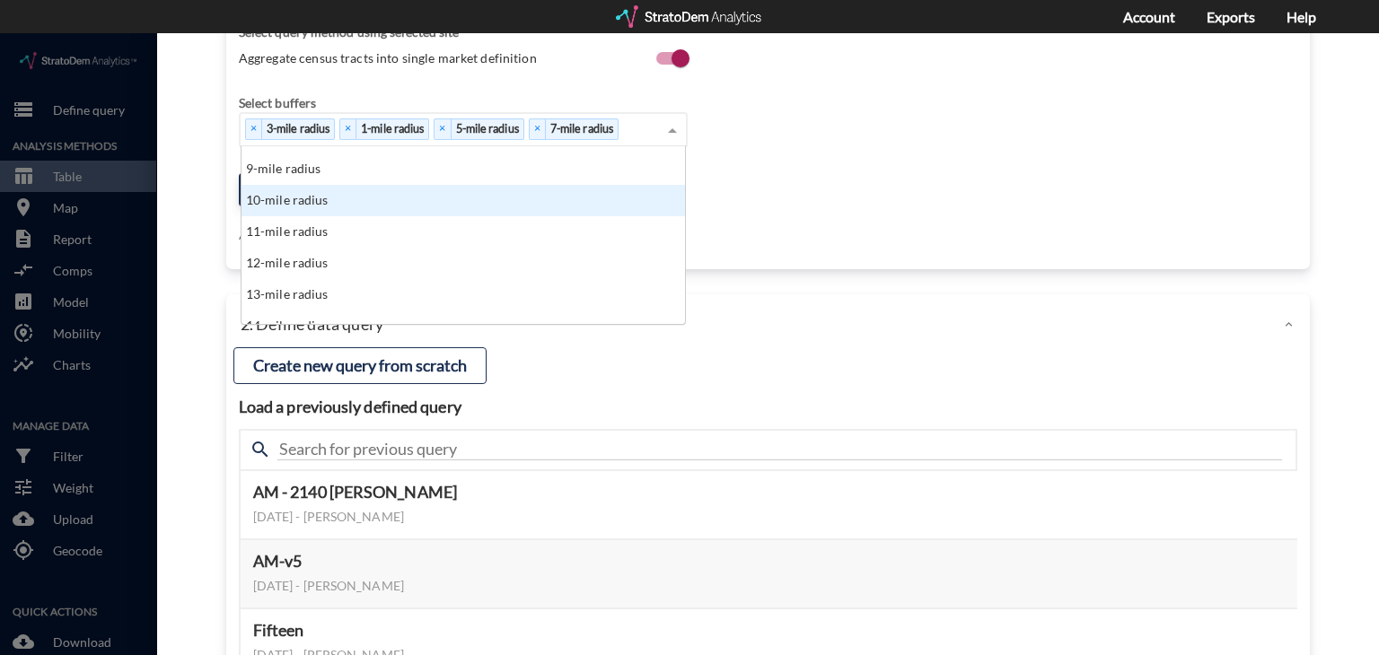
click div "10-mile radius"
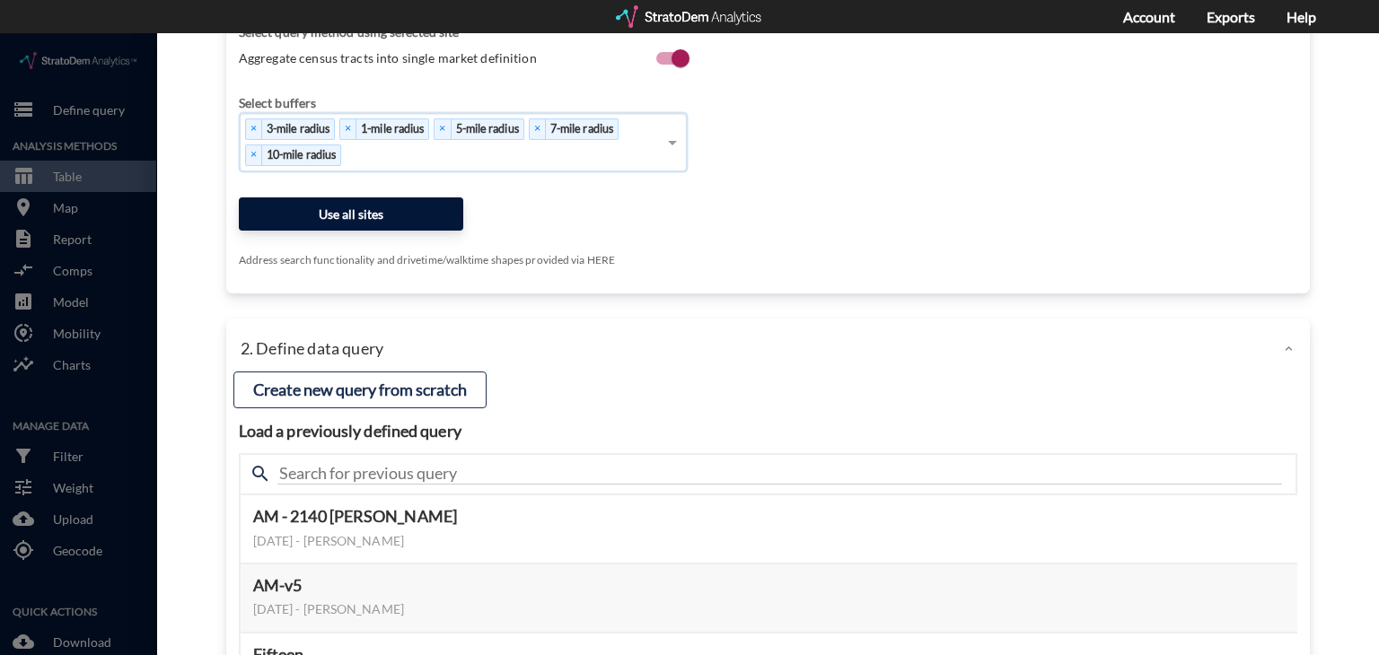
click button "Use all sites"
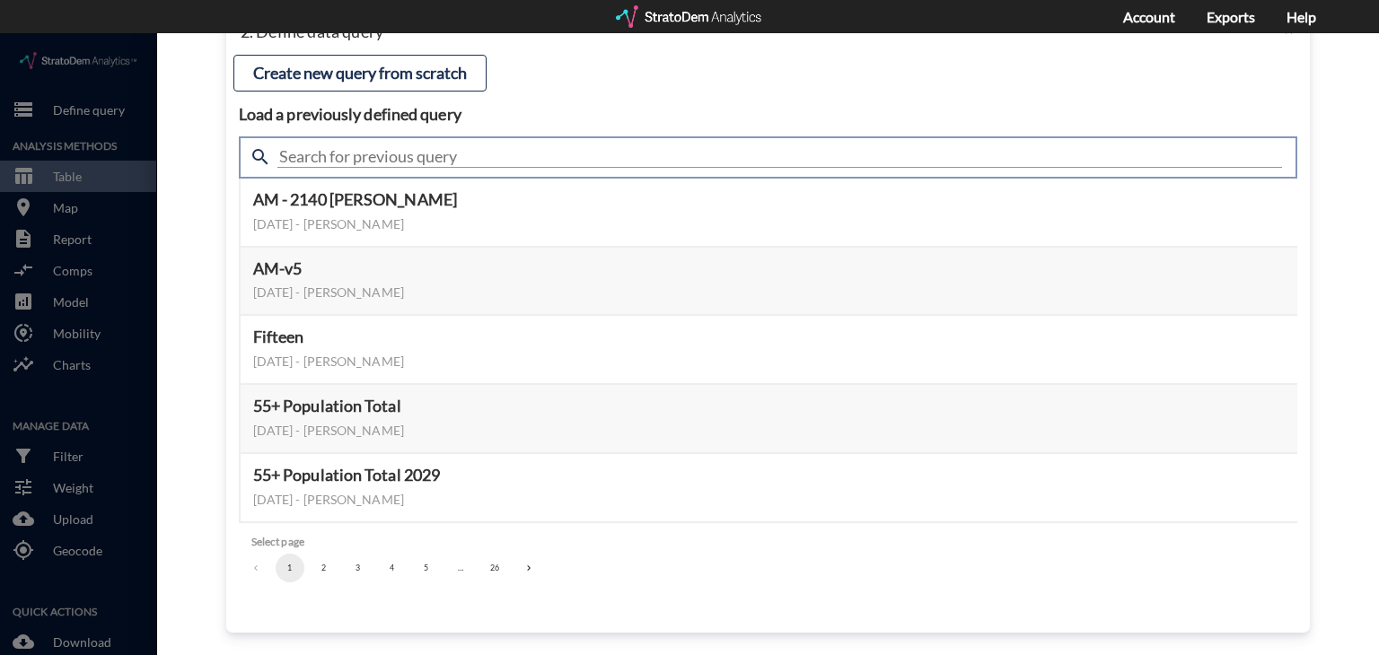
click input "text"
type input "active adult"
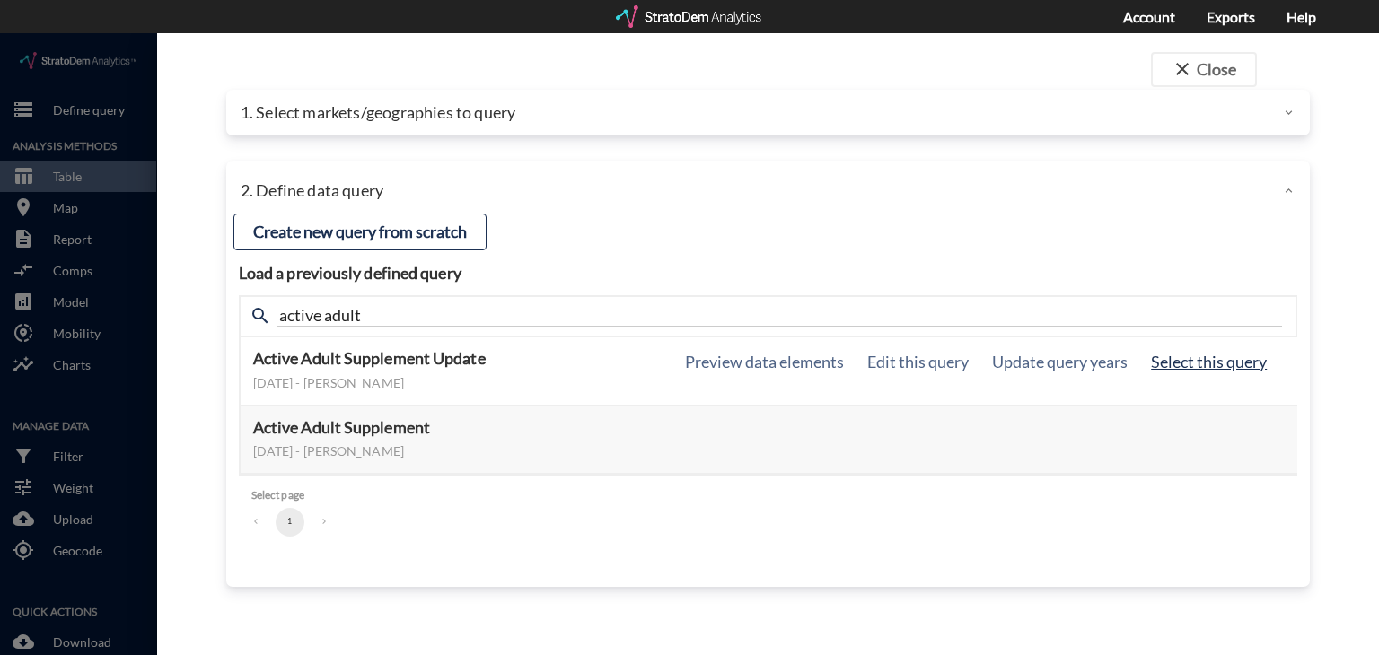
click button "Select this query"
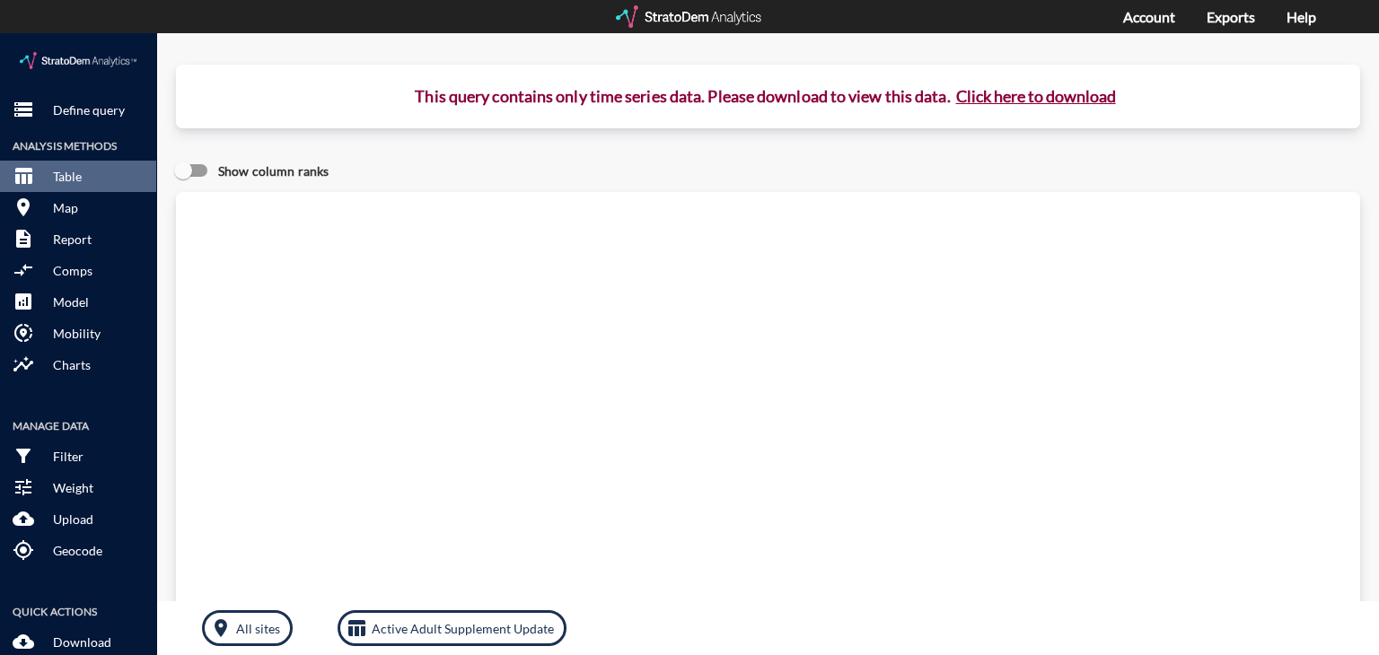
click button "Click here to download"
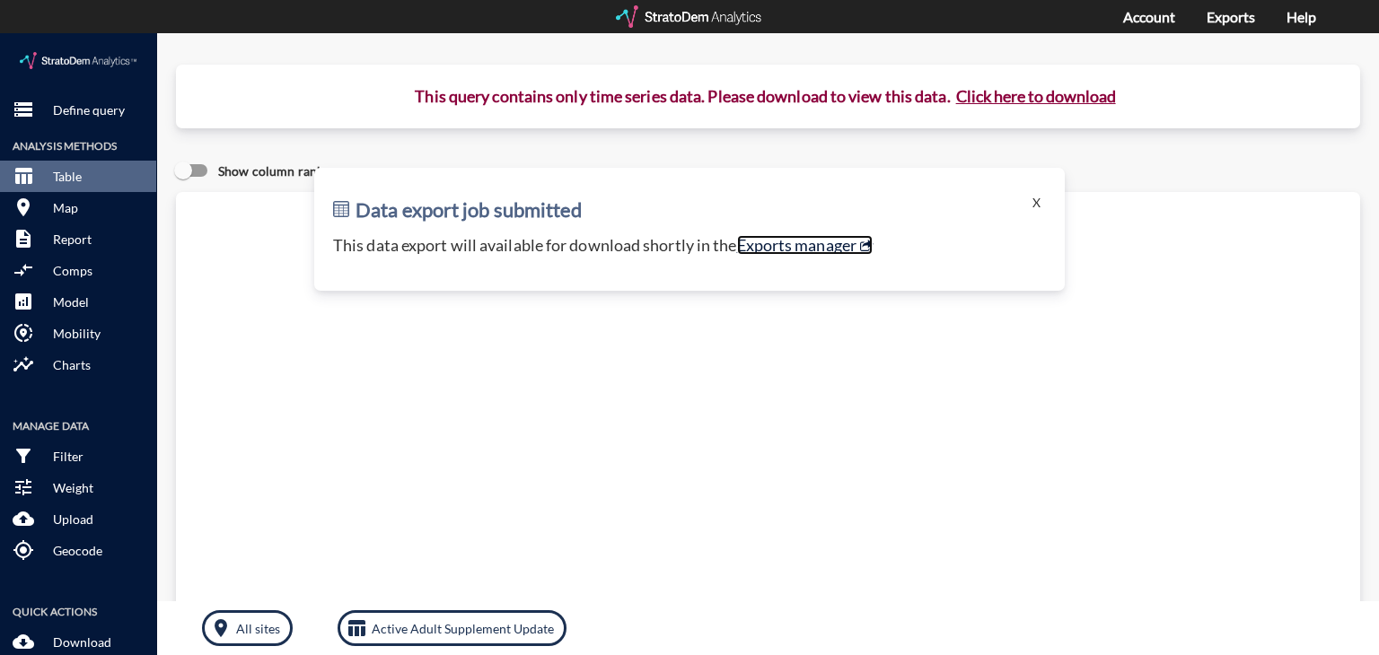
click link "Exports manager"
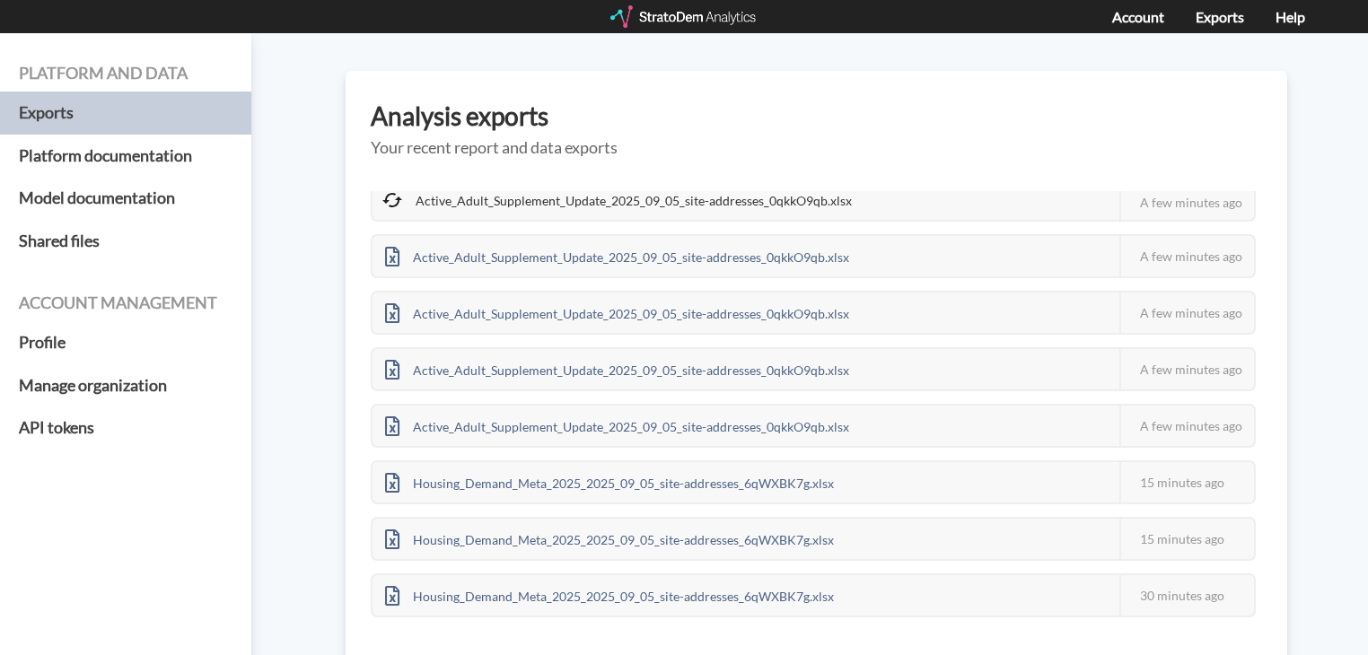
scroll to position [93, 0]
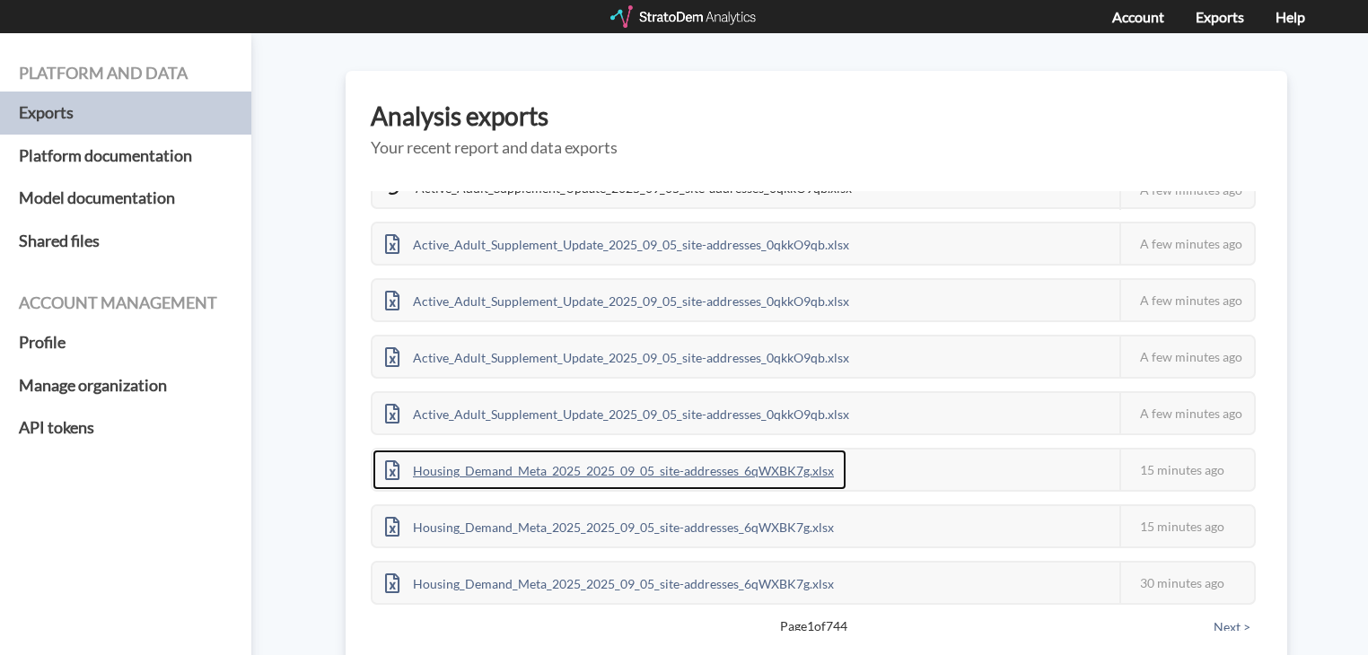
click at [609, 462] on div "Housing_Demand_Meta_2025_2025_09_05_site-addresses_6qWXBK7g.xlsx" at bounding box center [610, 470] width 474 height 40
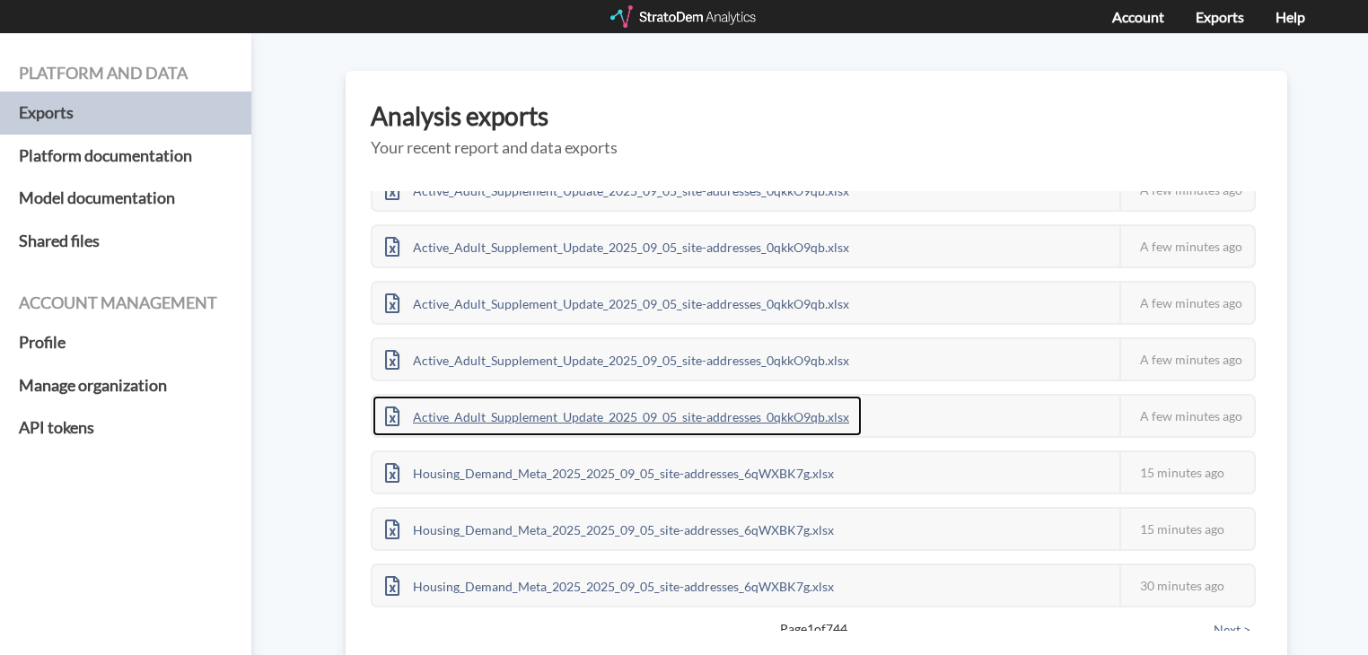
click at [591, 416] on div "Active_Adult_Supplement_Update_2025_09_05_site-addresses_0qkkO9qb.xlsx" at bounding box center [617, 416] width 489 height 40
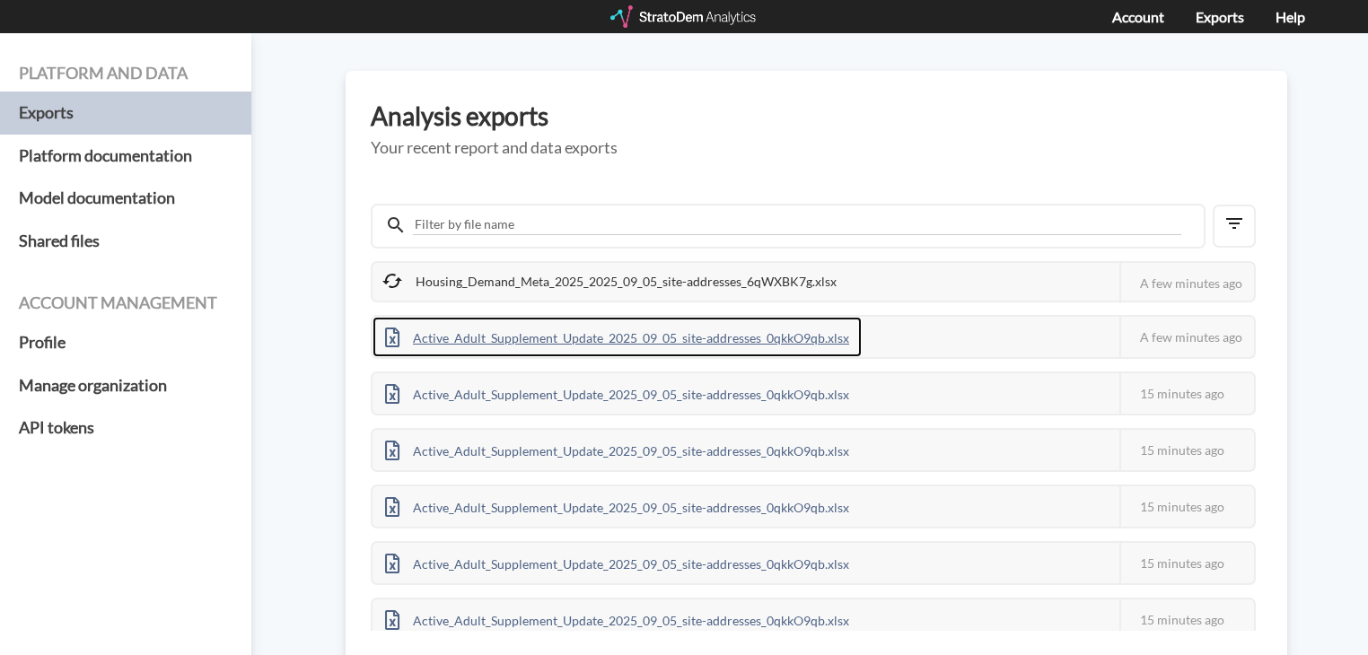
click at [784, 332] on div "Active_Adult_Supplement_Update_2025_09_05_site-addresses_0qkkO9qb.xlsx" at bounding box center [617, 337] width 489 height 40
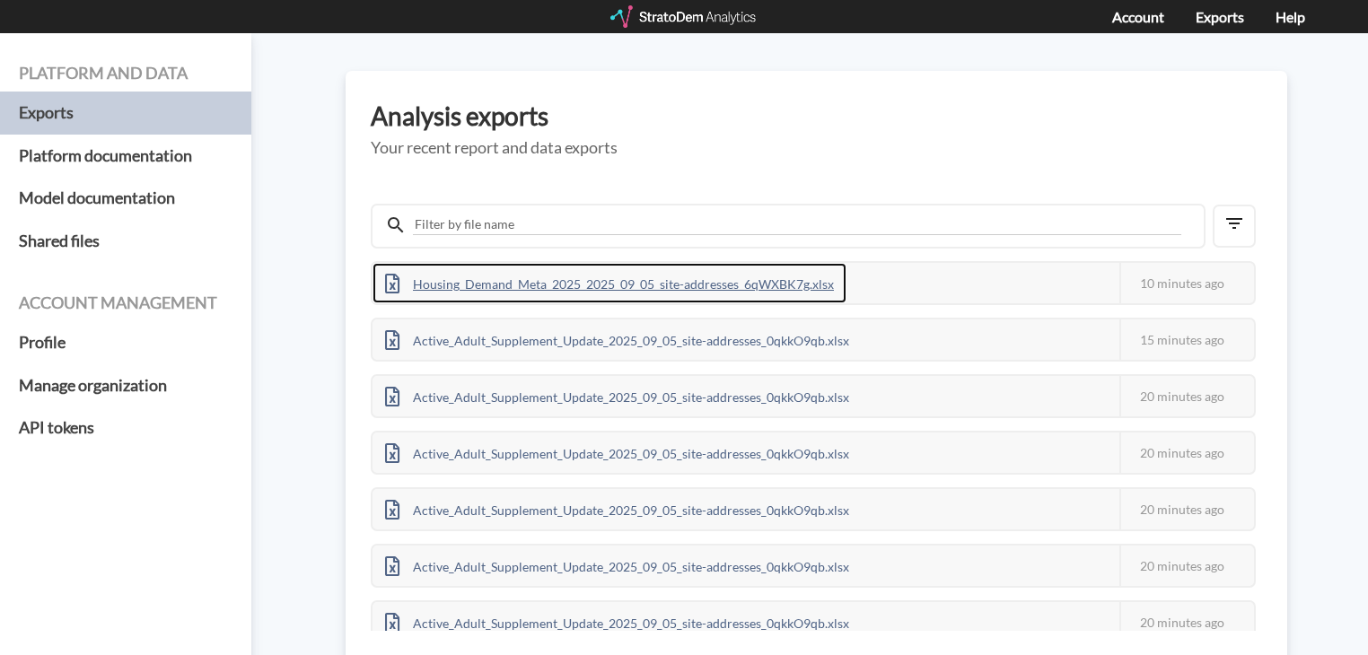
click at [727, 281] on div "Housing_Demand_Meta_2025_2025_09_05_site-addresses_6qWXBK7g.xlsx" at bounding box center [610, 283] width 474 height 40
